Goal: Task Accomplishment & Management: Complete application form

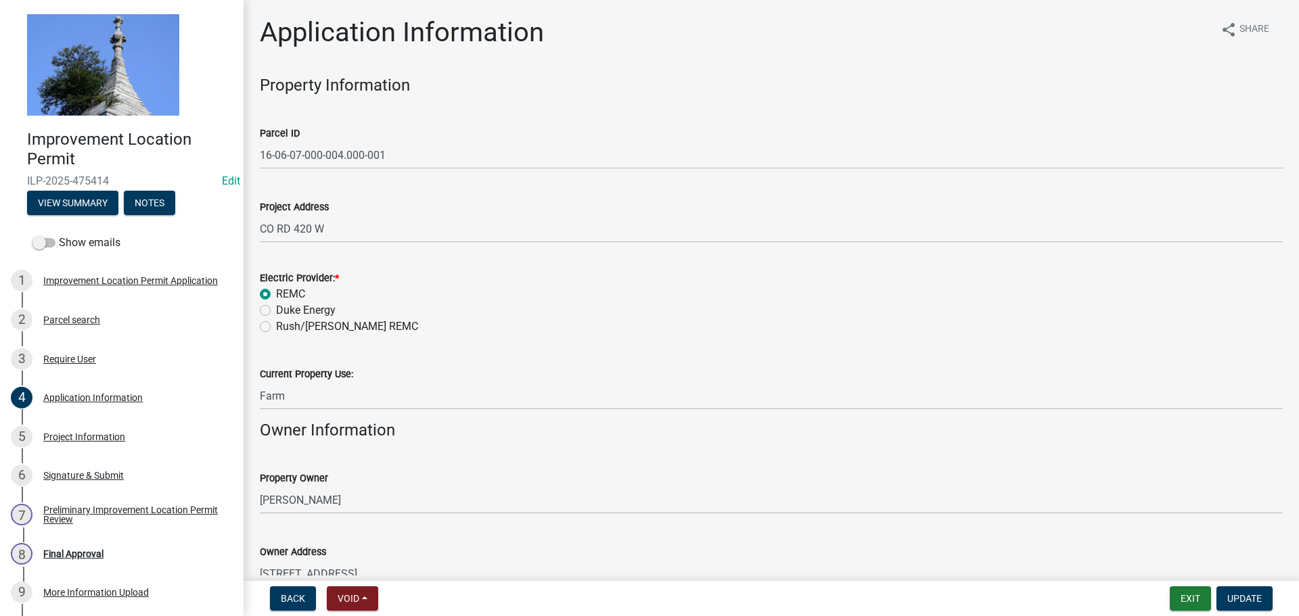
scroll to position [821, 0]
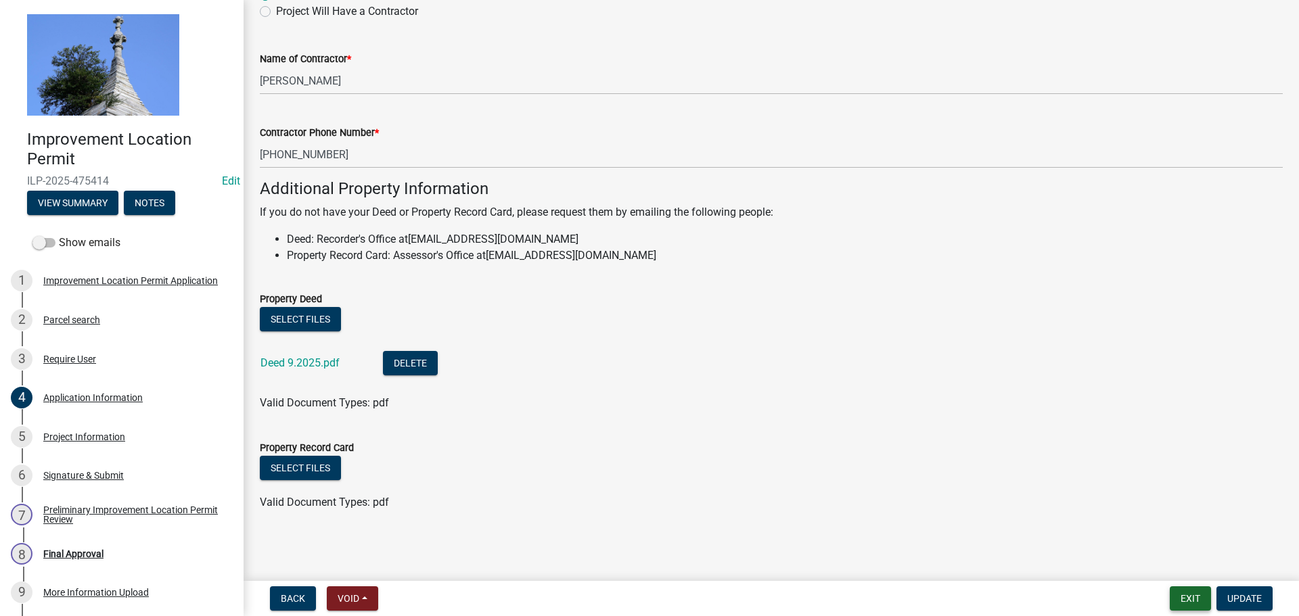
click at [1178, 602] on button "Exit" at bounding box center [1190, 598] width 41 height 24
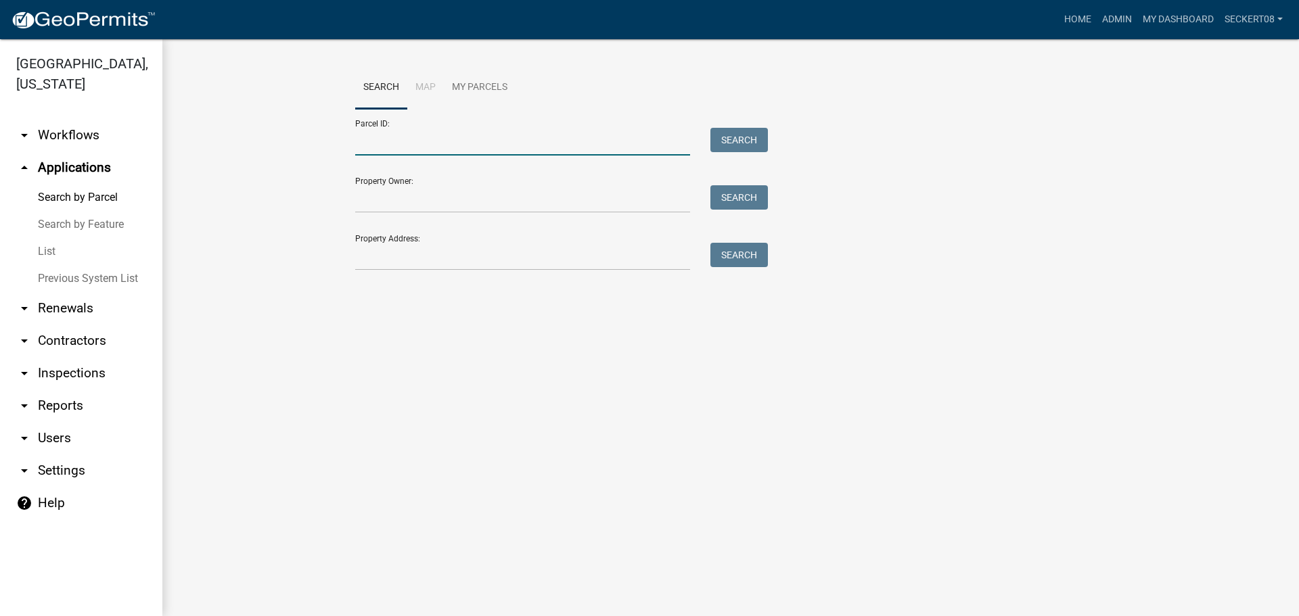
click at [461, 137] on input "Parcel ID:" at bounding box center [522, 142] width 335 height 28
click at [274, 184] on wm-workflow-application-search-view "Search Map My Parcels Parcel ID: Search Property Owner: Search Property Address…" at bounding box center [730, 174] width 1082 height 216
click at [370, 140] on input "Parcel ID:" at bounding box center [522, 142] width 335 height 28
click at [358, 141] on input "Parcel ID:" at bounding box center [522, 142] width 335 height 28
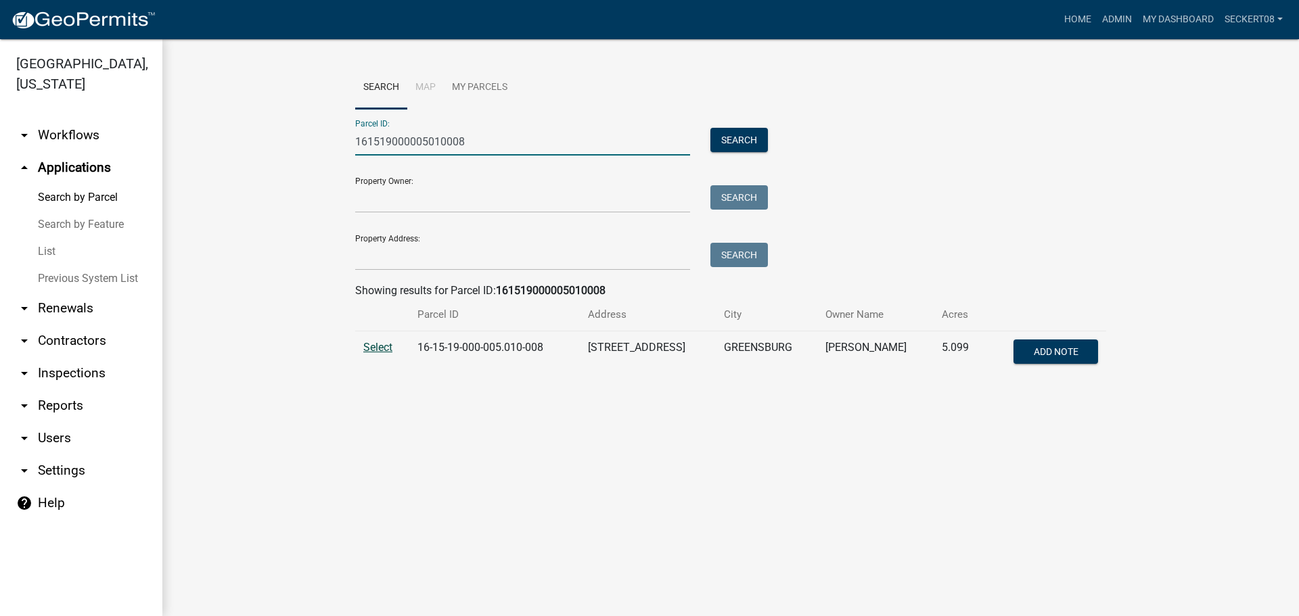
type input "161519000005010008"
click at [371, 350] on span "Select" at bounding box center [377, 347] width 29 height 13
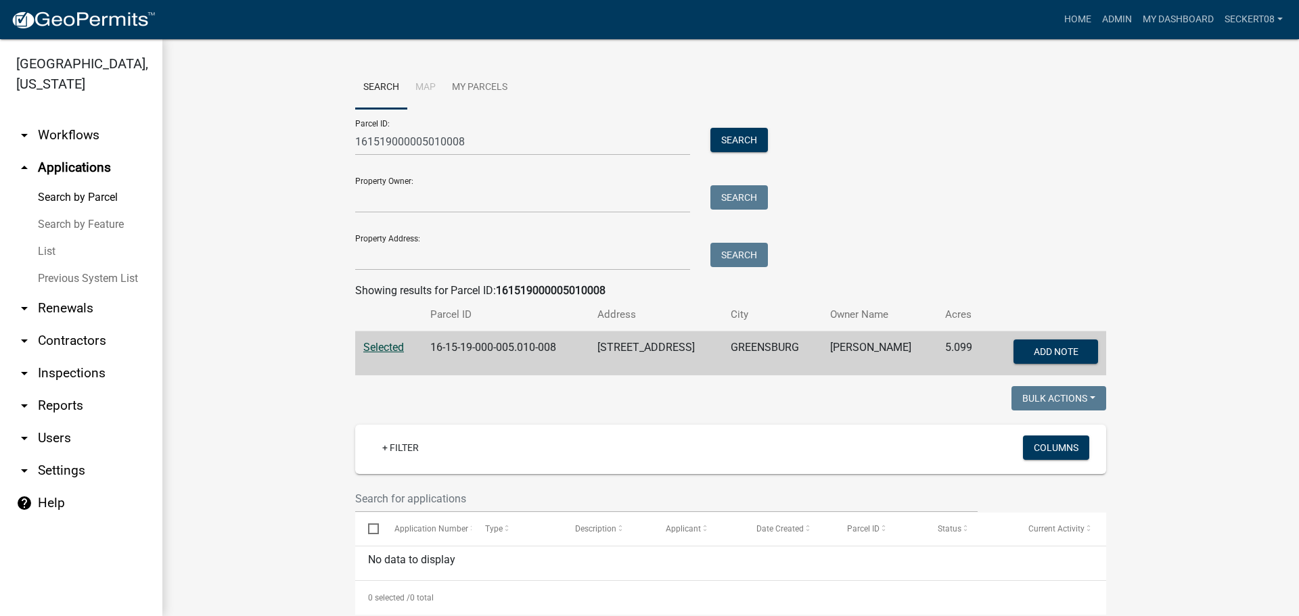
click at [385, 349] on span "Selected" at bounding box center [383, 347] width 41 height 13
click at [384, 348] on span "Selected" at bounding box center [383, 347] width 41 height 13
drag, startPoint x: 41, startPoint y: 0, endPoint x: 351, endPoint y: 200, distance: 368.9
click at [276, 191] on wm-workflow-application-search-view "Search Map My Parcels Parcel ID: 161519000005010008 Search Property Owner: Sear…" at bounding box center [730, 464] width 1082 height 796
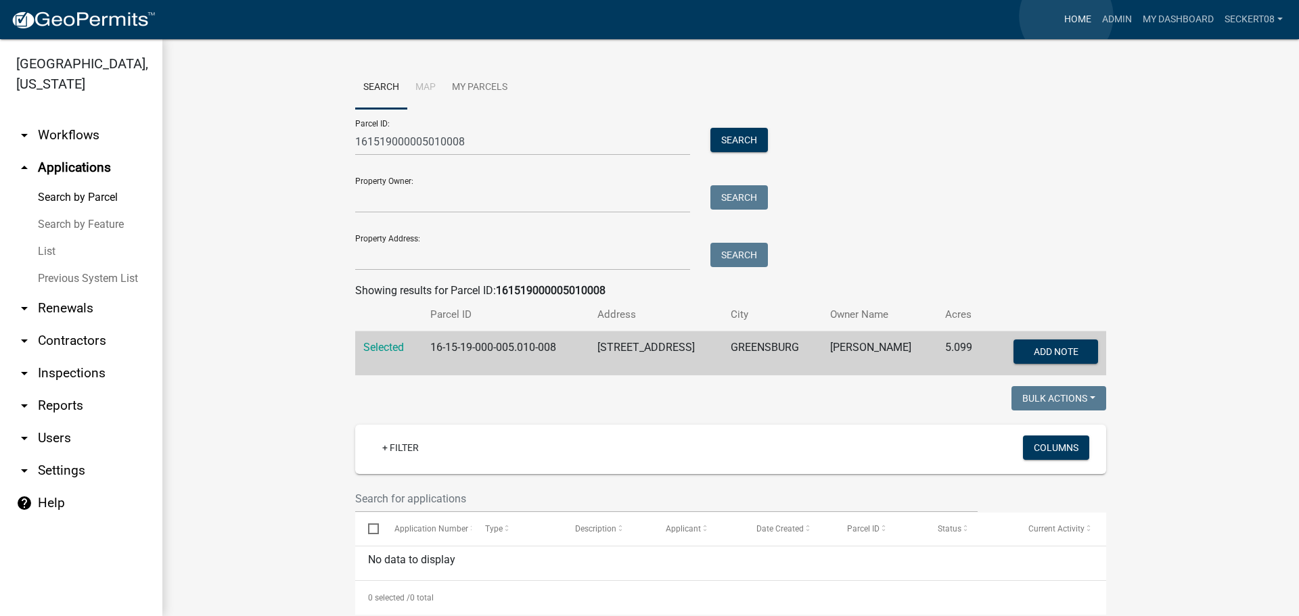
click at [1066, 16] on link "Home" at bounding box center [1078, 20] width 38 height 26
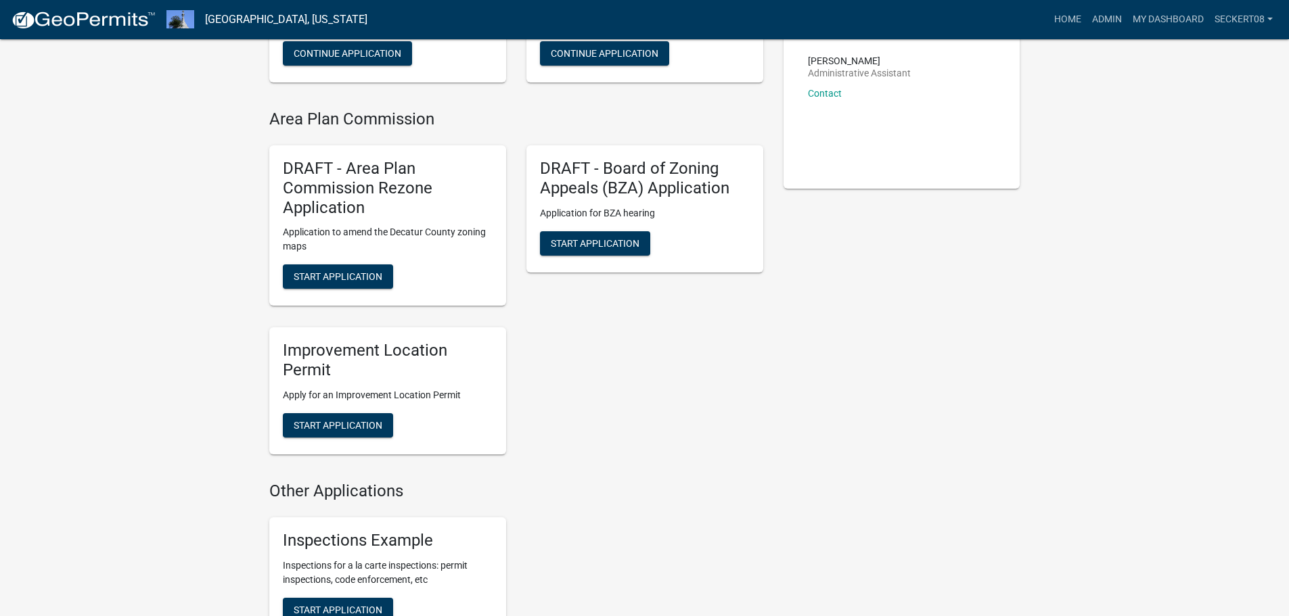
scroll to position [271, 0]
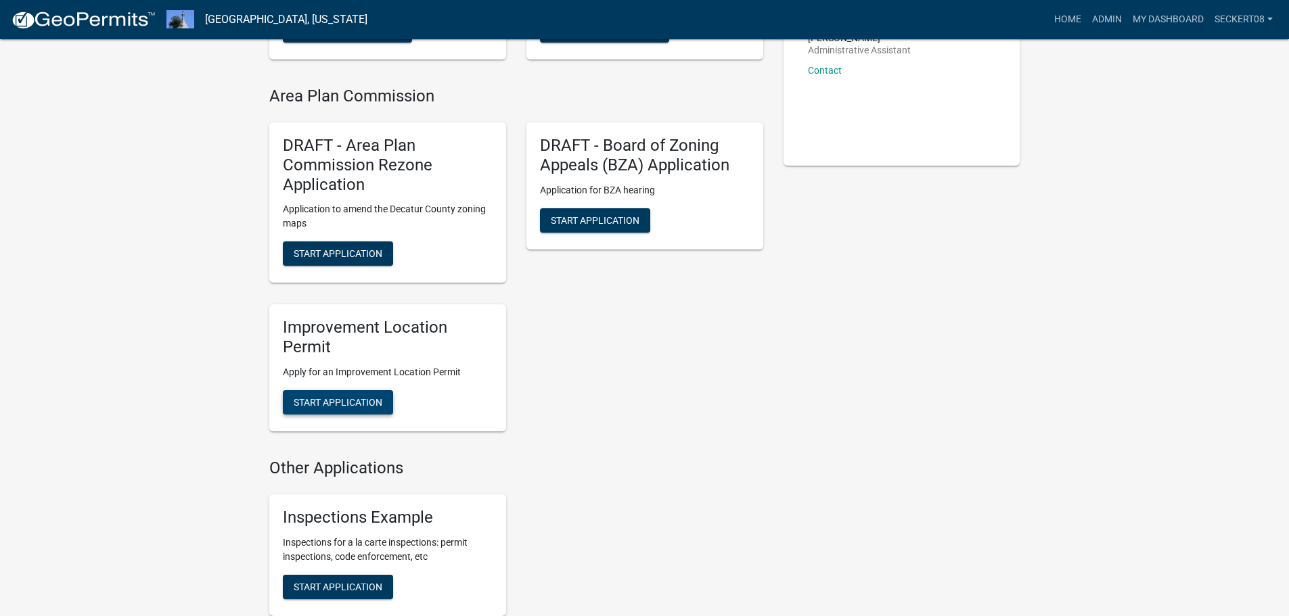
click at [359, 400] on span "Start Application" at bounding box center [338, 402] width 89 height 11
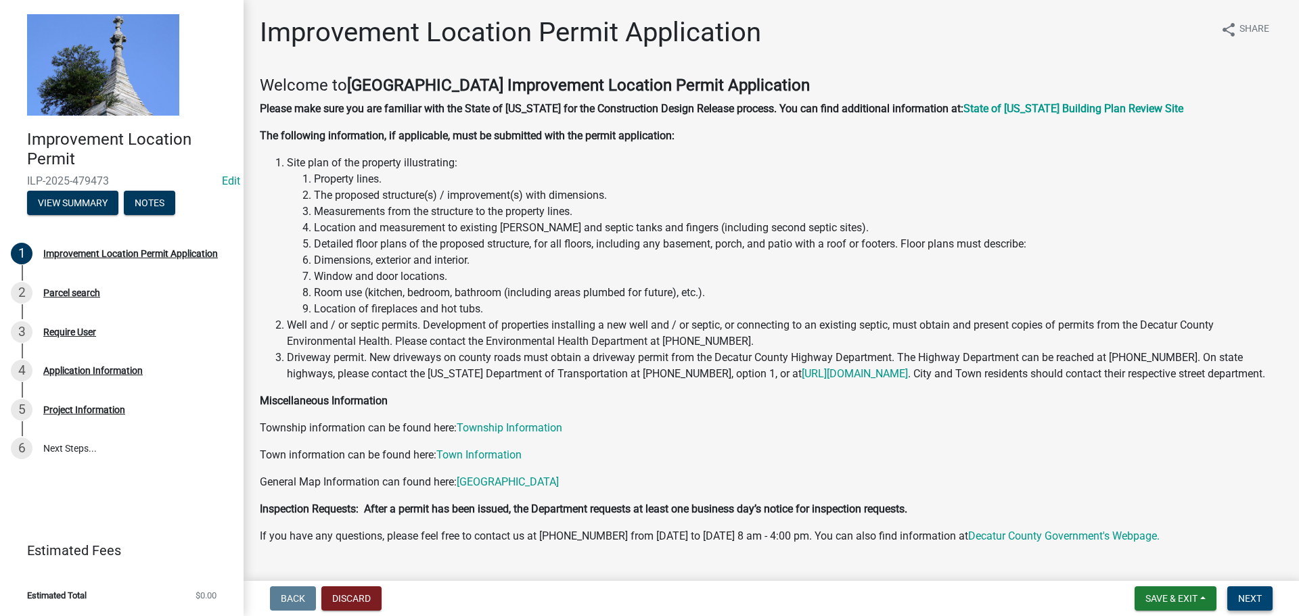
click at [1258, 597] on span "Next" at bounding box center [1250, 598] width 24 height 11
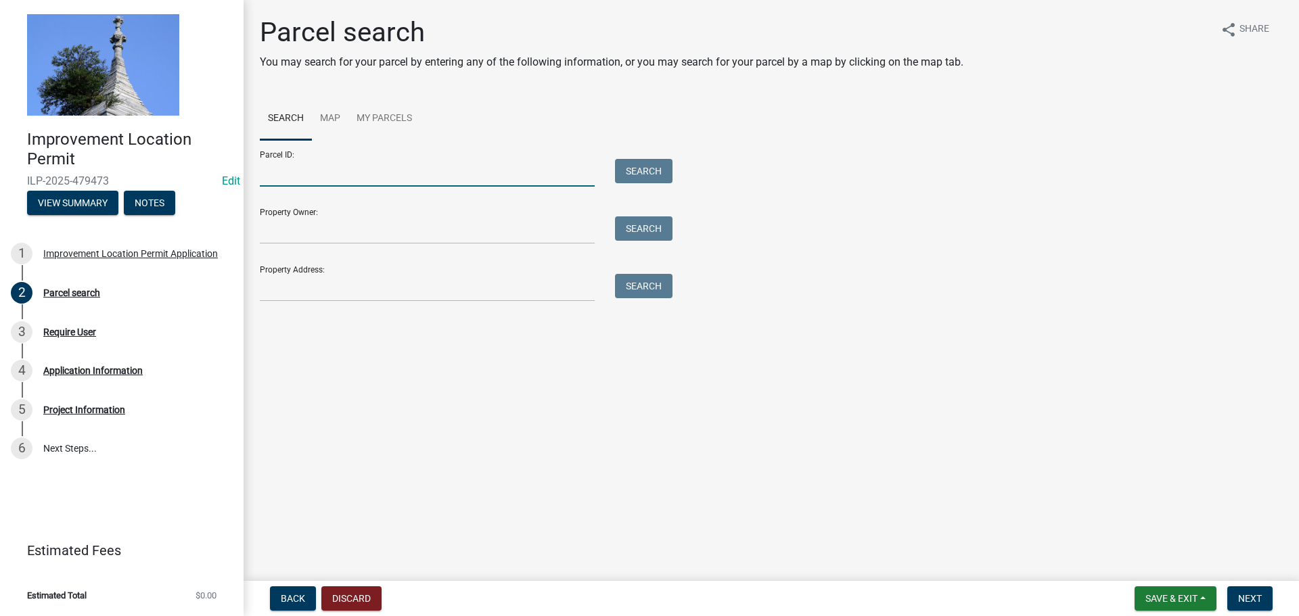
click at [375, 175] on input "Parcel ID:" at bounding box center [427, 173] width 335 height 28
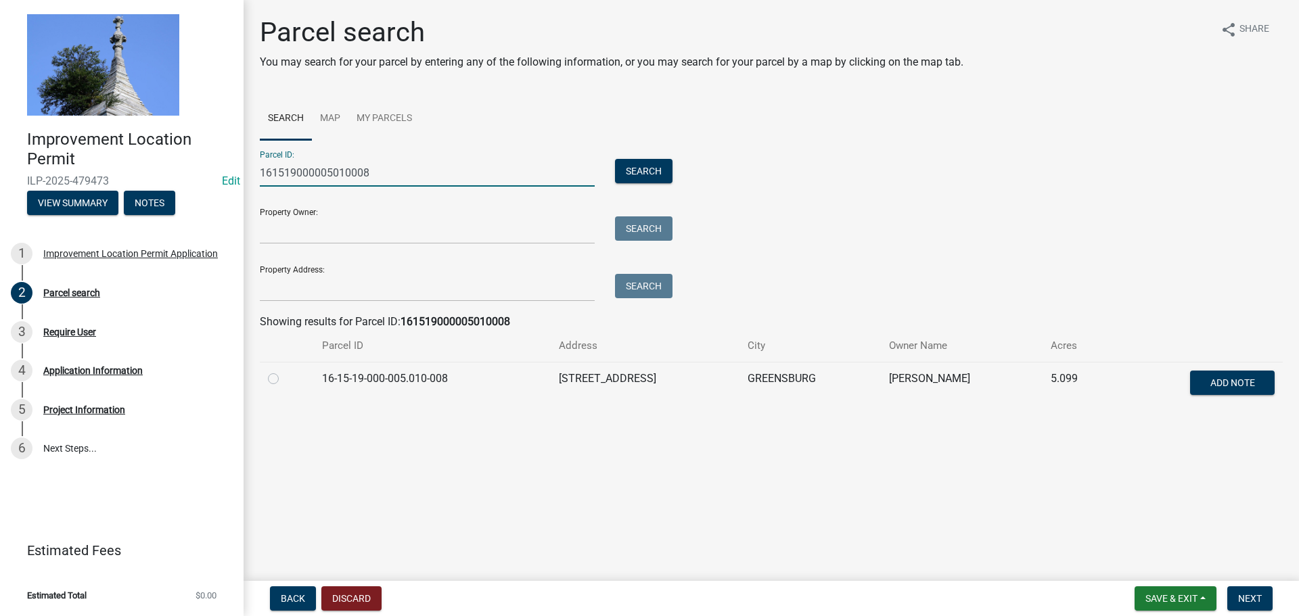
type input "161519000005010008"
click at [284, 371] on label at bounding box center [284, 371] width 0 height 0
click at [284, 379] on input "radio" at bounding box center [288, 375] width 9 height 9
radio input "true"
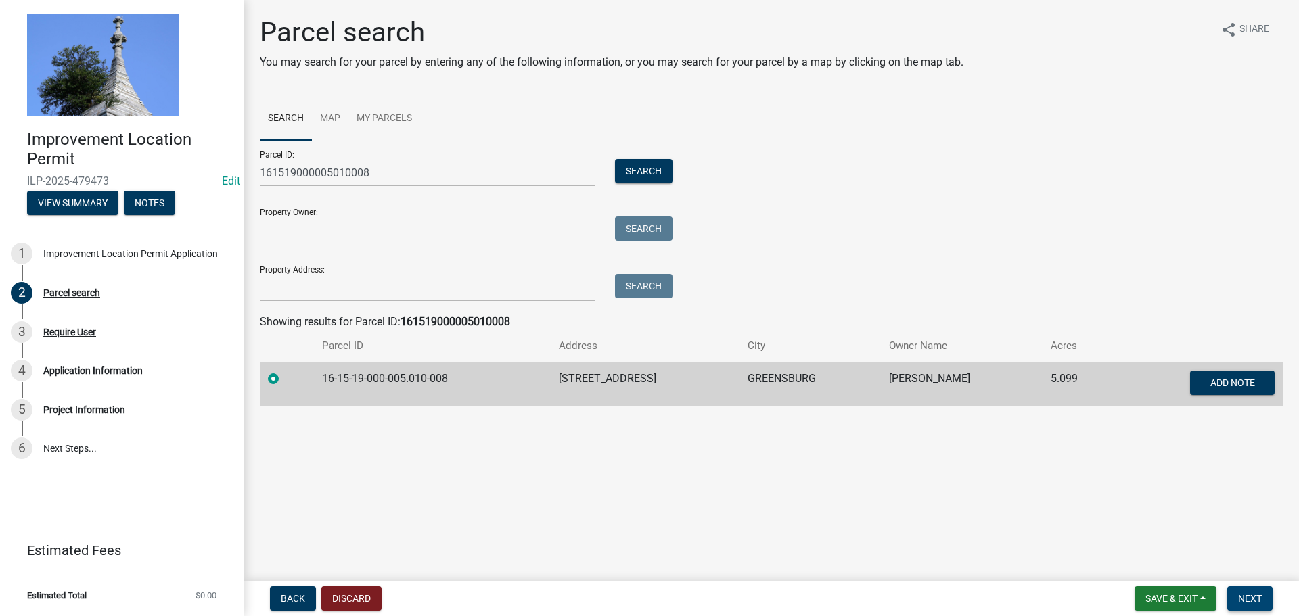
click at [1234, 595] on button "Next" at bounding box center [1249, 598] width 45 height 24
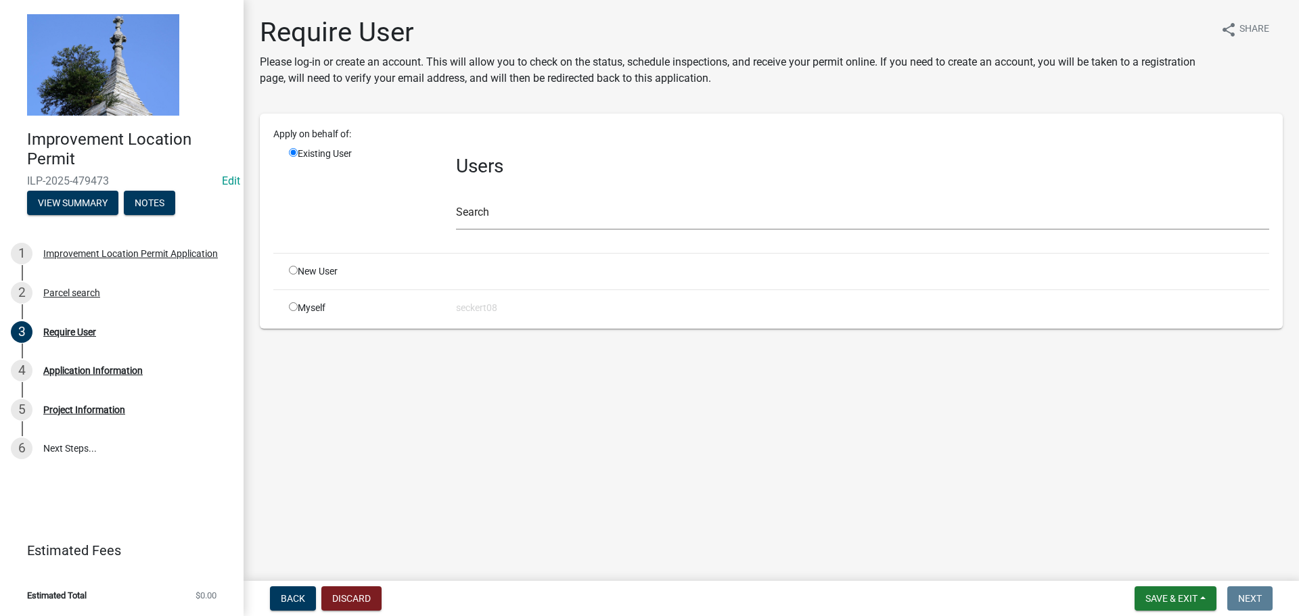
click at [296, 306] on input "radio" at bounding box center [293, 306] width 9 height 9
radio input "true"
radio input "false"
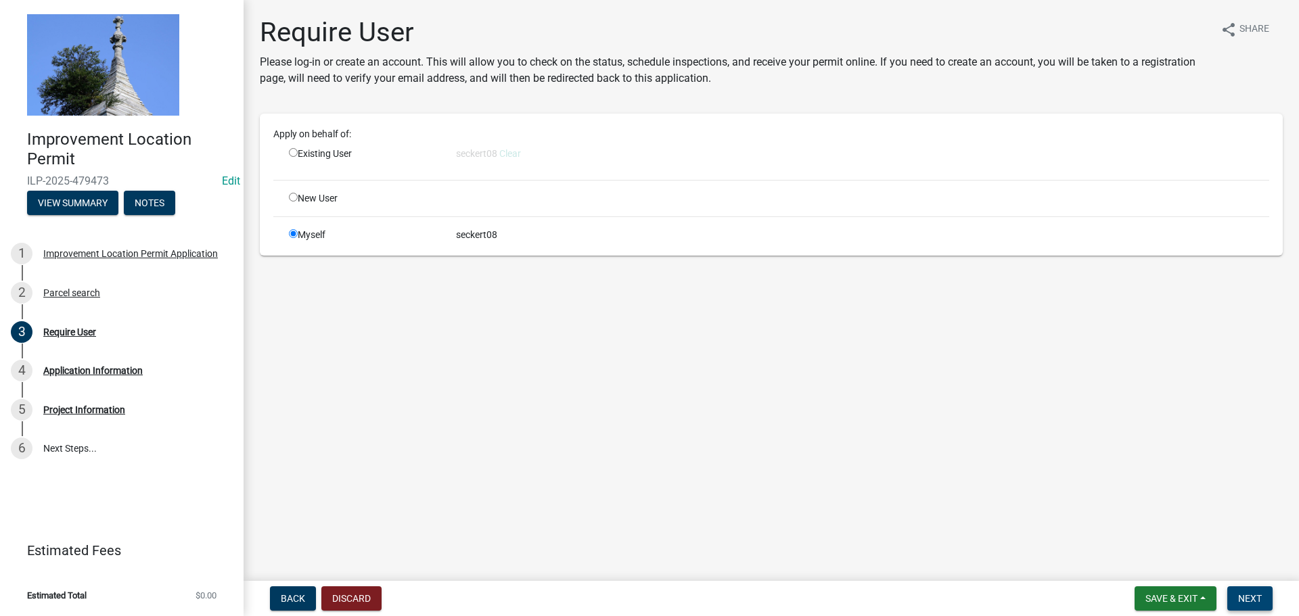
click at [1235, 600] on button "Next" at bounding box center [1249, 598] width 45 height 24
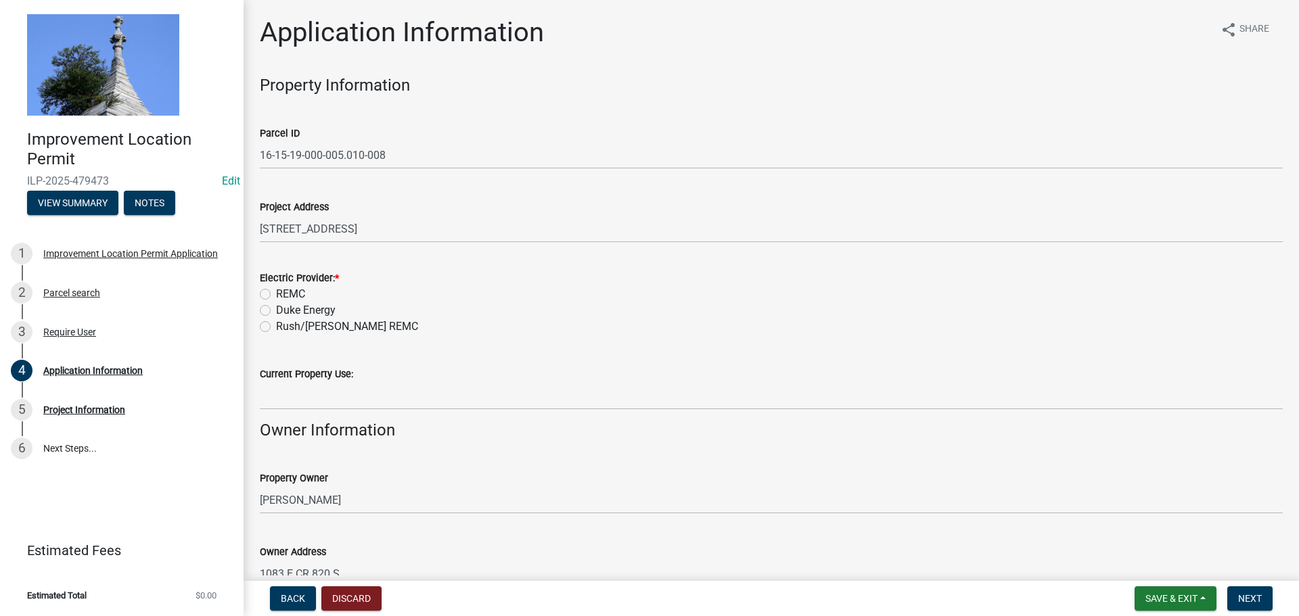
click at [276, 292] on label "REMC" at bounding box center [290, 294] width 29 height 16
click at [276, 292] on input "REMC" at bounding box center [280, 290] width 9 height 9
radio input "true"
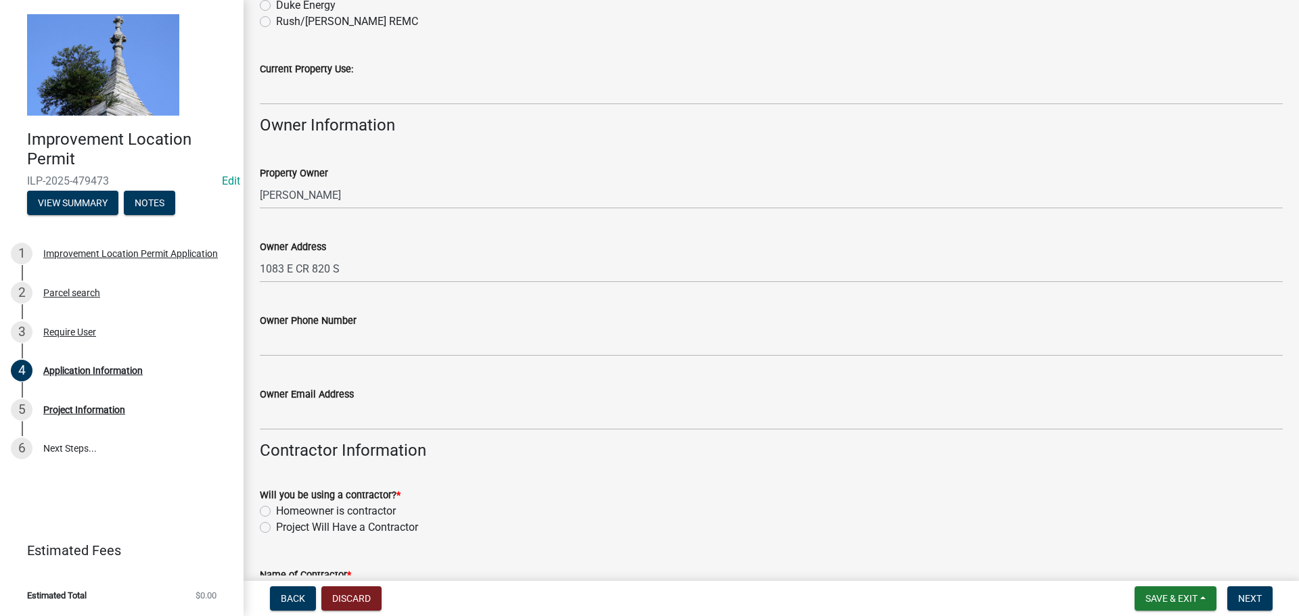
scroll to position [338, 0]
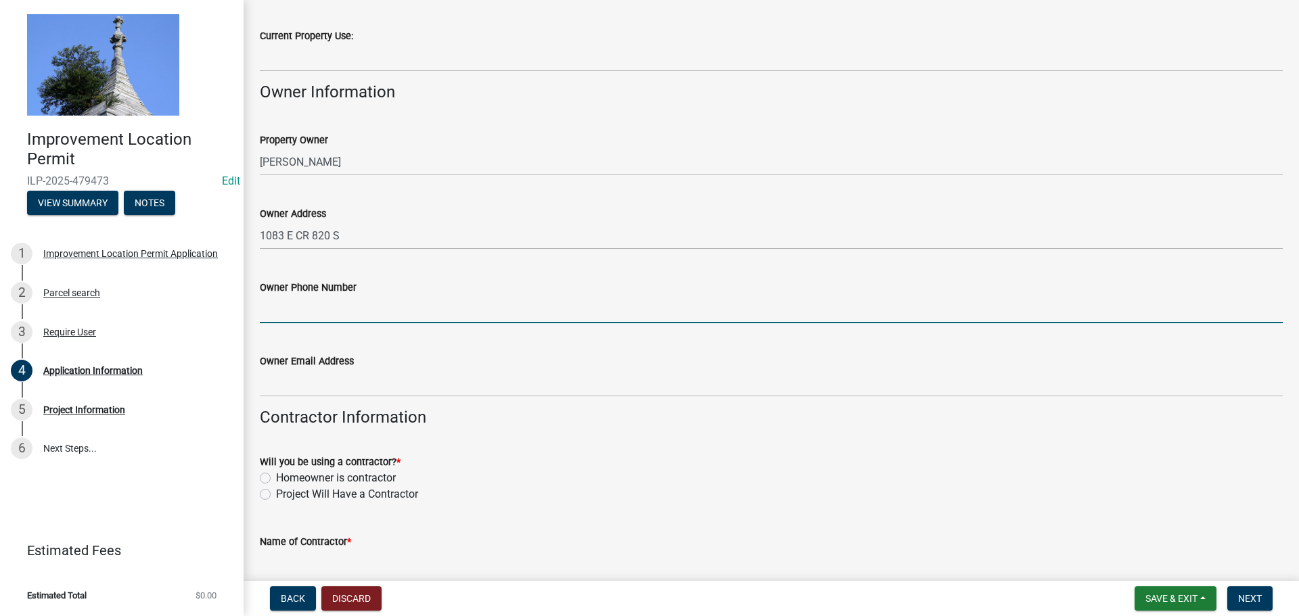
click at [316, 316] on input "Owner Phone Number" at bounding box center [771, 310] width 1023 height 28
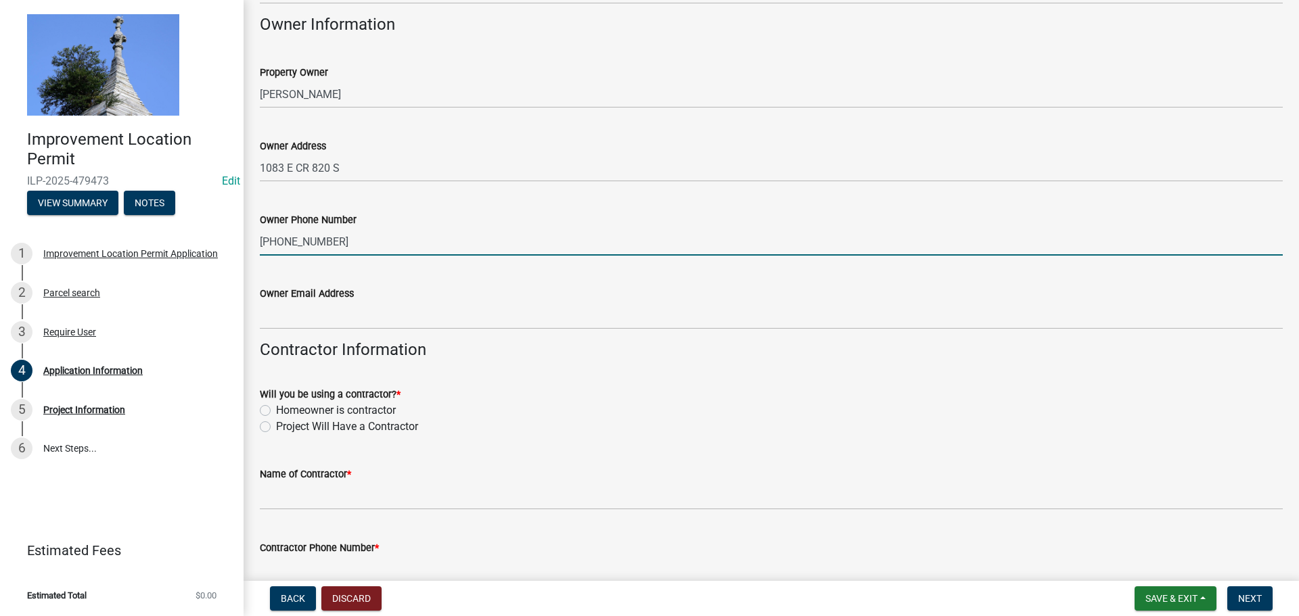
scroll to position [473, 0]
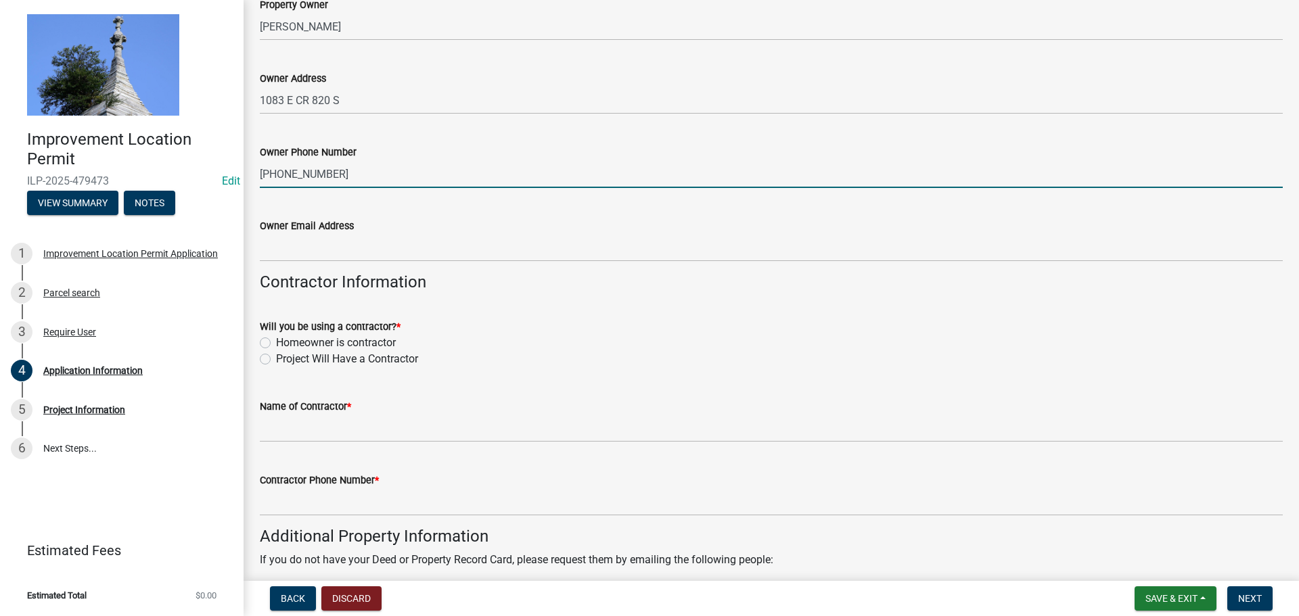
type input "[PHONE_NUMBER]"
click at [276, 344] on label "Homeowner is contractor" at bounding box center [336, 343] width 120 height 16
click at [276, 344] on input "Homeowner is contractor" at bounding box center [280, 339] width 9 height 9
radio input "true"
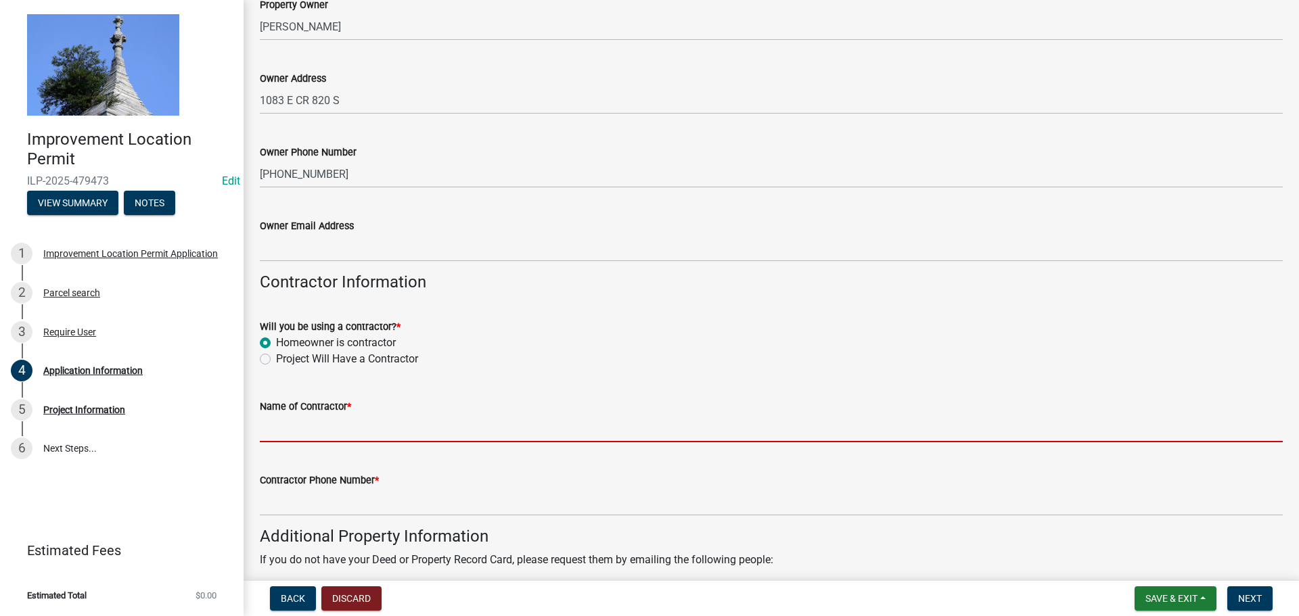
click at [342, 428] on input "Name of Contractor *" at bounding box center [771, 429] width 1023 height 28
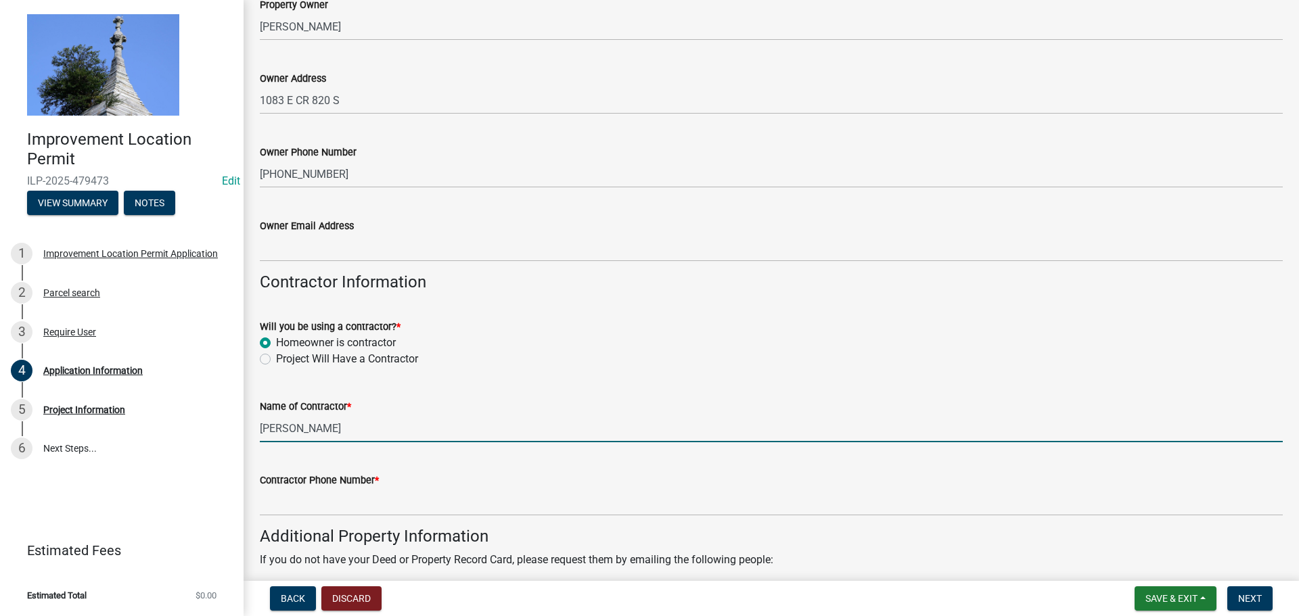
type input "[PERSON_NAME]"
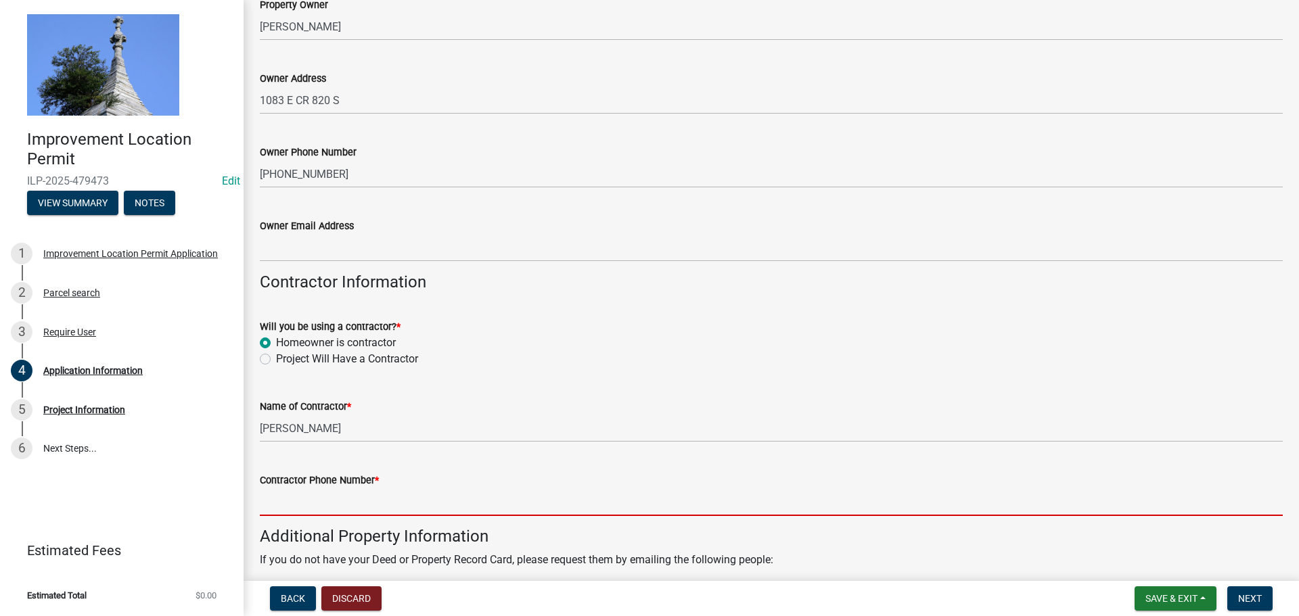
click at [375, 501] on input "Contractor Phone Number *" at bounding box center [771, 502] width 1023 height 28
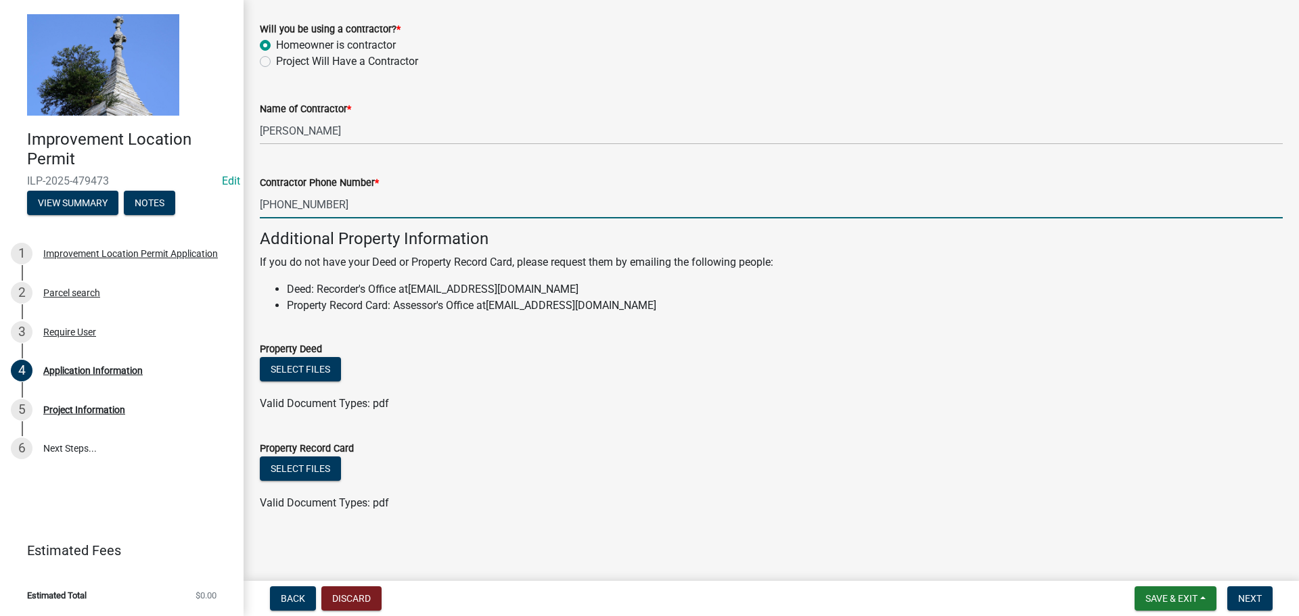
scroll to position [772, 0]
type input "[PHONE_NUMBER]"
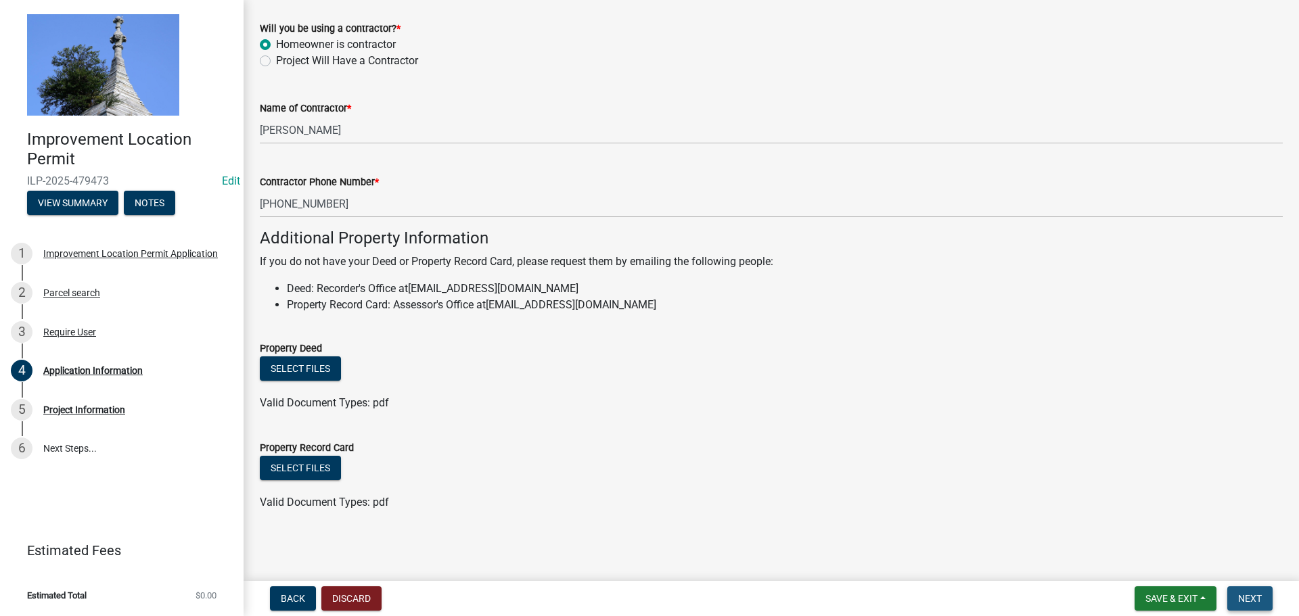
click at [1237, 595] on button "Next" at bounding box center [1249, 598] width 45 height 24
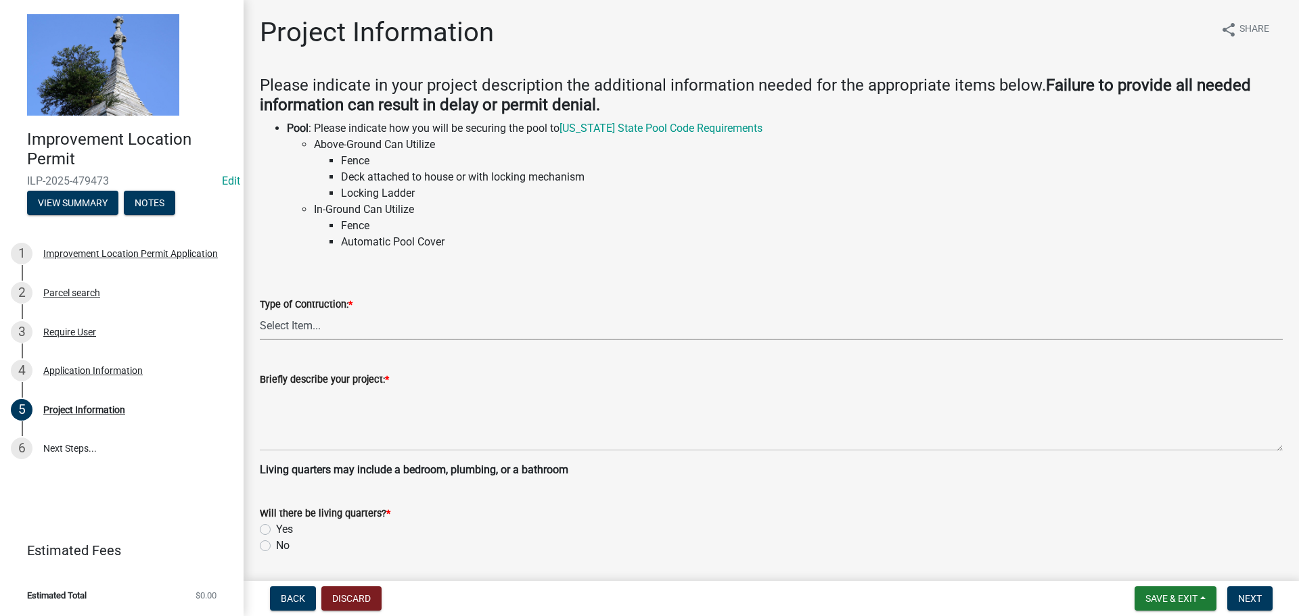
click at [353, 317] on select "Select Item... Addition Attached Garage Boat Dock Cell Tower/Co-Locate Commerci…" at bounding box center [771, 327] width 1023 height 28
click at [260, 313] on select "Select Item... Addition Attached Garage Boat Dock Cell Tower/Co-Locate Commerci…" at bounding box center [771, 327] width 1023 height 28
select select "f3bc9023-fd4b-4137-a980-219e42fac529"
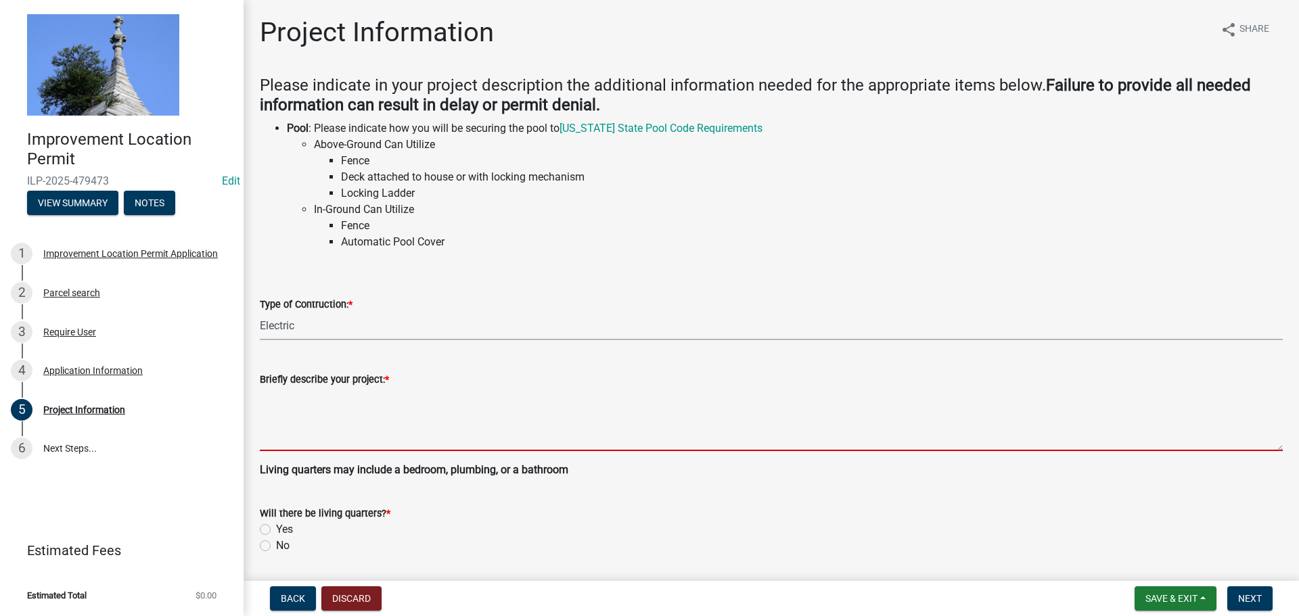
click at [317, 435] on textarea "Briefly describe your project: *" at bounding box center [771, 420] width 1023 height 64
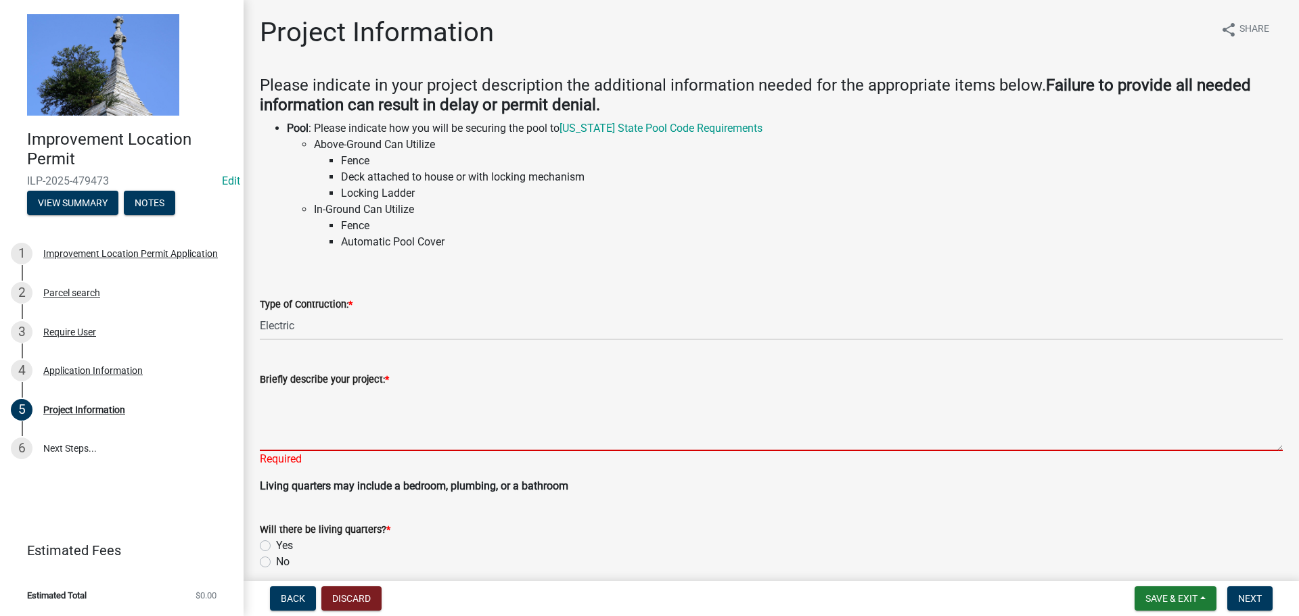
click at [298, 437] on textarea "Briefly describe your project: *" at bounding box center [771, 420] width 1023 height 64
click at [316, 427] on textarea "Briefly describe your project: *" at bounding box center [771, 420] width 1023 height 64
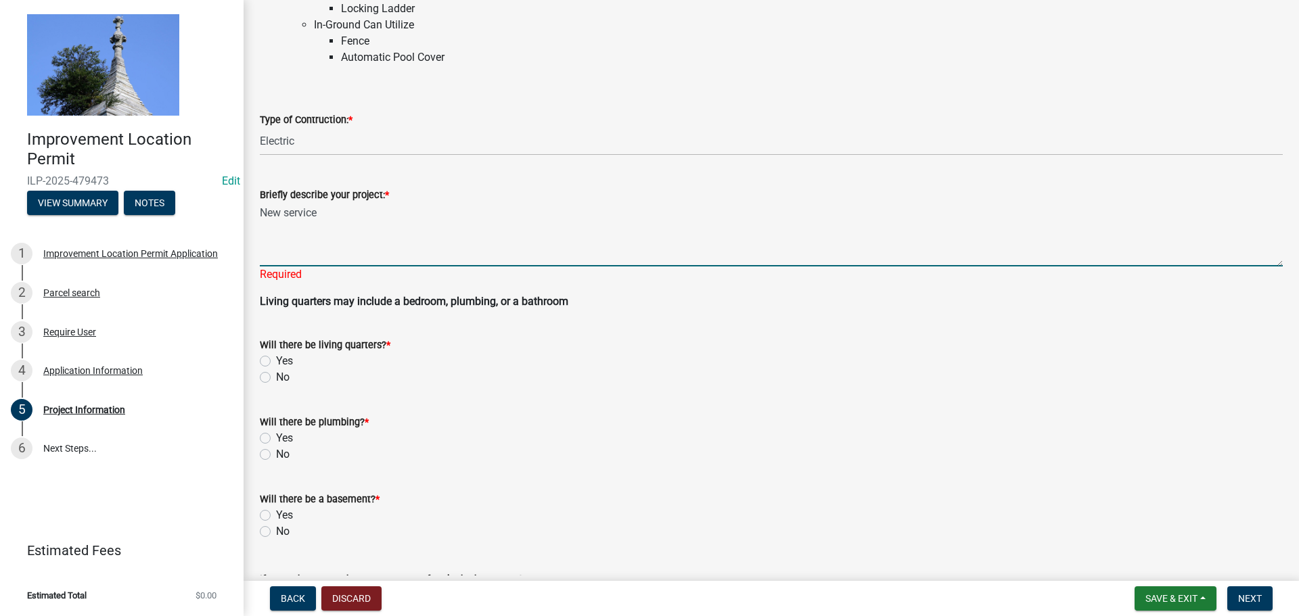
scroll to position [203, 0]
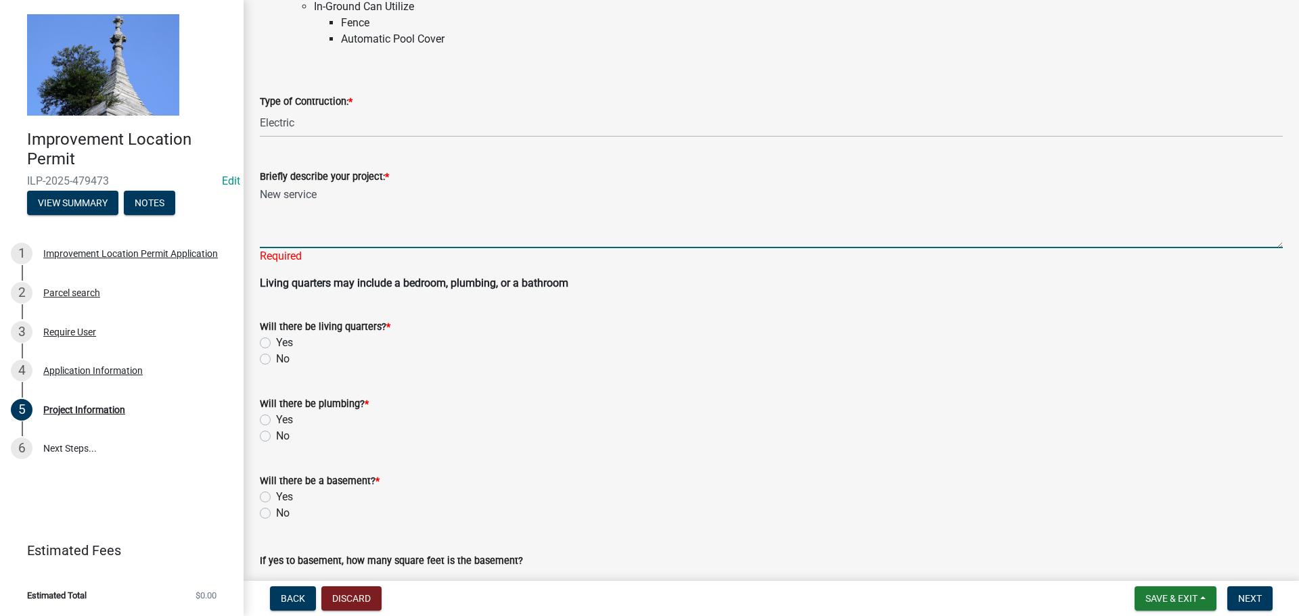
type textarea "New service"
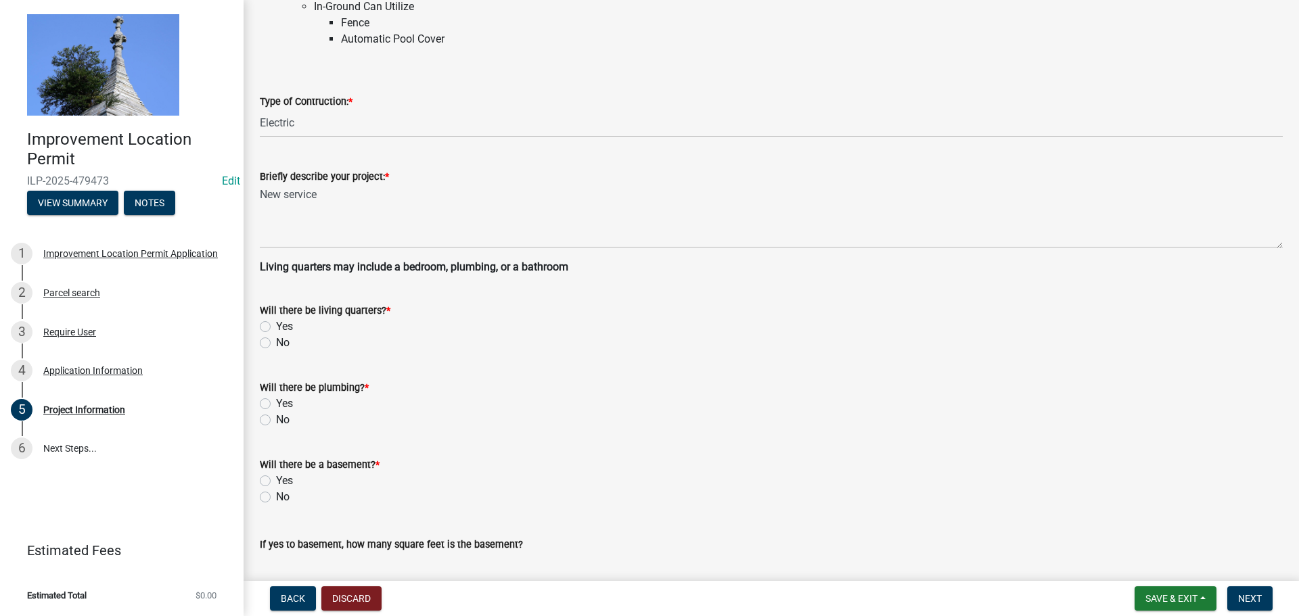
click at [263, 362] on wm-data-entity-input "Will there be living quarters? * Yes No" at bounding box center [771, 324] width 1023 height 77
click at [276, 344] on label "No" at bounding box center [283, 343] width 14 height 16
click at [276, 344] on input "No" at bounding box center [280, 339] width 9 height 9
radio input "true"
click at [276, 422] on label "No" at bounding box center [283, 420] width 14 height 16
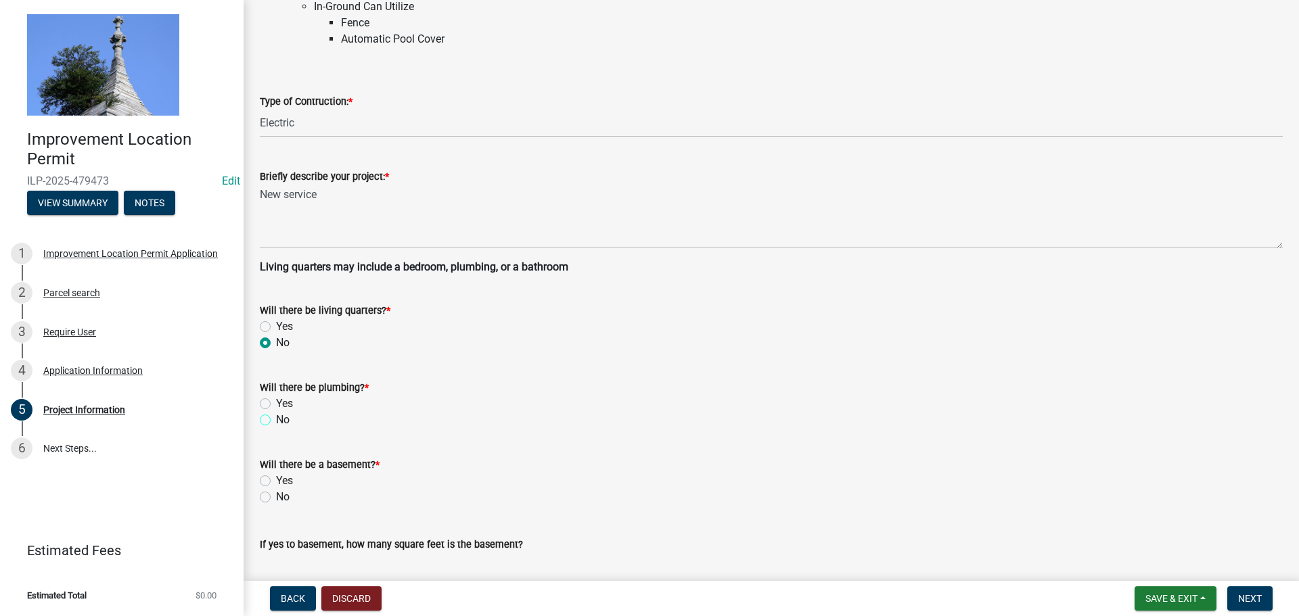
click at [276, 421] on input "No" at bounding box center [280, 416] width 9 height 9
radio input "true"
click at [276, 496] on label "No" at bounding box center [283, 497] width 14 height 16
click at [276, 496] on input "No" at bounding box center [280, 493] width 9 height 9
radio input "true"
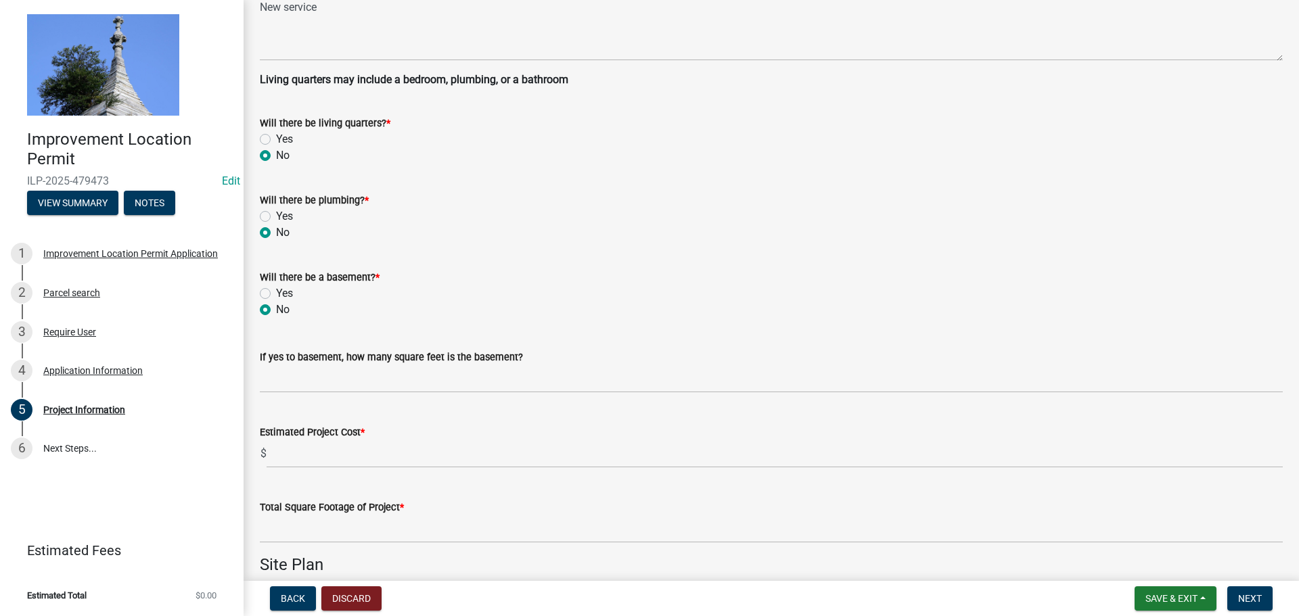
scroll to position [406, 0]
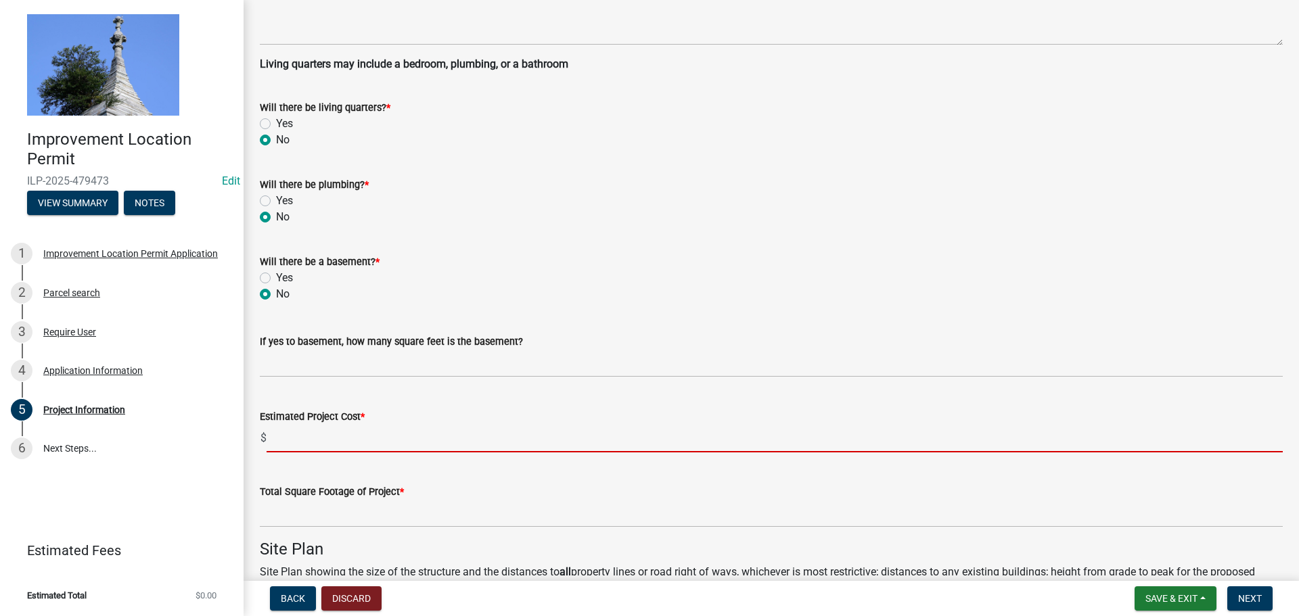
click at [310, 439] on input "text" at bounding box center [775, 439] width 1016 height 28
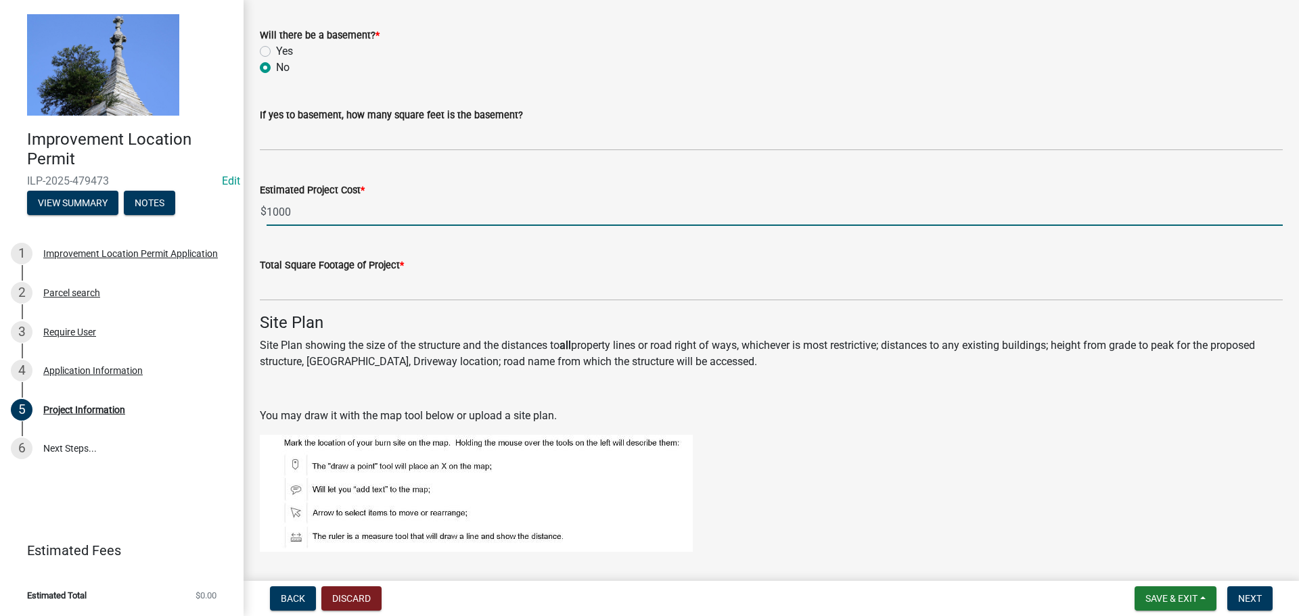
scroll to position [676, 0]
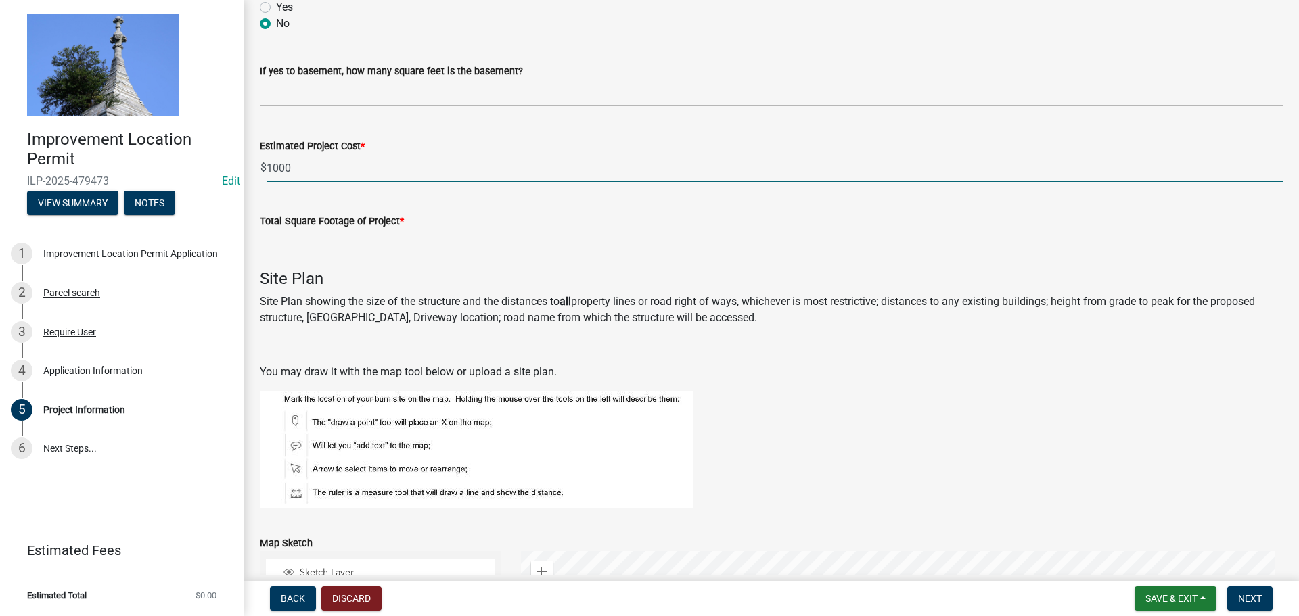
type input "1000"
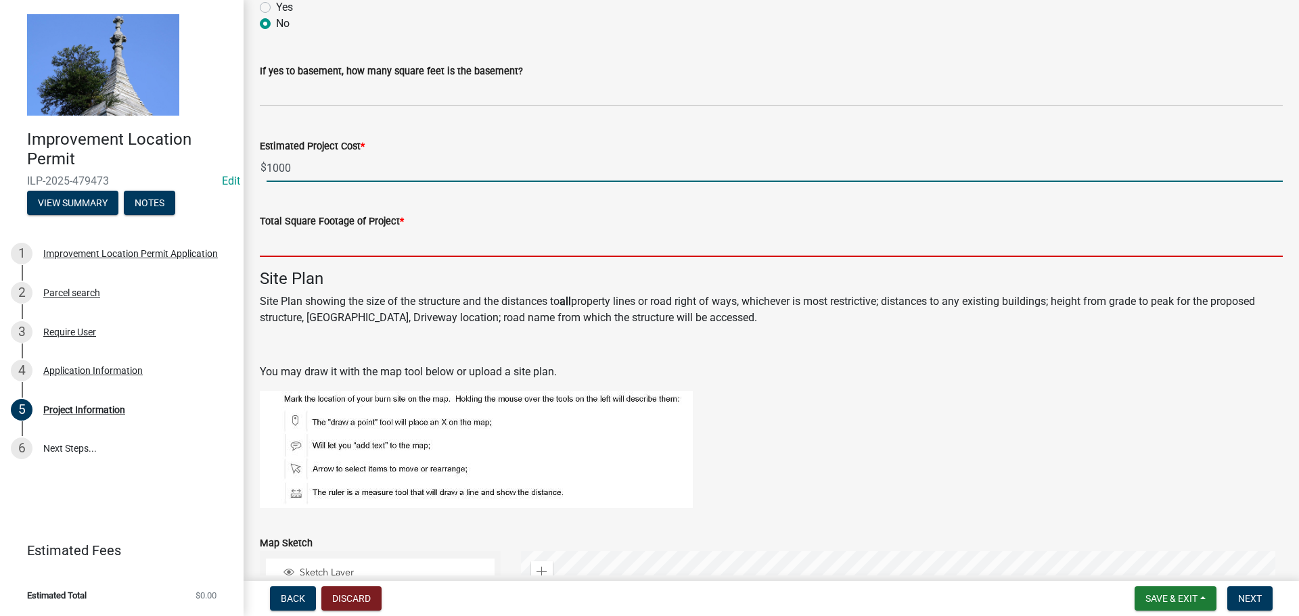
click at [282, 250] on input "text" at bounding box center [771, 243] width 1023 height 28
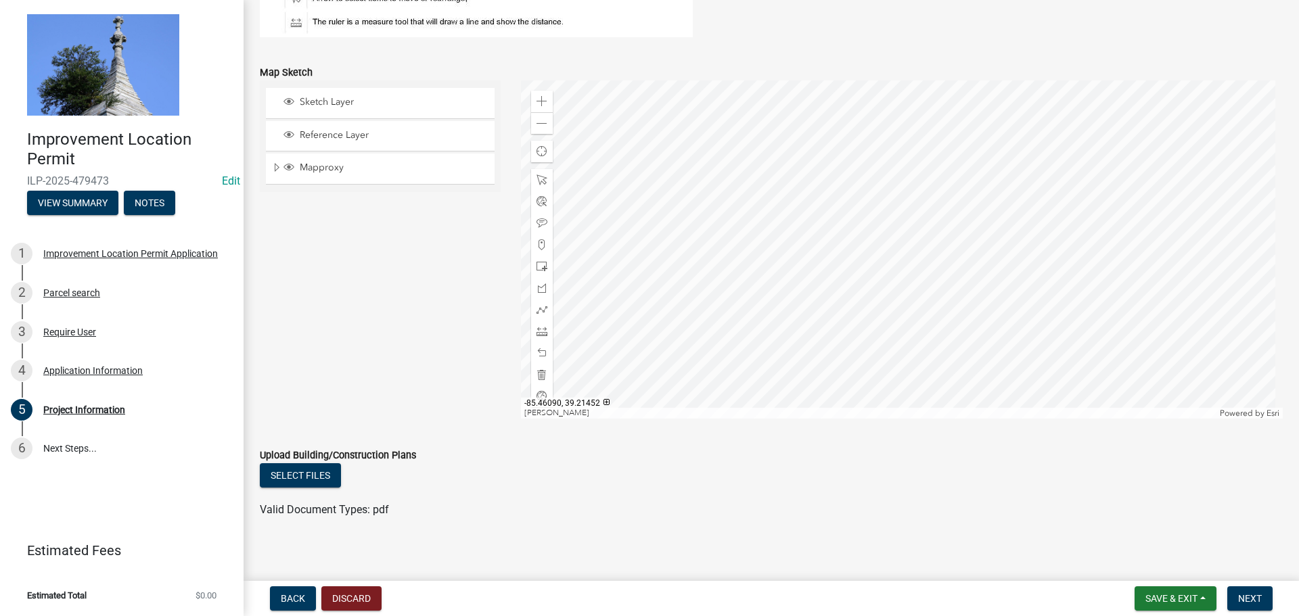
scroll to position [1150, 0]
type input "1"
click at [1247, 596] on span "Next" at bounding box center [1250, 598] width 24 height 11
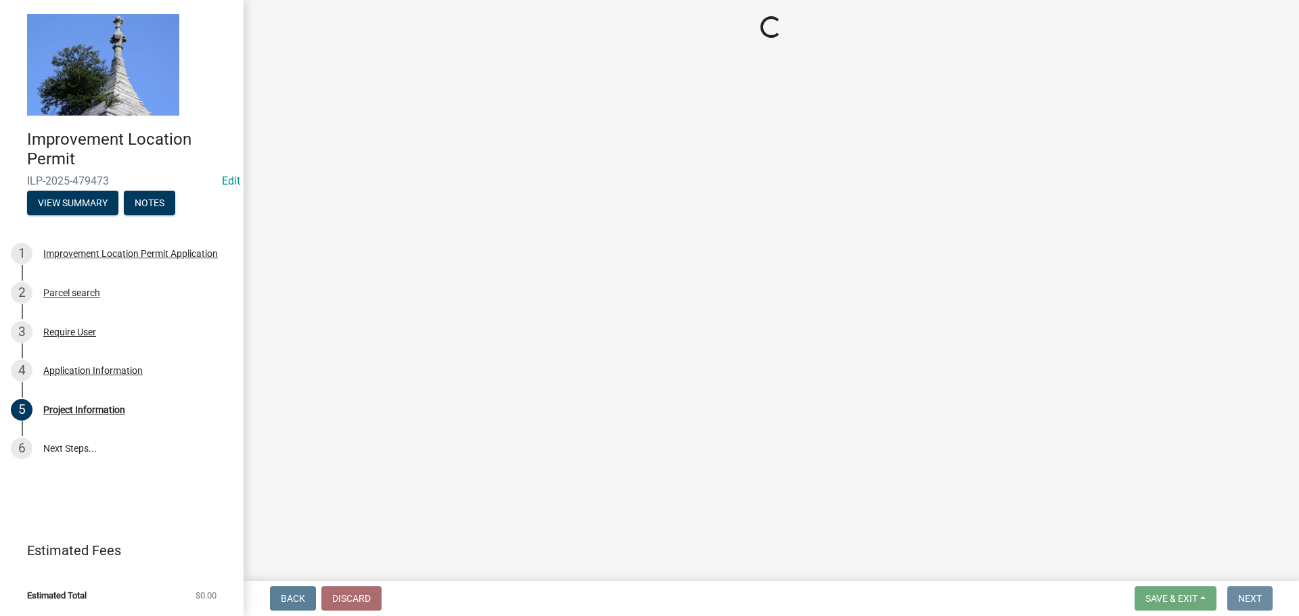
scroll to position [0, 0]
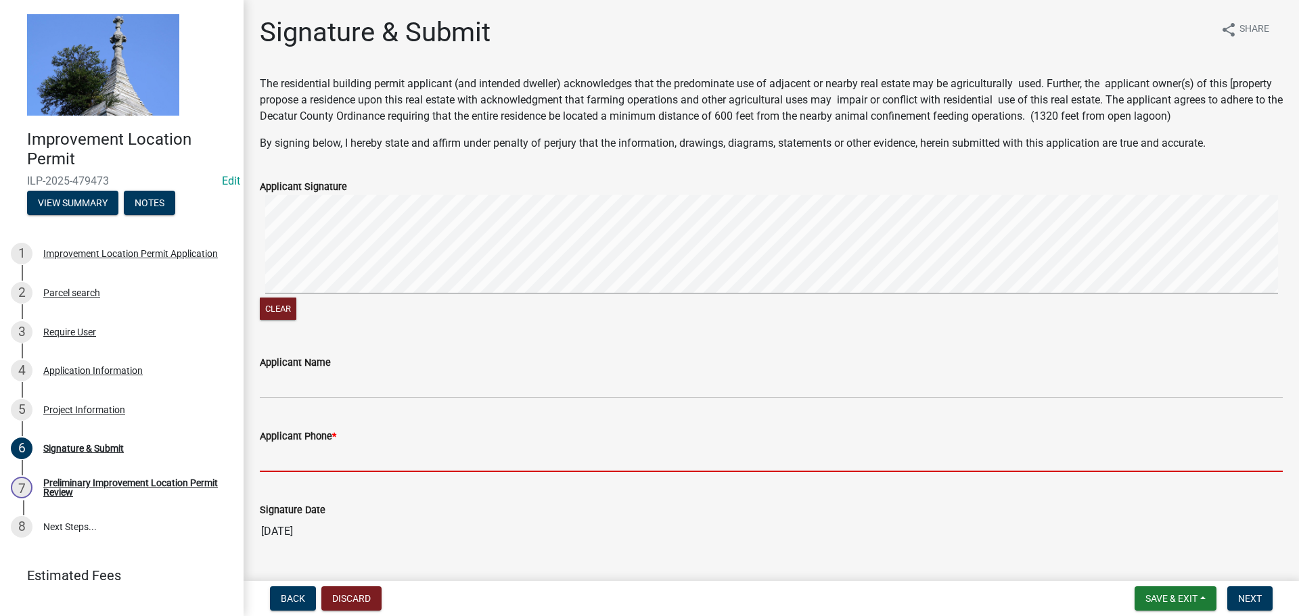
click at [294, 453] on input "Applicant Phone *" at bounding box center [771, 458] width 1023 height 28
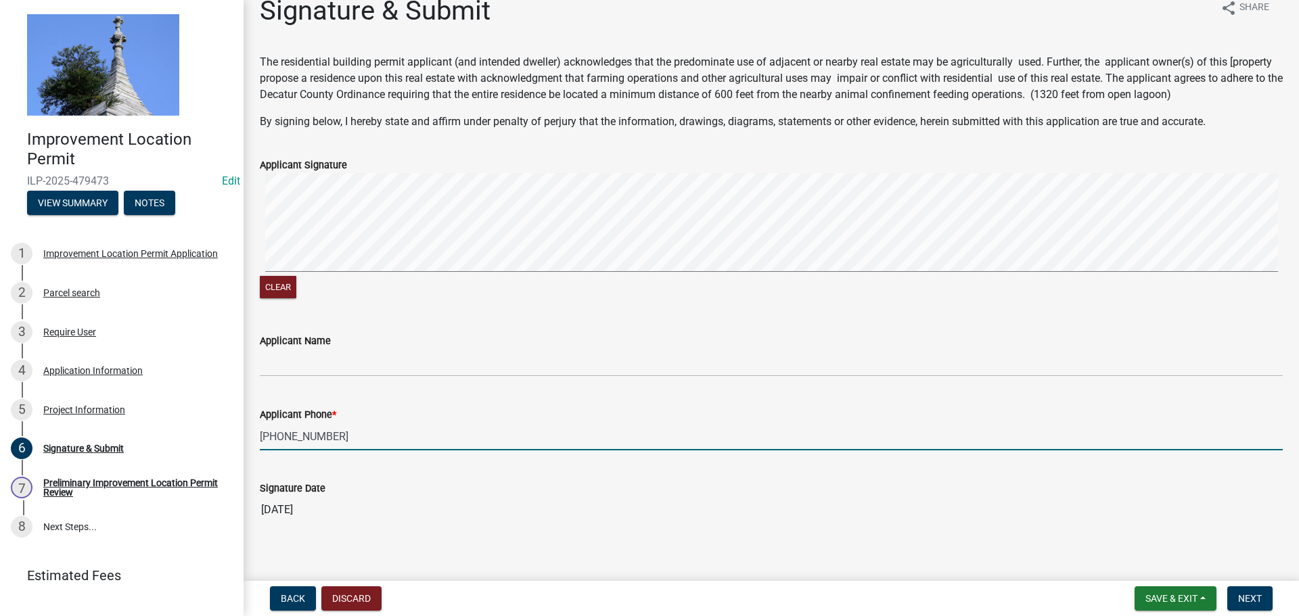
scroll to position [33, 0]
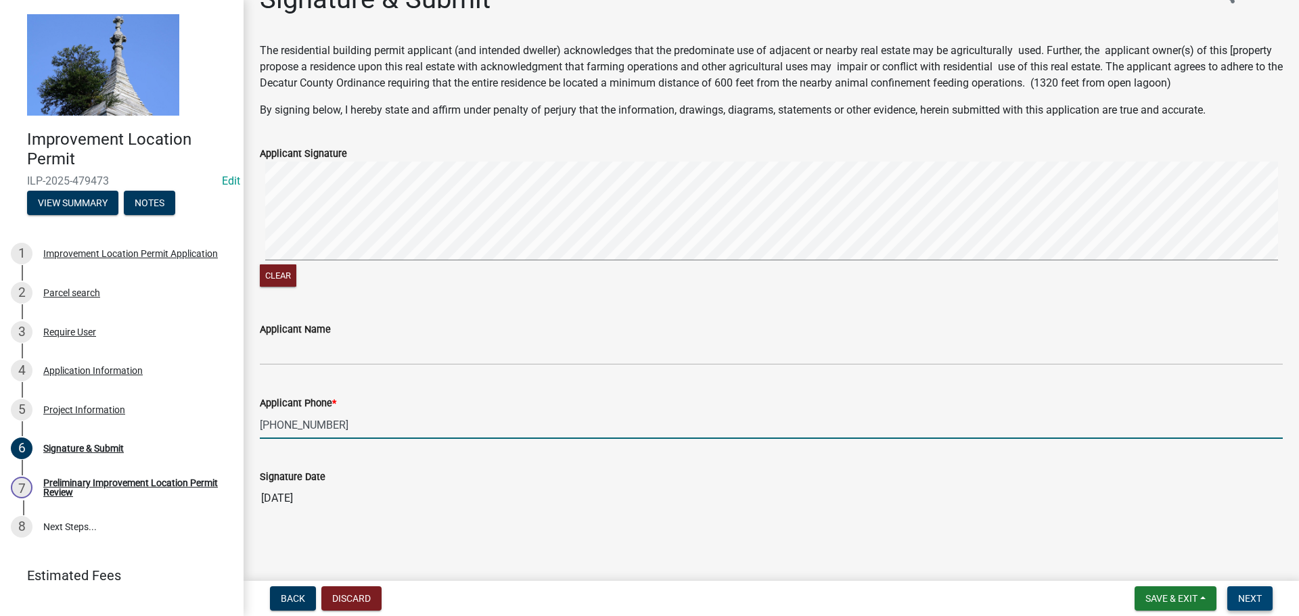
type input "[PHONE_NUMBER]"
click at [1256, 601] on span "Next" at bounding box center [1250, 598] width 24 height 11
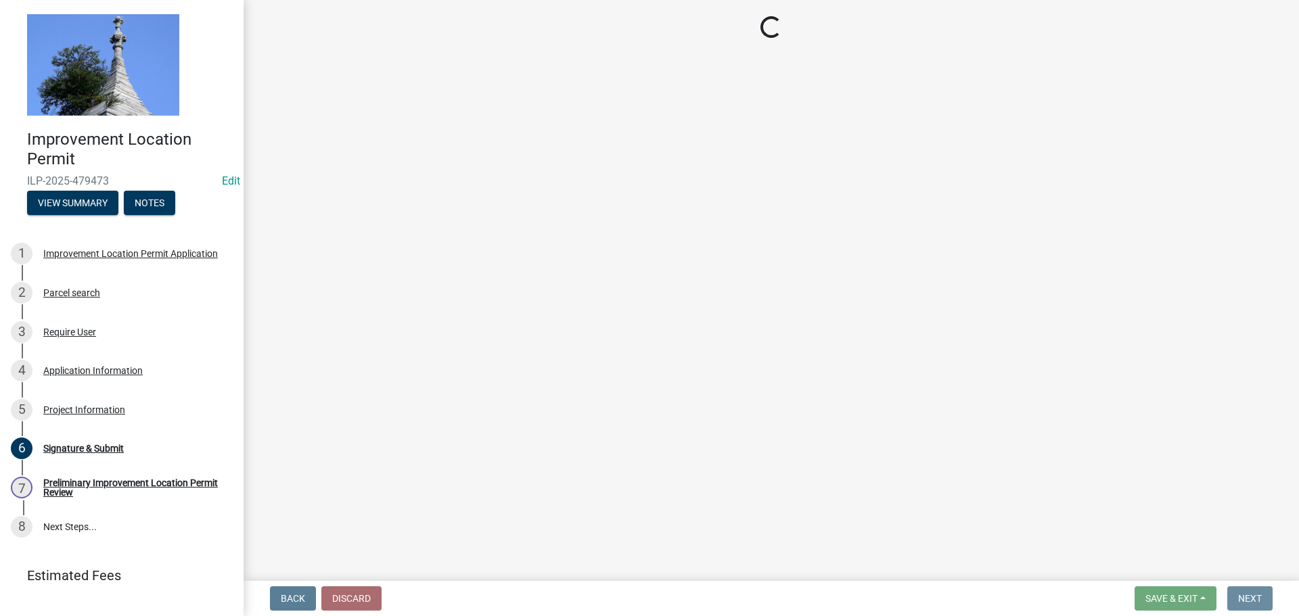
scroll to position [0, 0]
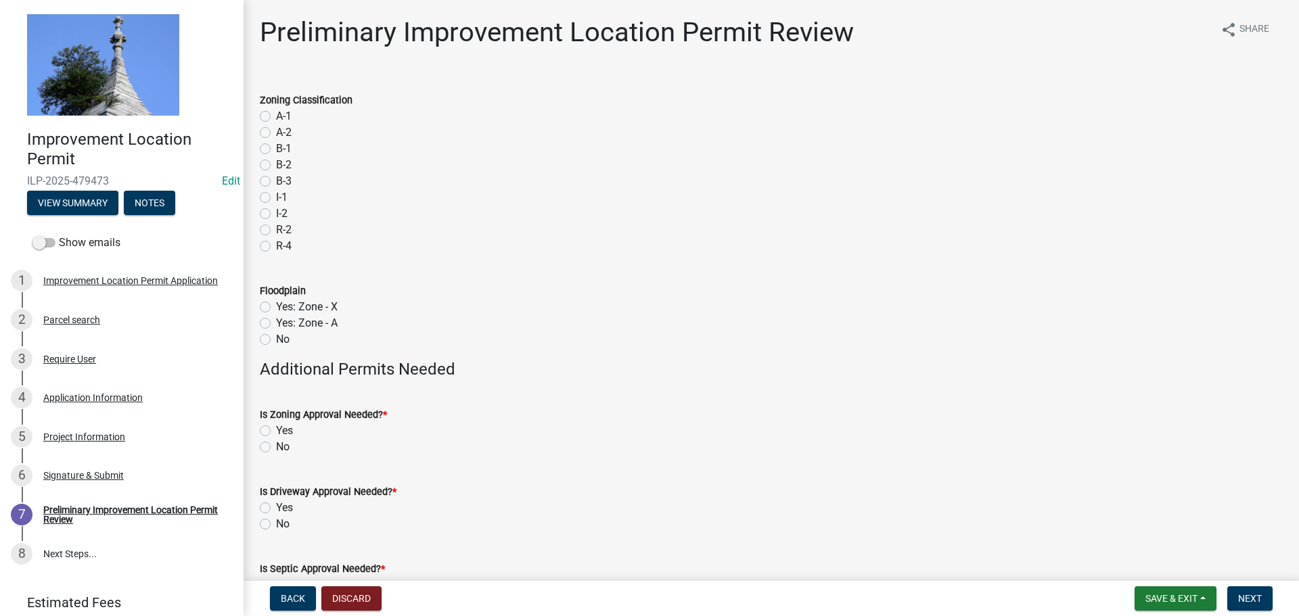
click at [276, 133] on label "A-2" at bounding box center [284, 132] width 16 height 16
click at [276, 133] on input "A-2" at bounding box center [280, 128] width 9 height 9
radio input "true"
click at [276, 342] on label "No" at bounding box center [283, 339] width 14 height 16
click at [276, 340] on input "No" at bounding box center [280, 335] width 9 height 9
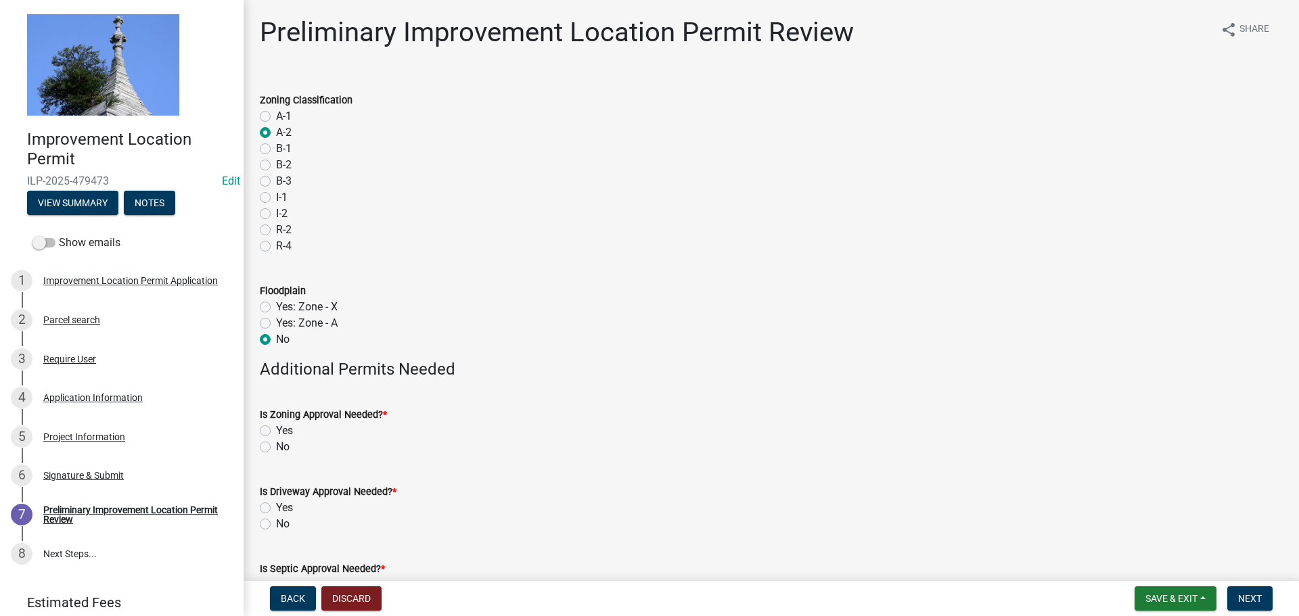
radio input "true"
click at [276, 446] on label "No" at bounding box center [283, 447] width 14 height 16
click at [276, 446] on input "No" at bounding box center [280, 443] width 9 height 9
radio input "true"
click at [276, 526] on label "No" at bounding box center [283, 524] width 14 height 16
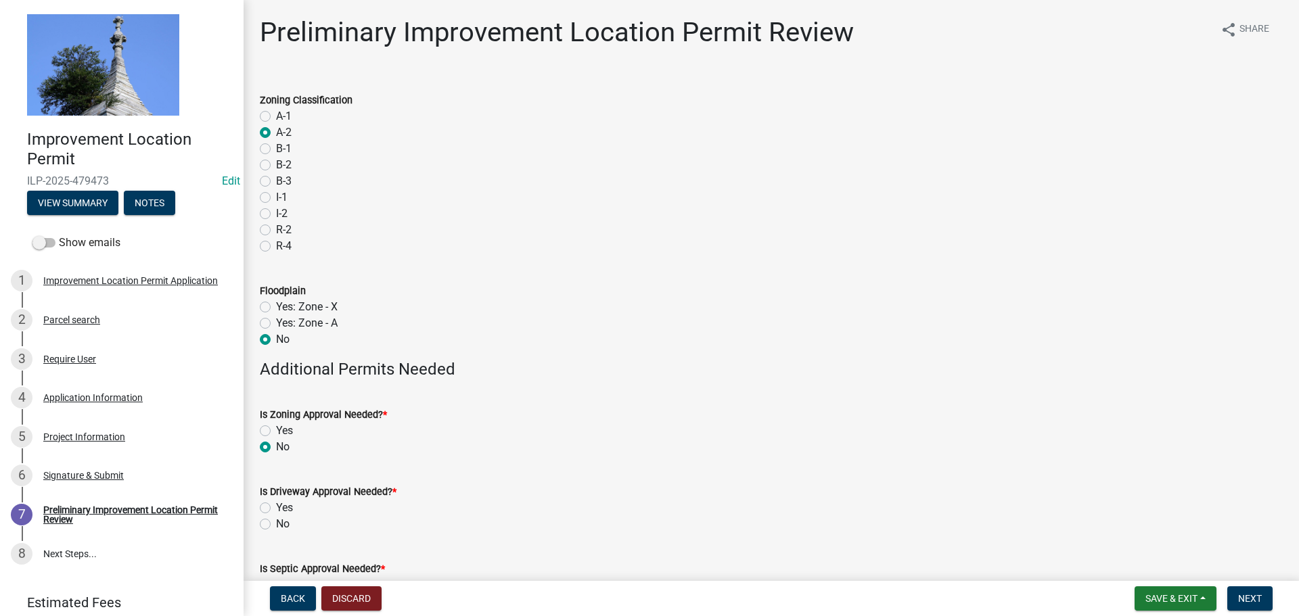
click at [276, 525] on input "No" at bounding box center [280, 520] width 9 height 9
radio input "true"
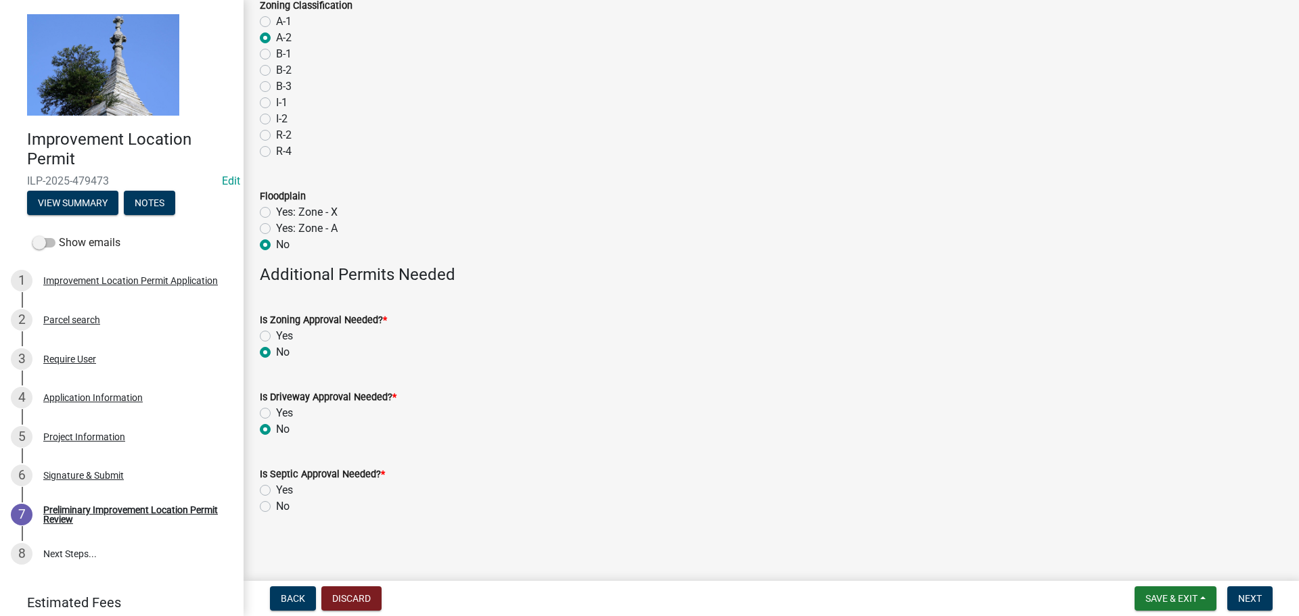
scroll to position [99, 0]
click at [276, 502] on label "No" at bounding box center [283, 502] width 14 height 16
click at [276, 502] on input "No" at bounding box center [280, 498] width 9 height 9
radio input "true"
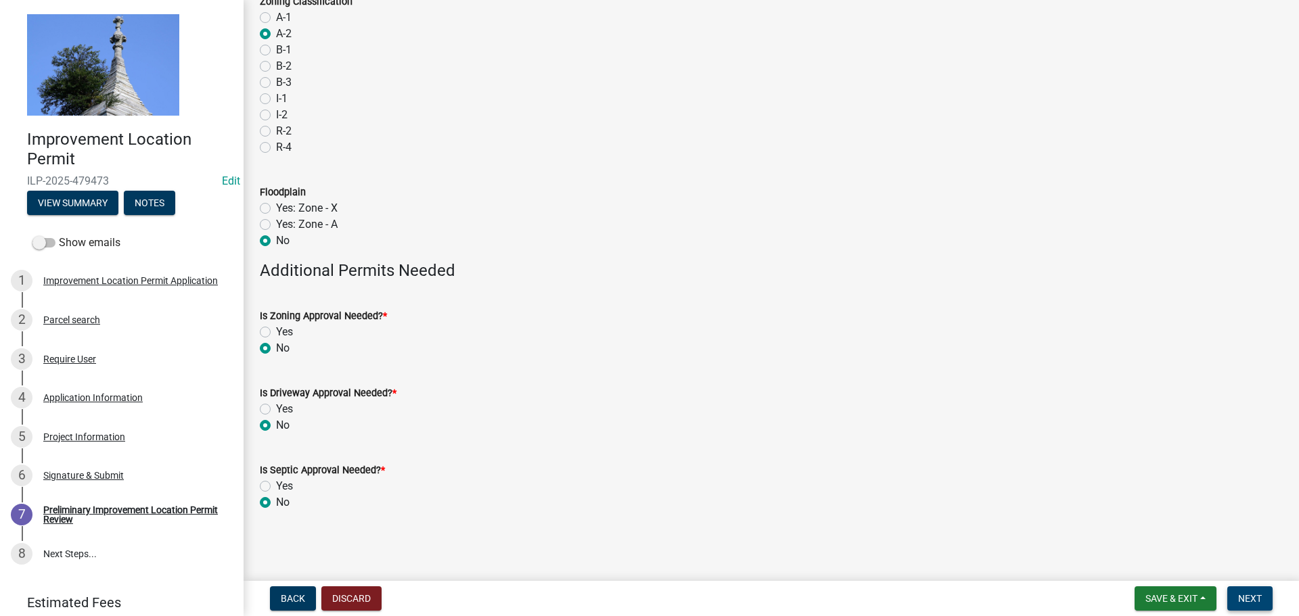
click at [1238, 602] on span "Next" at bounding box center [1250, 598] width 24 height 11
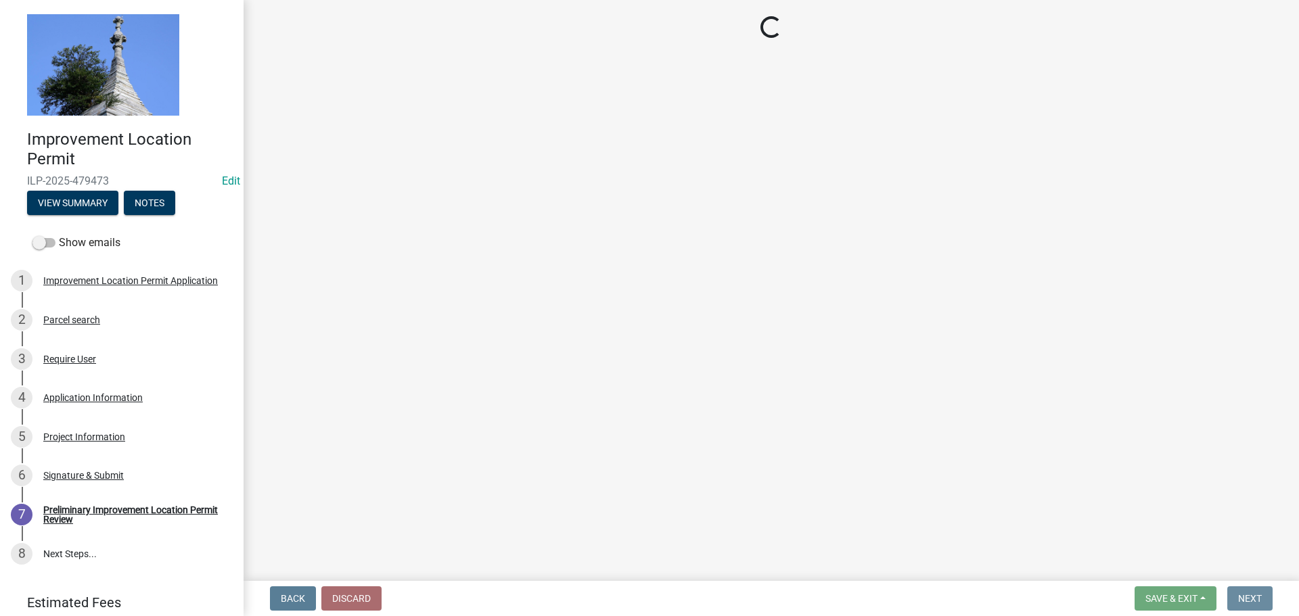
scroll to position [0, 0]
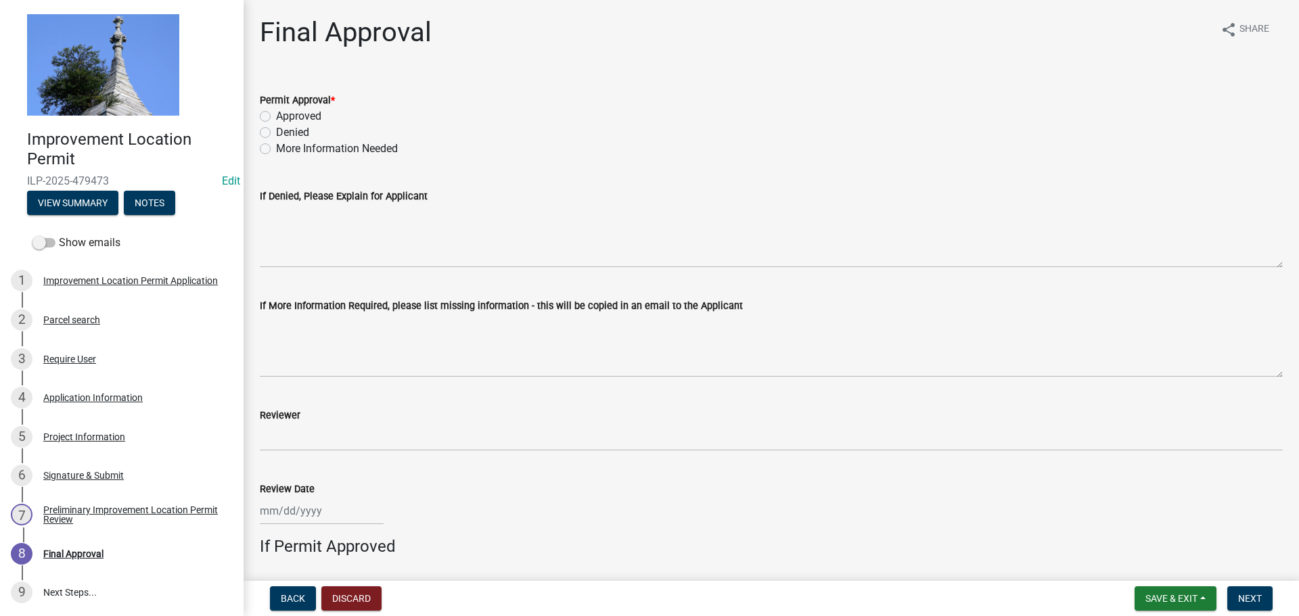
click at [276, 116] on label "Approved" at bounding box center [298, 116] width 45 height 16
click at [276, 116] on input "Approved" at bounding box center [280, 112] width 9 height 9
radio input "true"
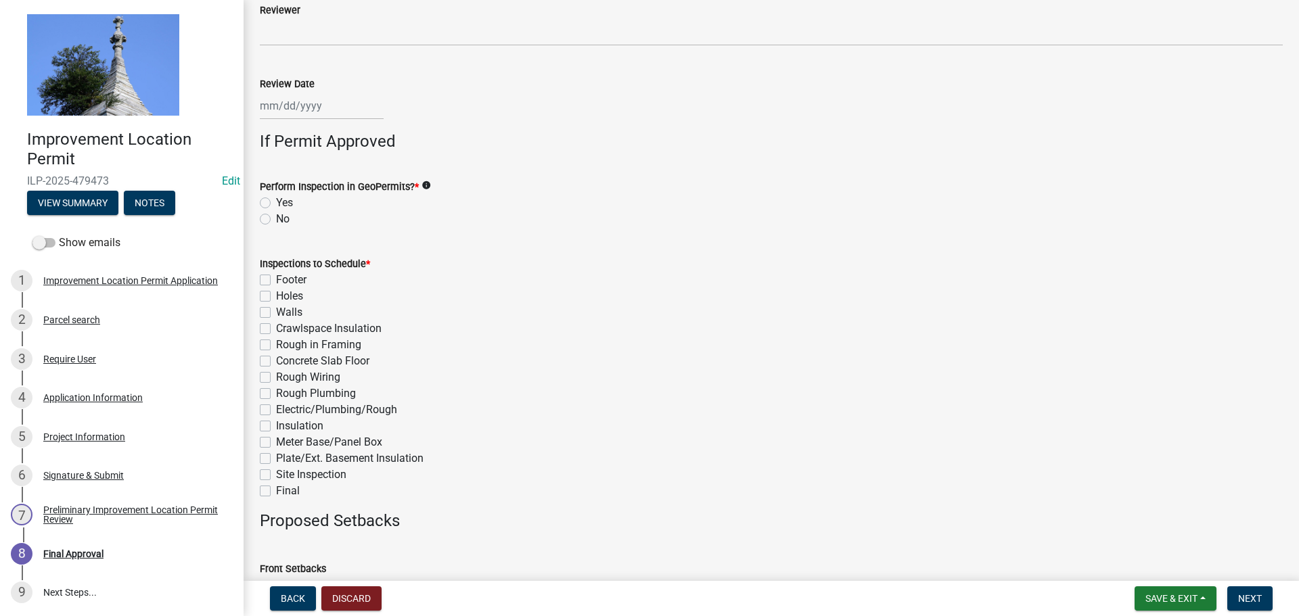
scroll to position [406, 0]
click at [276, 220] on label "No" at bounding box center [283, 218] width 14 height 16
click at [276, 219] on input "No" at bounding box center [280, 214] width 9 height 9
radio input "true"
click at [276, 488] on label "Final" at bounding box center [288, 490] width 24 height 16
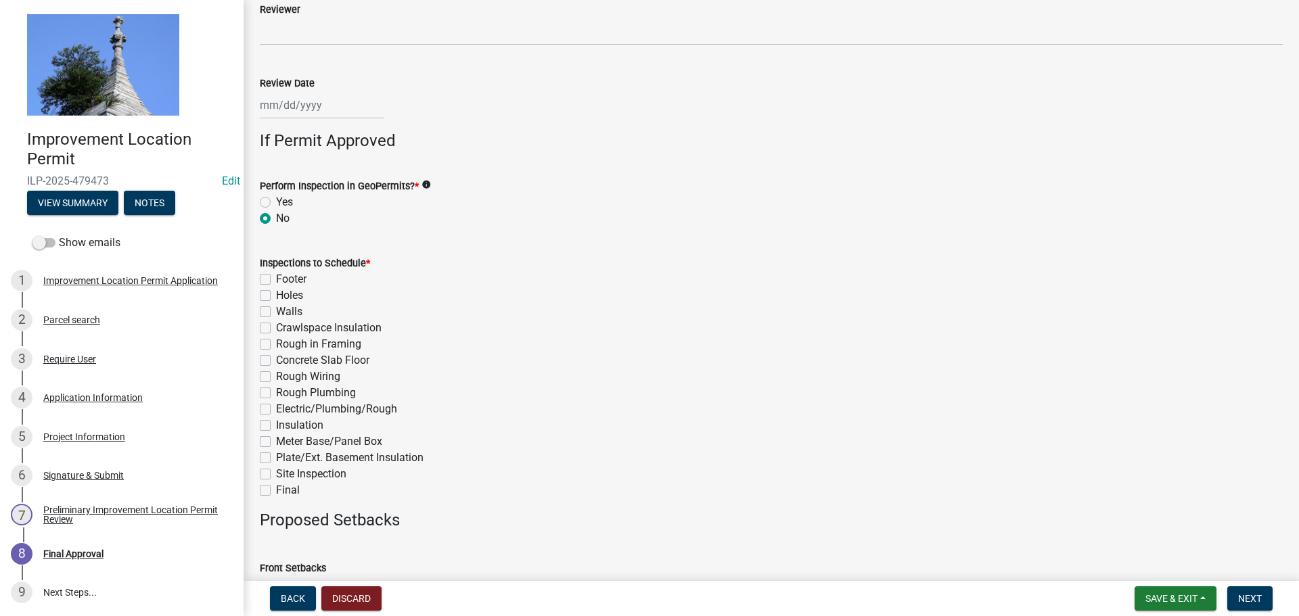
click at [276, 488] on input "Final" at bounding box center [280, 486] width 9 height 9
checkbox input "true"
checkbox input "false"
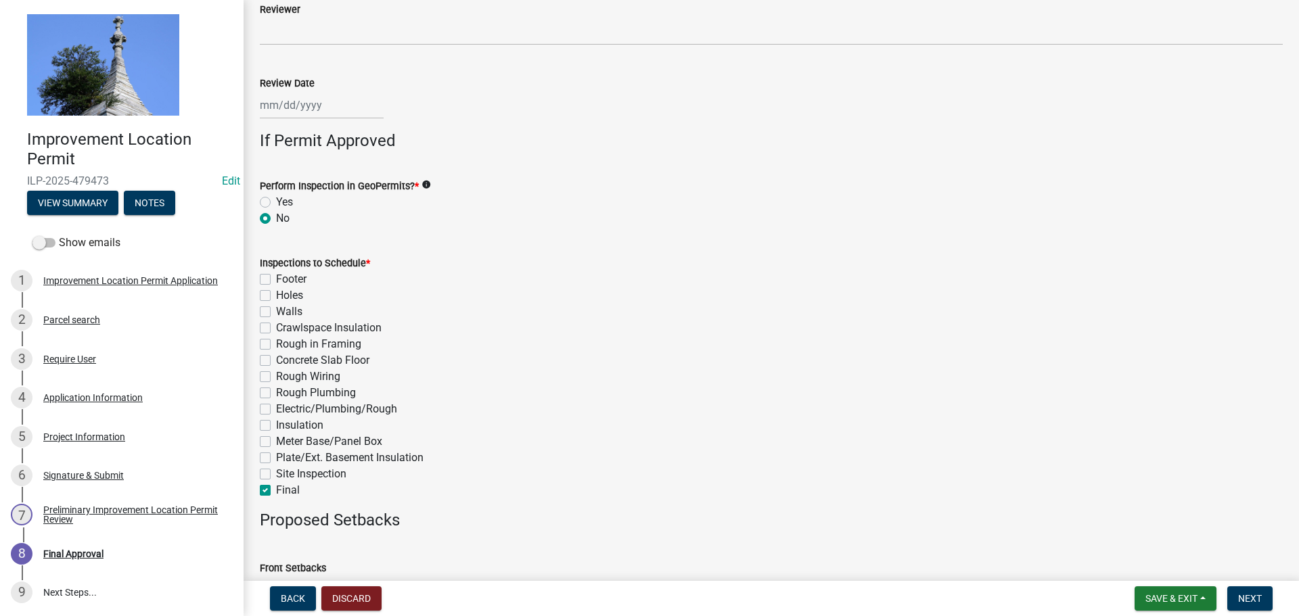
checkbox input "false"
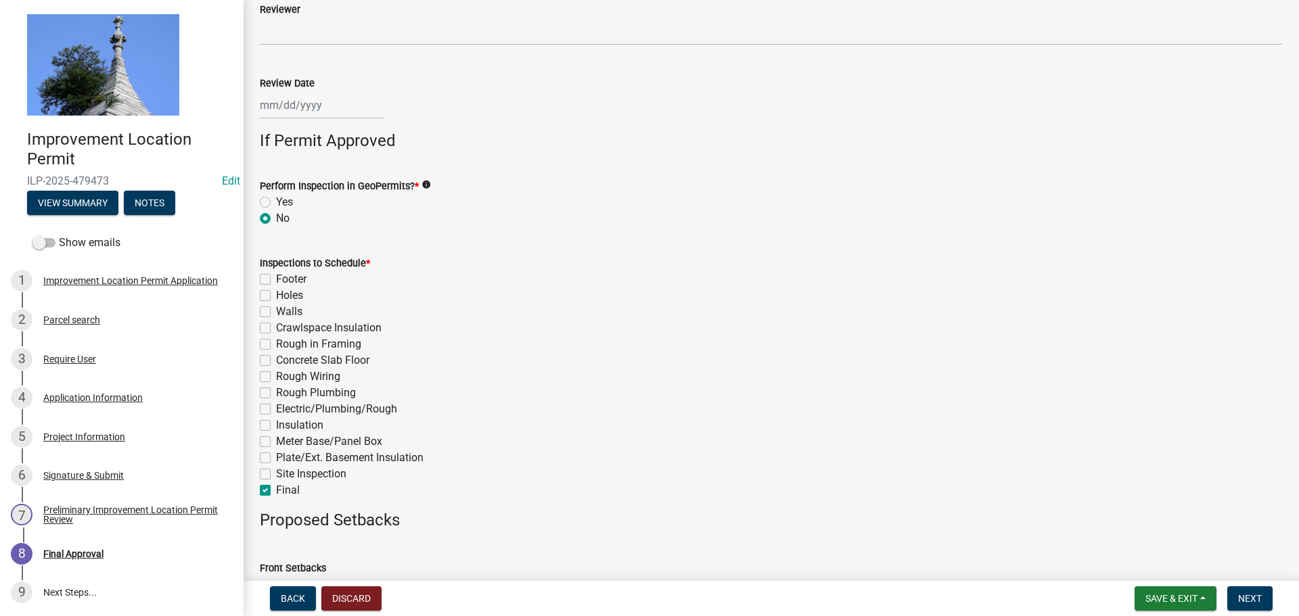
checkbox input "false"
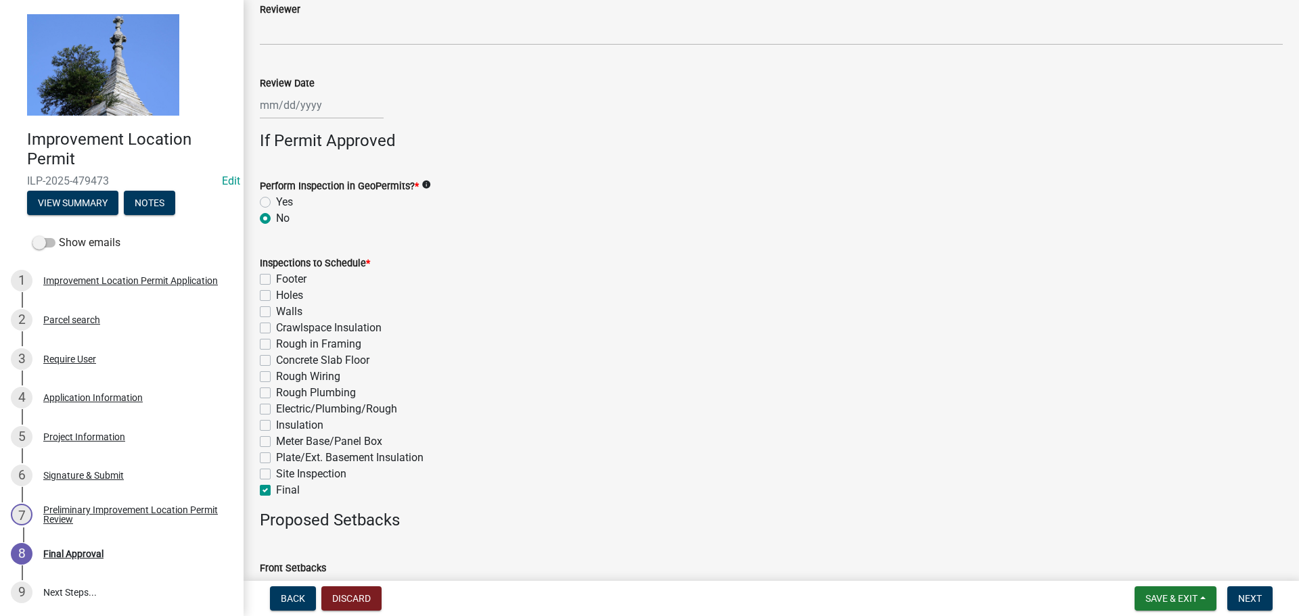
checkbox input "true"
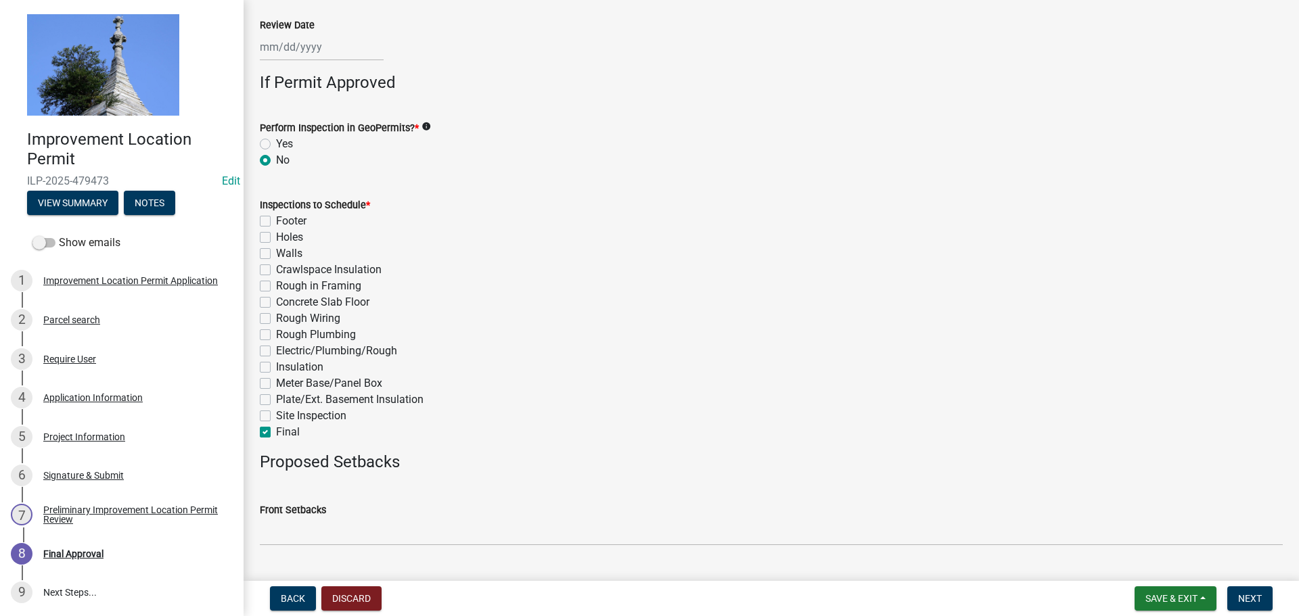
scroll to position [645, 0]
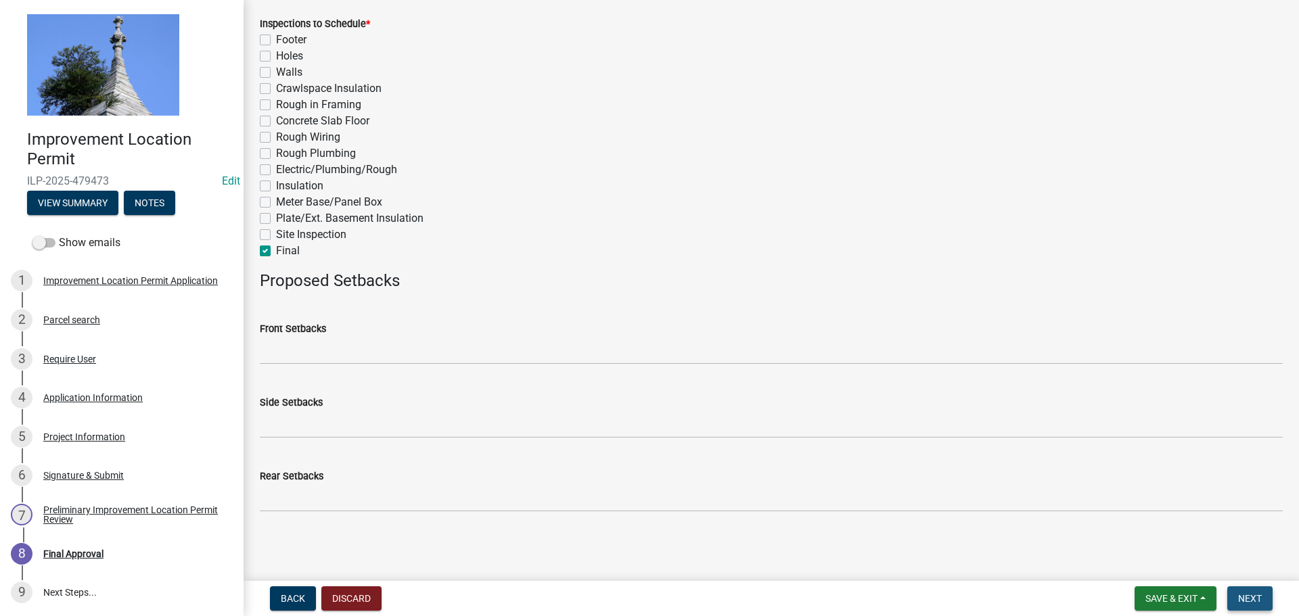
click at [1246, 595] on span "Next" at bounding box center [1250, 598] width 24 height 11
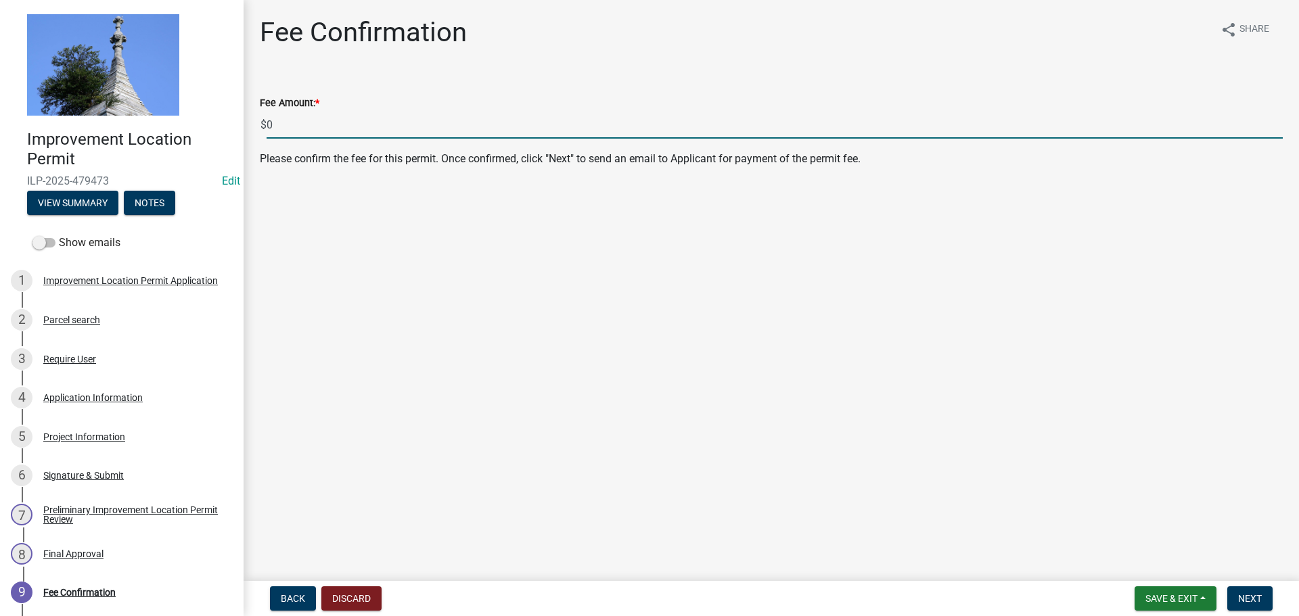
drag, startPoint x: 293, startPoint y: 124, endPoint x: 234, endPoint y: 115, distance: 59.6
click at [234, 115] on div "Improvement Location Permit ILP-2025-479473 Edit View Summary Notes Show emails…" at bounding box center [649, 308] width 1299 height 616
type input "80.00"
click at [1247, 606] on button "Next" at bounding box center [1249, 598] width 45 height 24
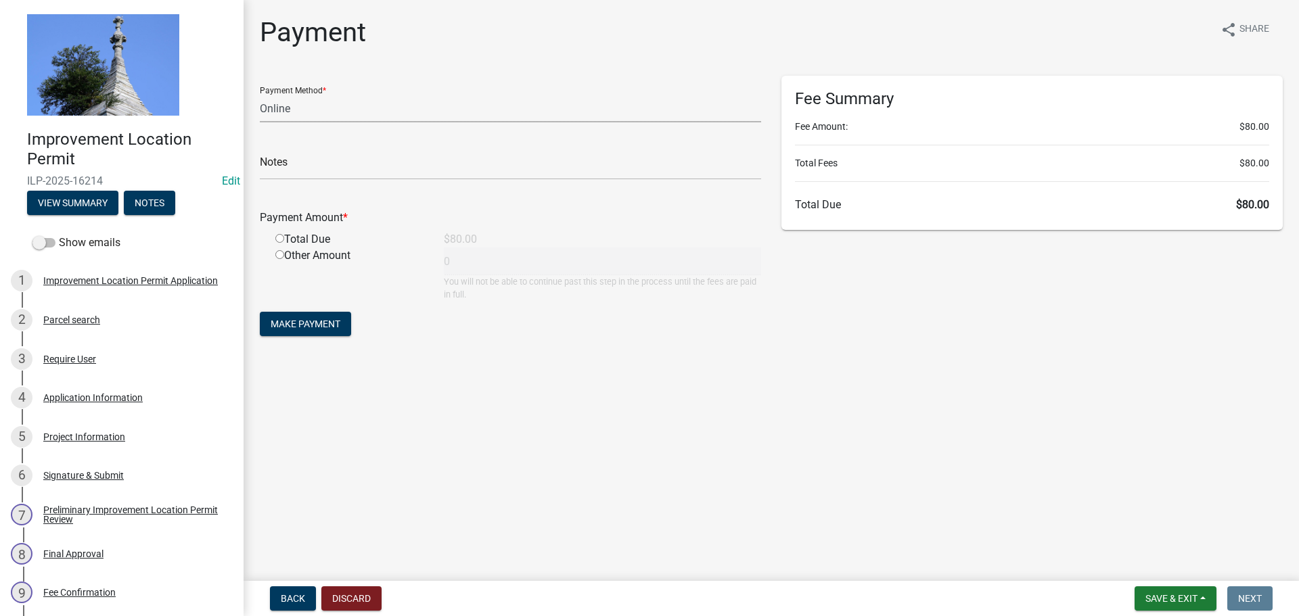
click at [682, 118] on select "Credit Card POS Check Cash Online" at bounding box center [510, 109] width 501 height 28
select select "2: 1"
click at [260, 95] on select "Credit Card POS Check Cash Online" at bounding box center [510, 109] width 501 height 28
click at [442, 175] on input "text" at bounding box center [510, 166] width 501 height 28
click at [279, 240] on input "radio" at bounding box center [279, 238] width 9 height 9
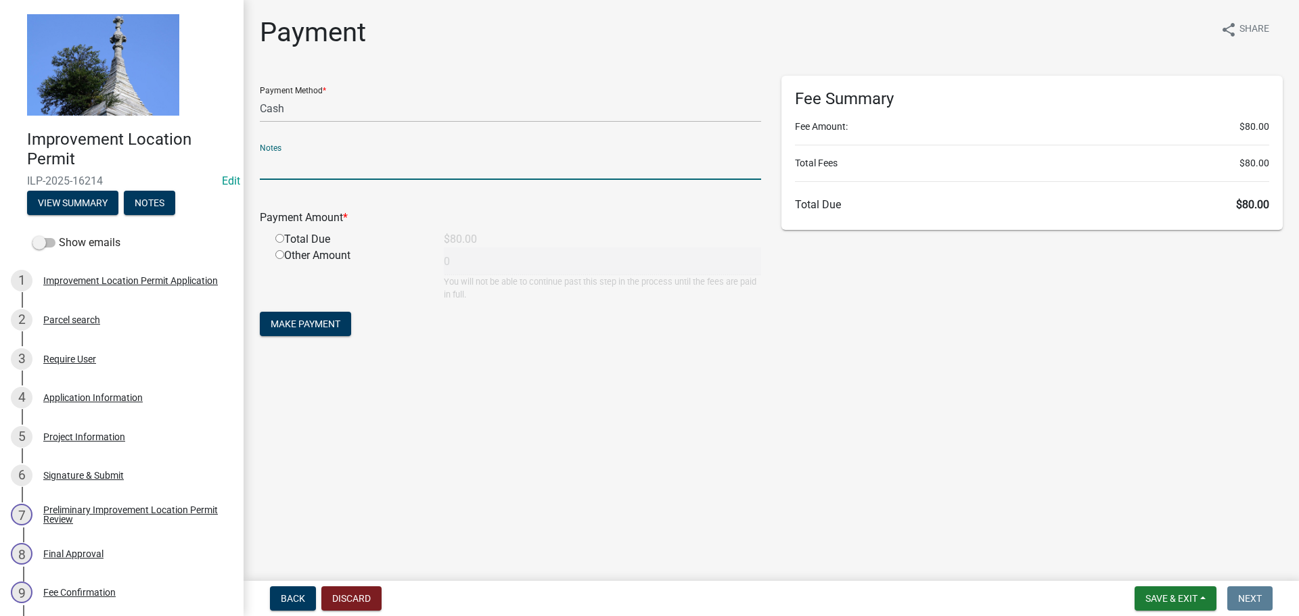
radio input "true"
type input "80"
click at [292, 317] on button "Make Payment" at bounding box center [305, 324] width 91 height 24
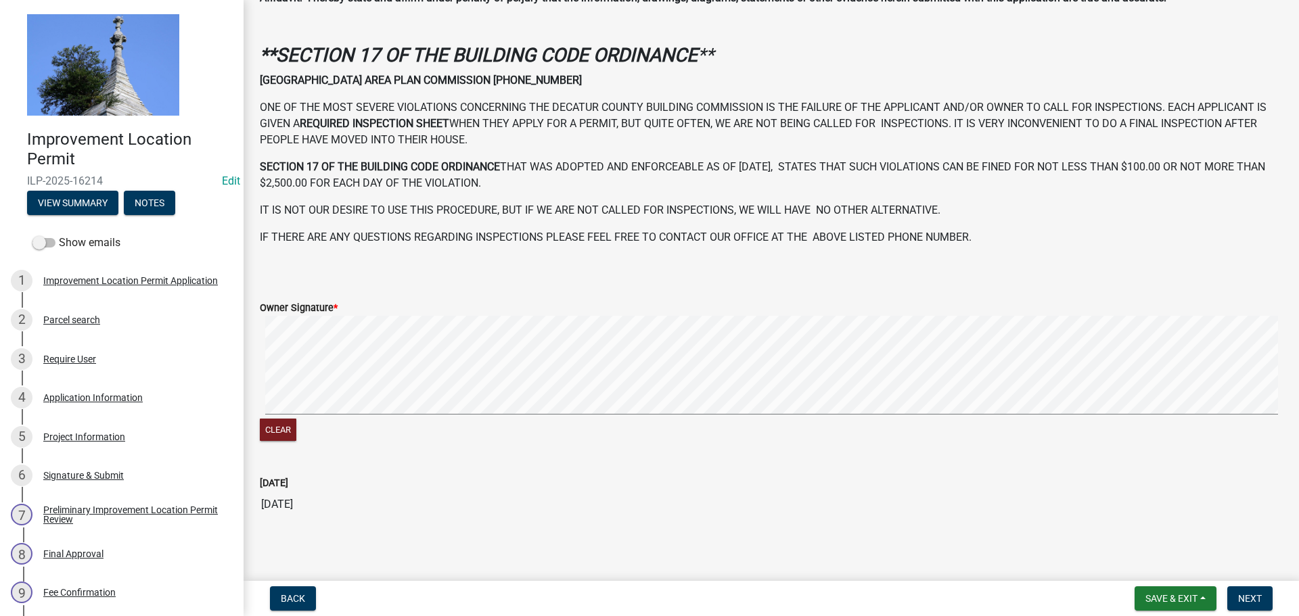
scroll to position [390, 0]
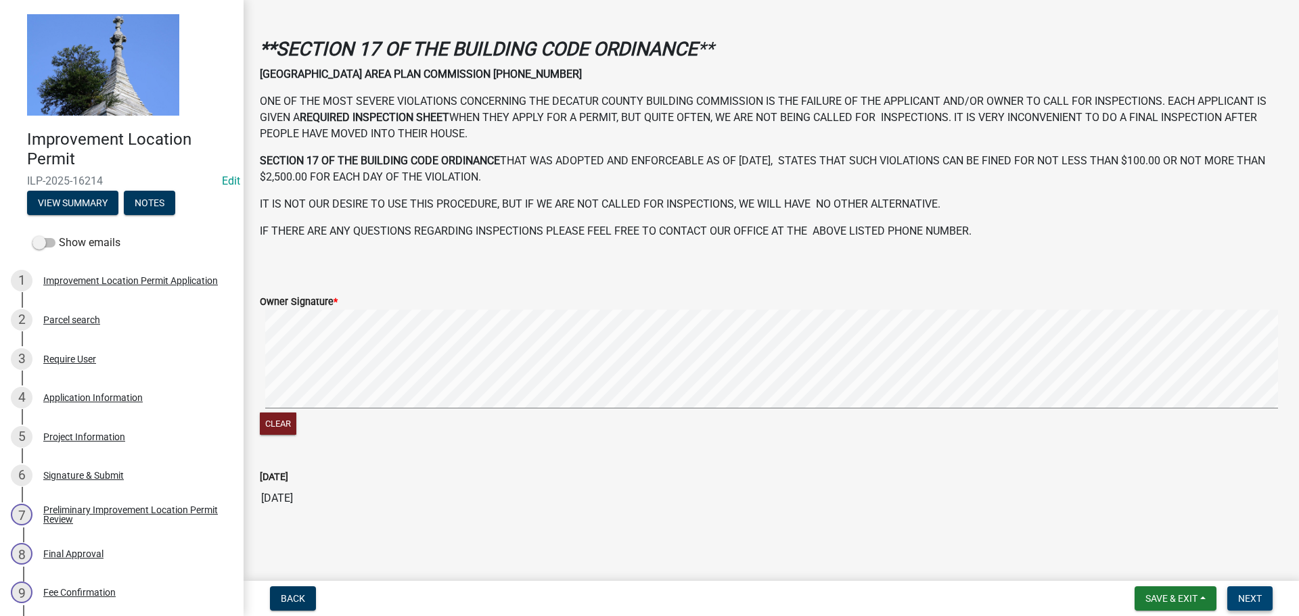
click at [1267, 597] on button "Next" at bounding box center [1249, 598] width 45 height 24
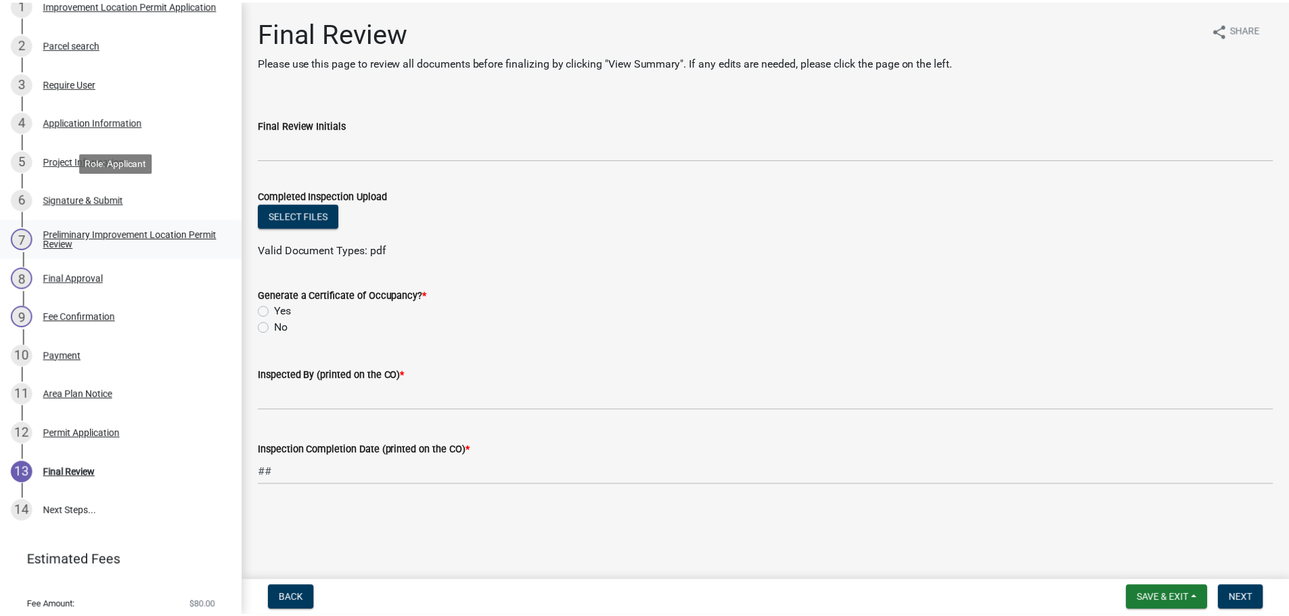
scroll to position [317, 0]
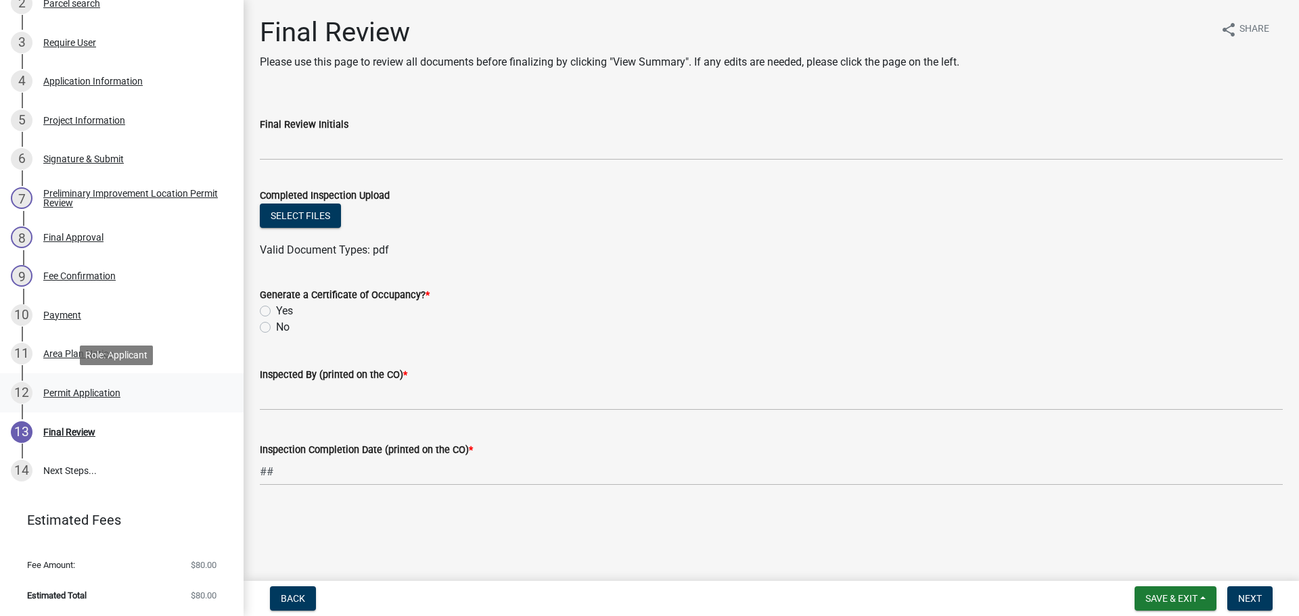
click at [87, 389] on div "Permit Application" at bounding box center [81, 392] width 77 height 9
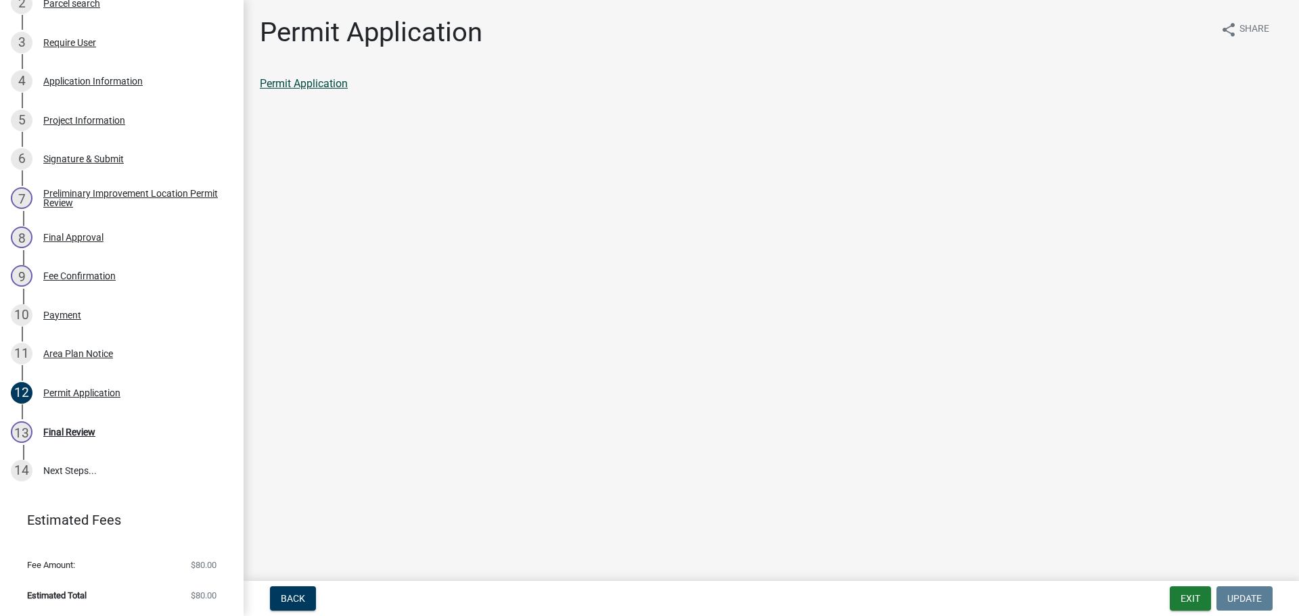
click at [323, 85] on link "Permit Application" at bounding box center [304, 83] width 88 height 13
click at [1180, 596] on button "Exit" at bounding box center [1190, 598] width 41 height 24
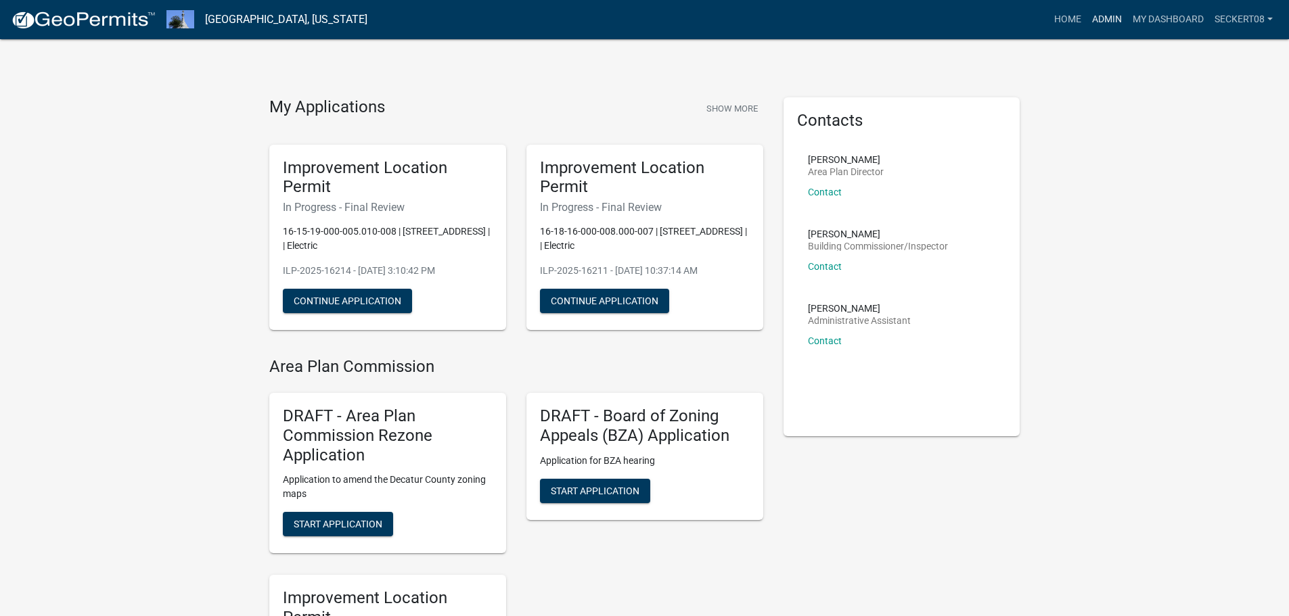
click at [1098, 23] on link "Admin" at bounding box center [1106, 20] width 41 height 26
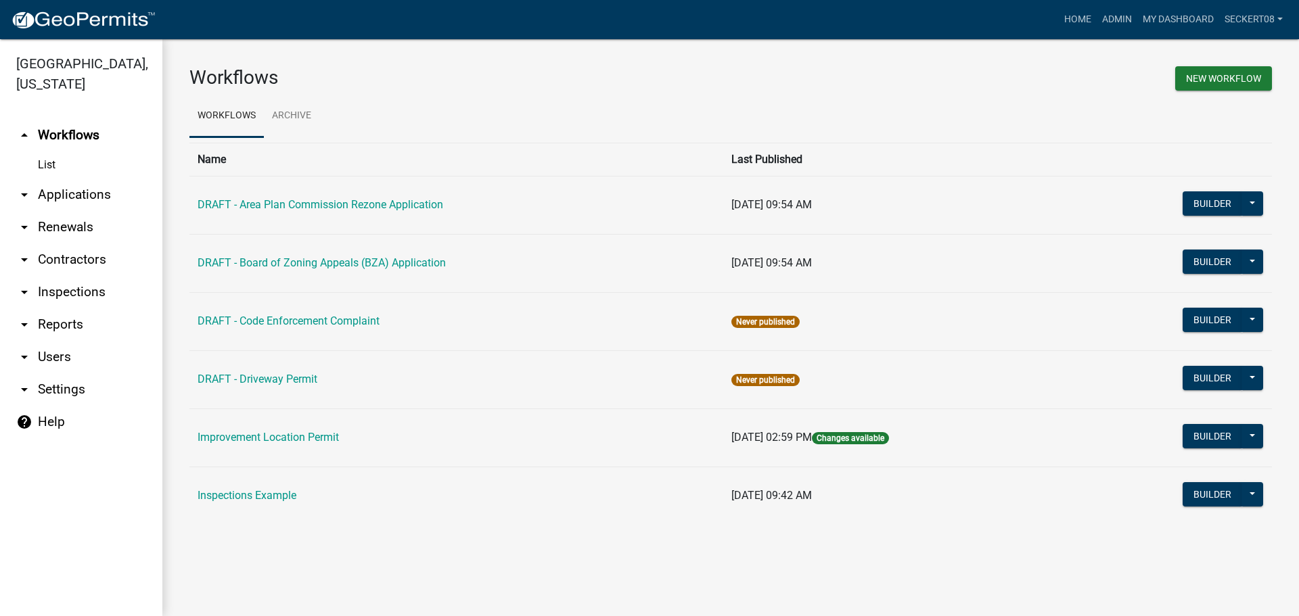
click at [101, 197] on link "arrow_drop_down Applications" at bounding box center [81, 195] width 162 height 32
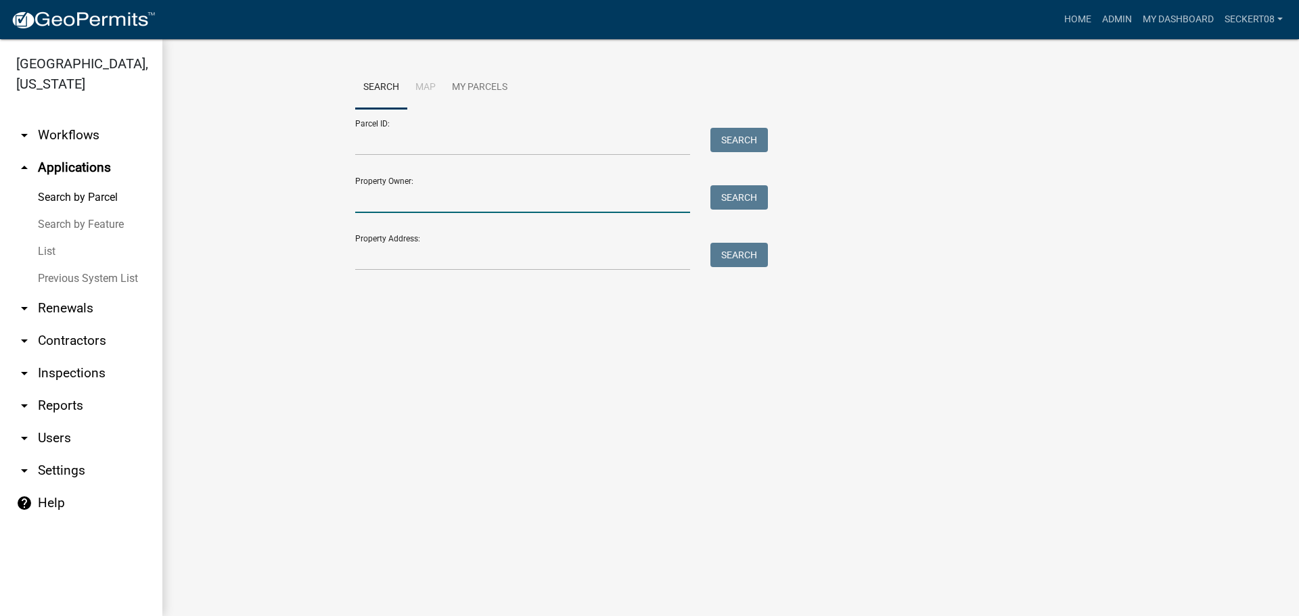
click at [369, 203] on input "Property Owner:" at bounding box center [522, 199] width 335 height 28
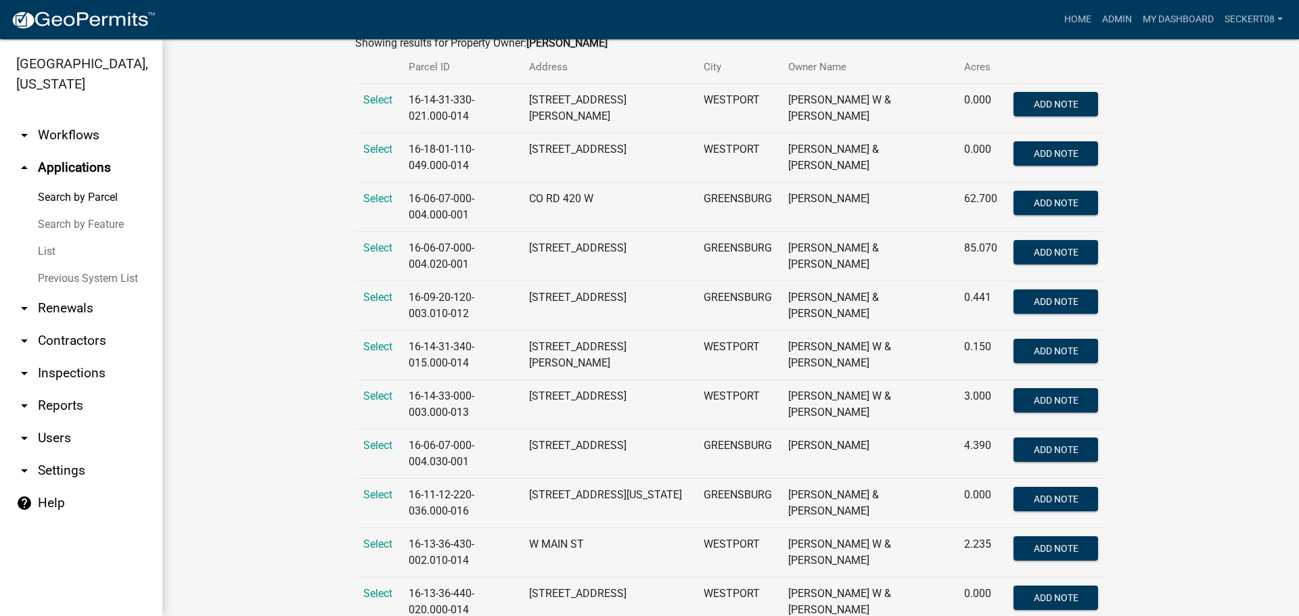
scroll to position [271, 0]
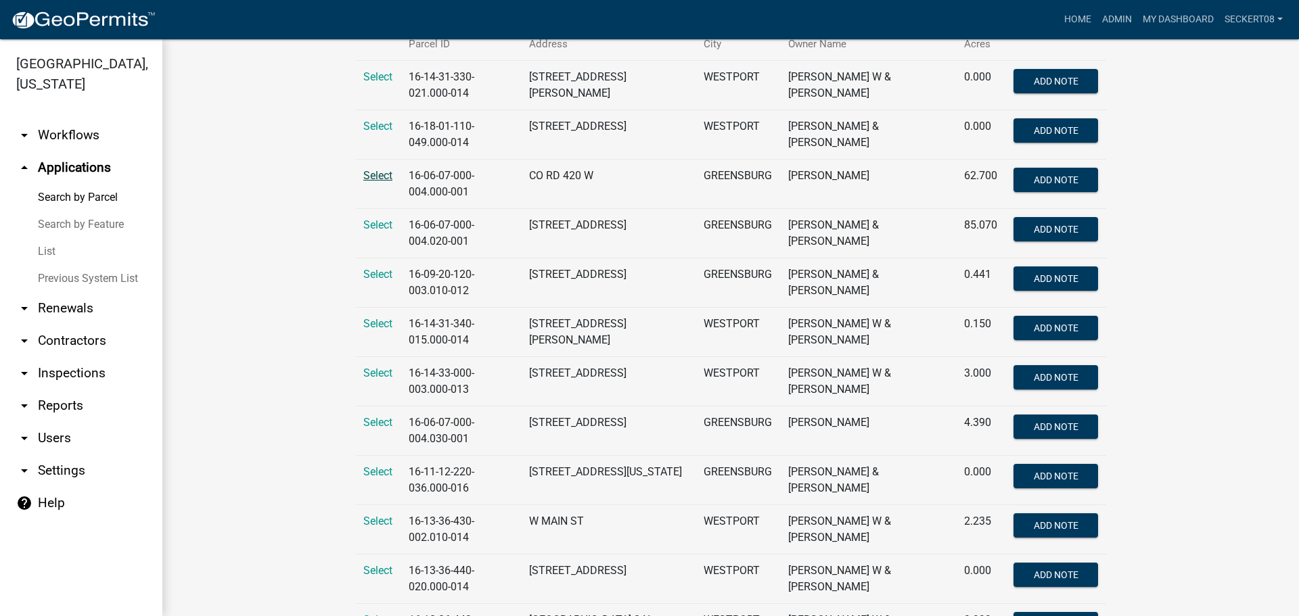
type input "[PERSON_NAME]"
click at [380, 177] on span "Select" at bounding box center [377, 175] width 29 height 13
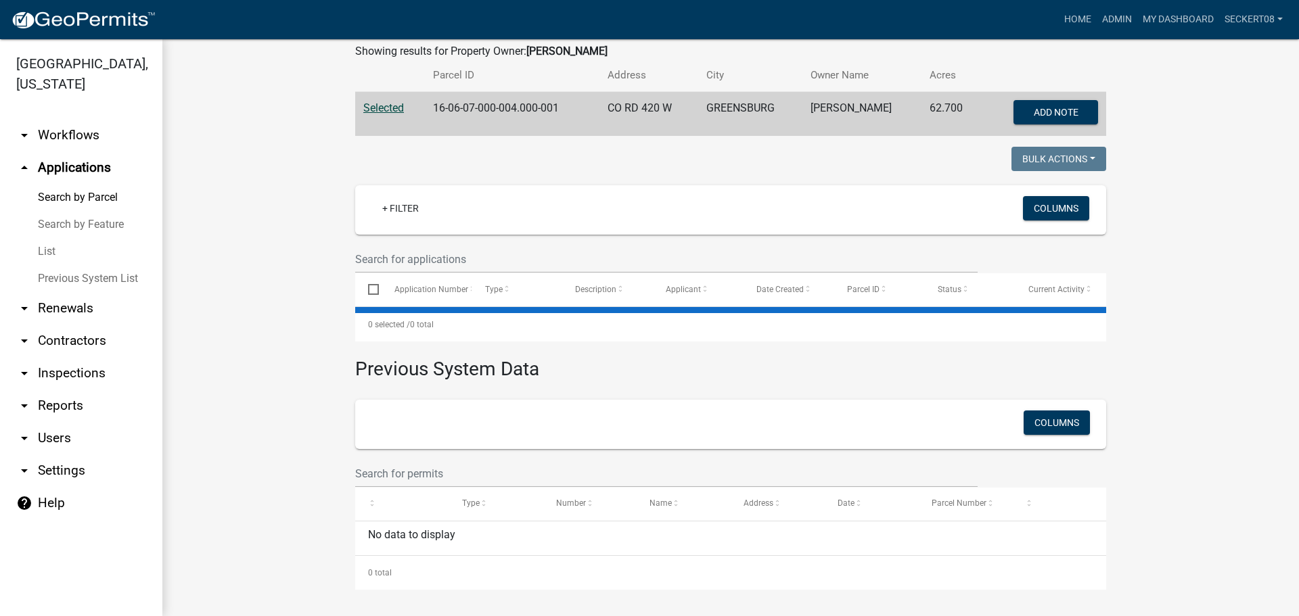
scroll to position [271, 0]
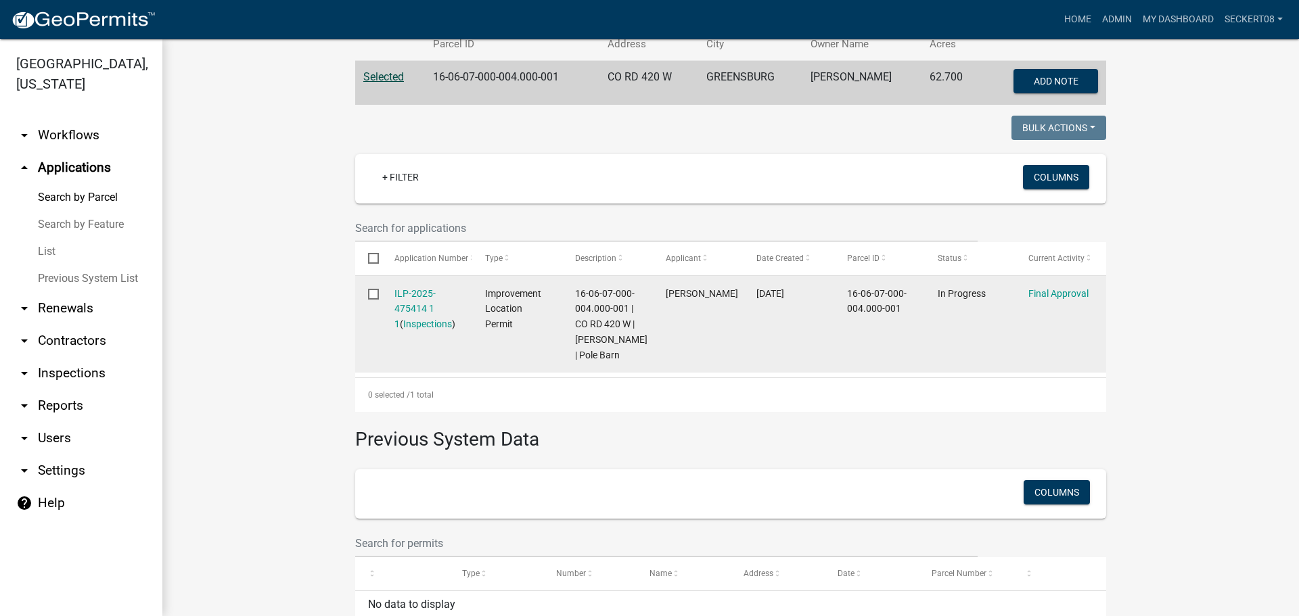
click at [412, 316] on div "ILP-2025-475414 1 1 ( Inspections )" at bounding box center [426, 309] width 65 height 46
click at [409, 306] on link "ILP-2025-475414 1 1" at bounding box center [414, 309] width 41 height 42
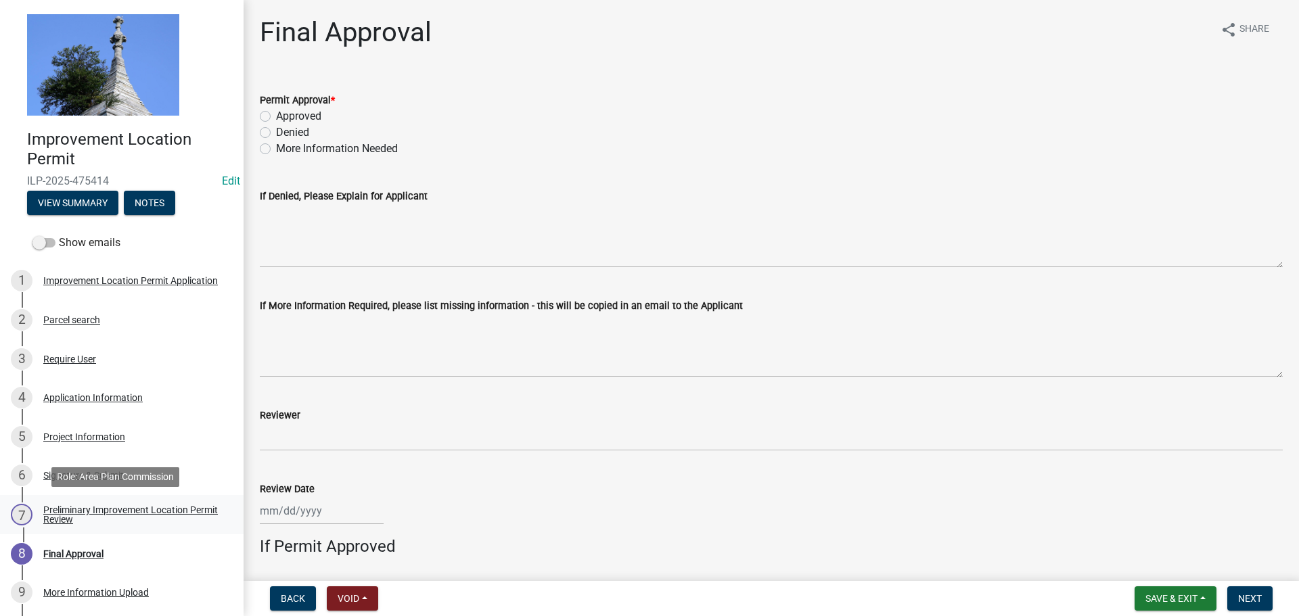
click at [133, 505] on div "Preliminary Improvement Location Permit Review" at bounding box center [132, 514] width 179 height 19
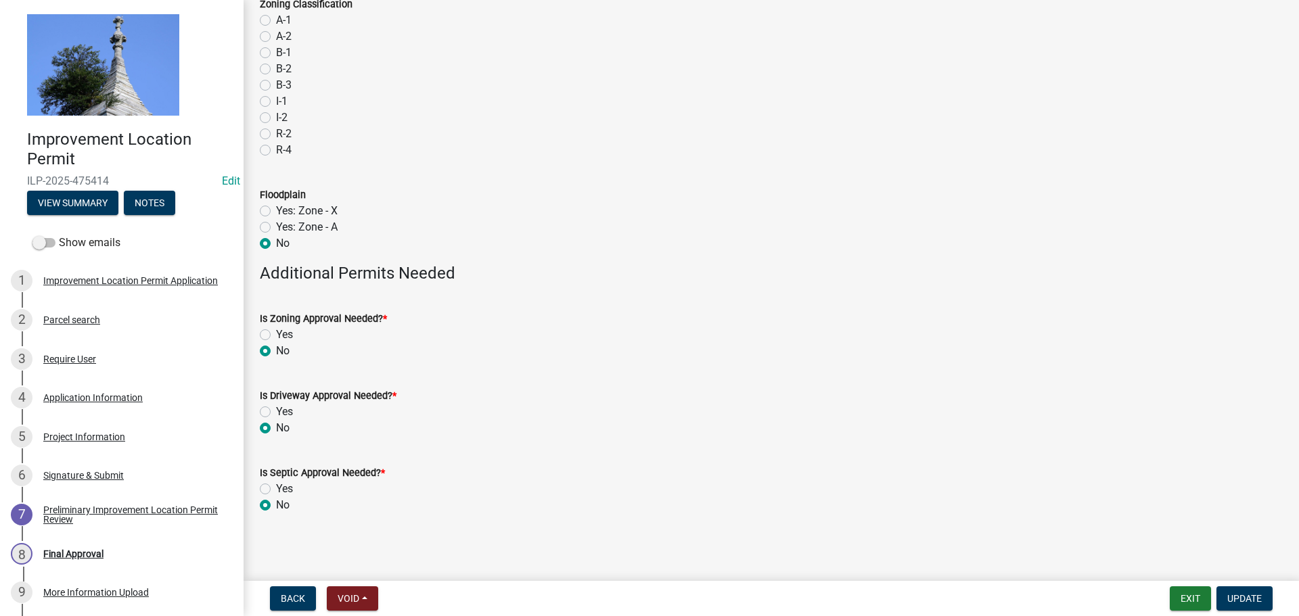
scroll to position [99, 0]
click at [80, 435] on div "Project Information" at bounding box center [84, 436] width 82 height 9
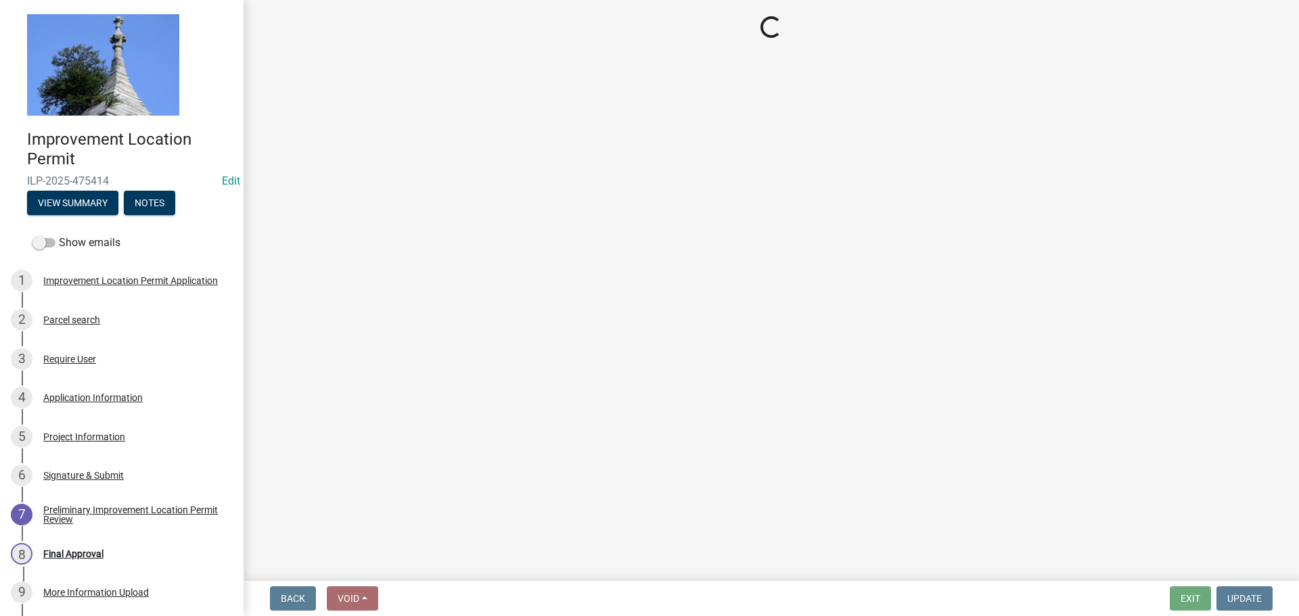
select select "dd9adb89-9a3c-4bc9-90d3-fd9cd60e52ec"
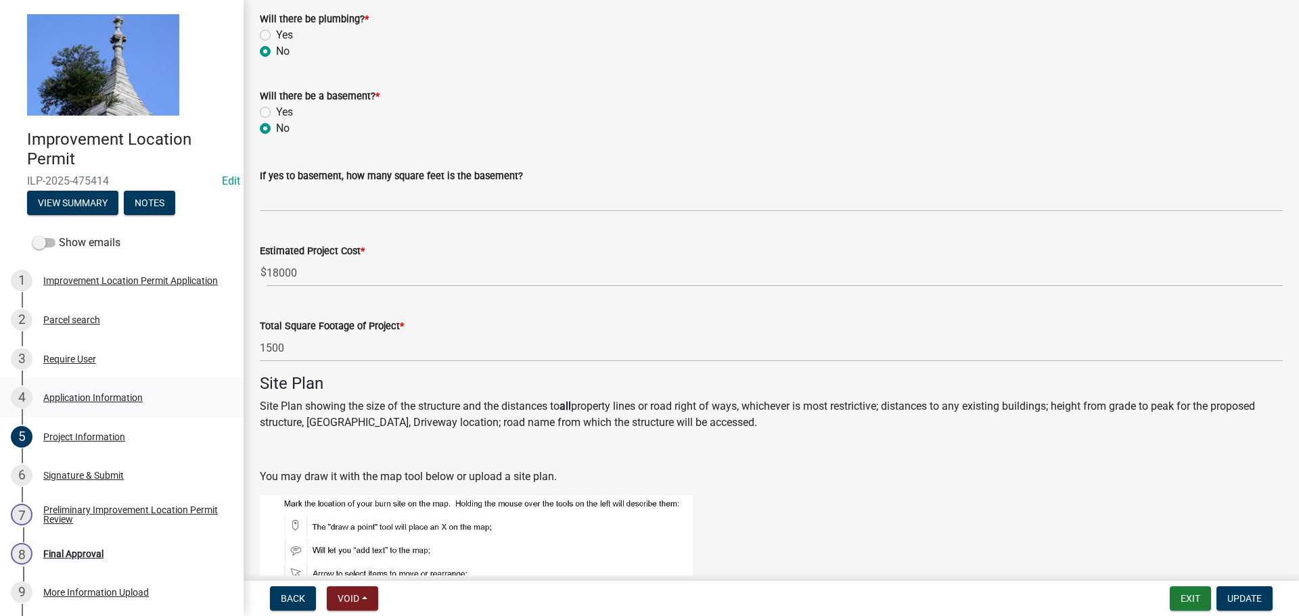
scroll to position [595, 0]
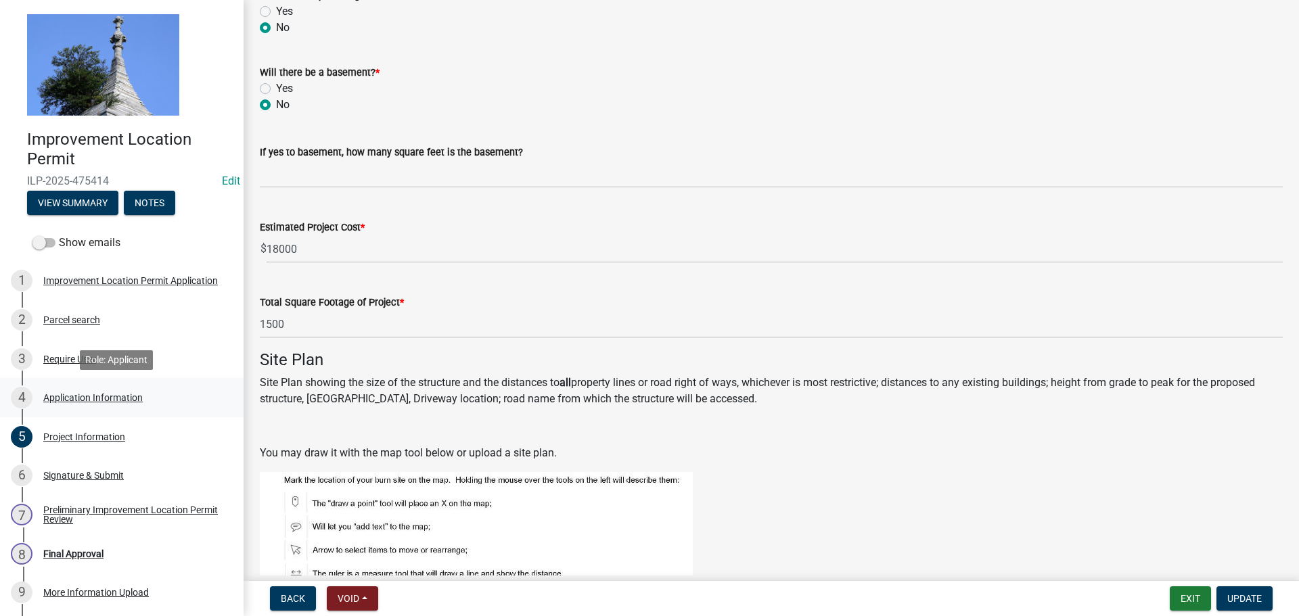
click at [111, 394] on div "Application Information" at bounding box center [92, 397] width 99 height 9
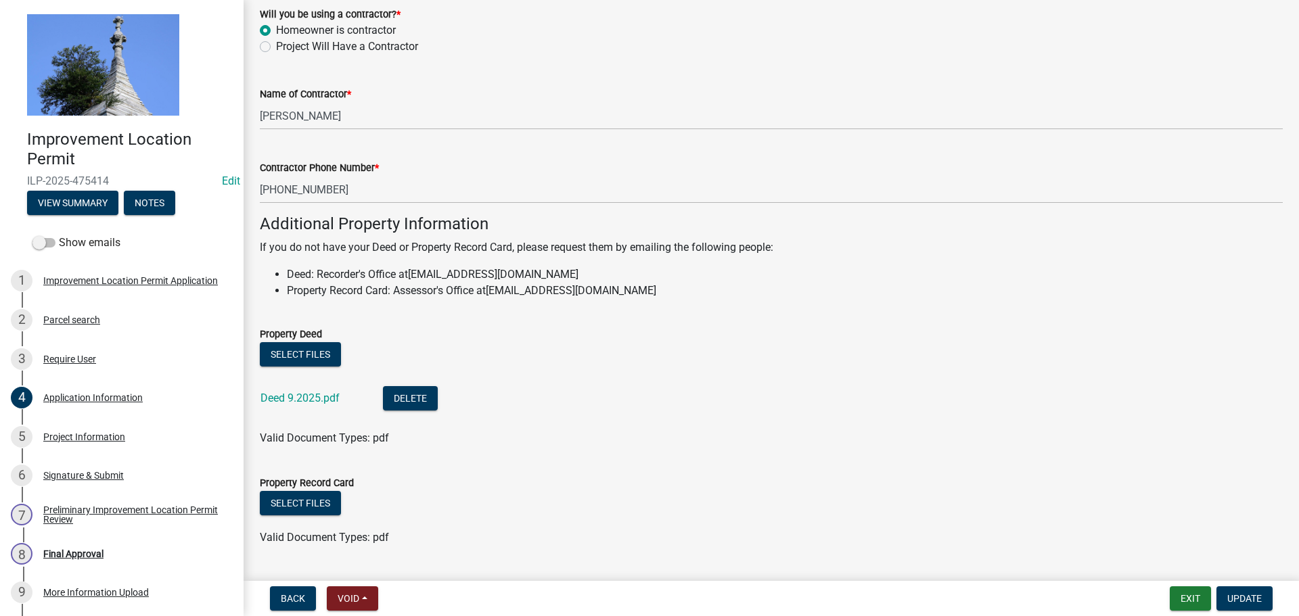
scroll to position [821, 0]
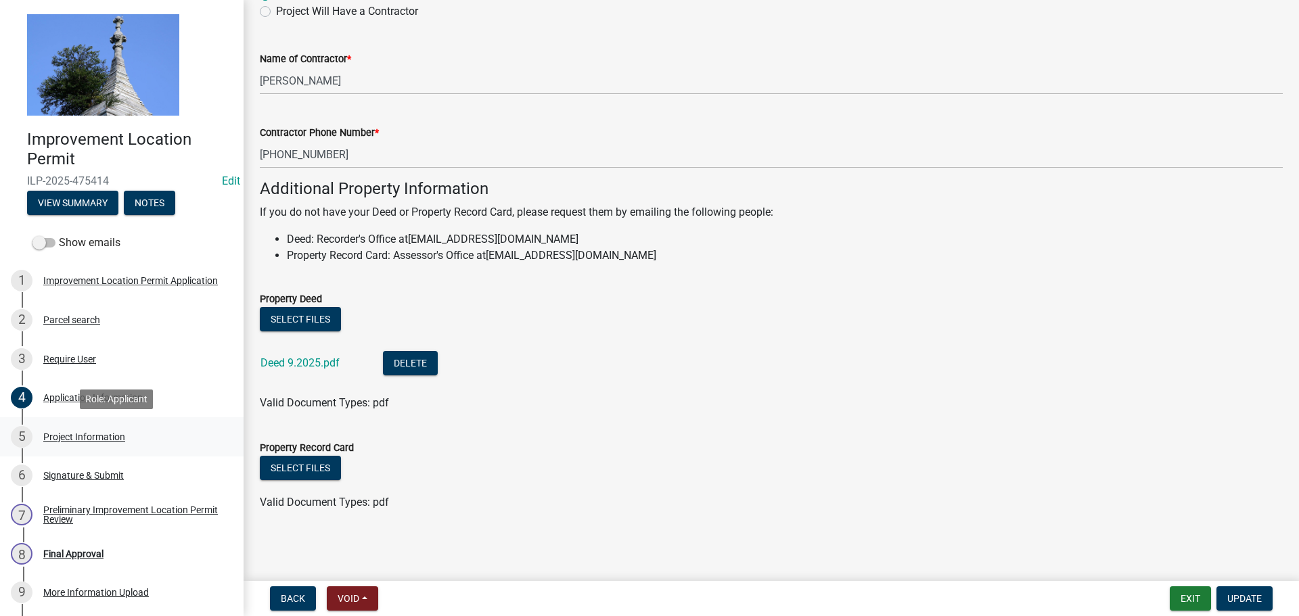
click at [102, 436] on div "Project Information" at bounding box center [84, 436] width 82 height 9
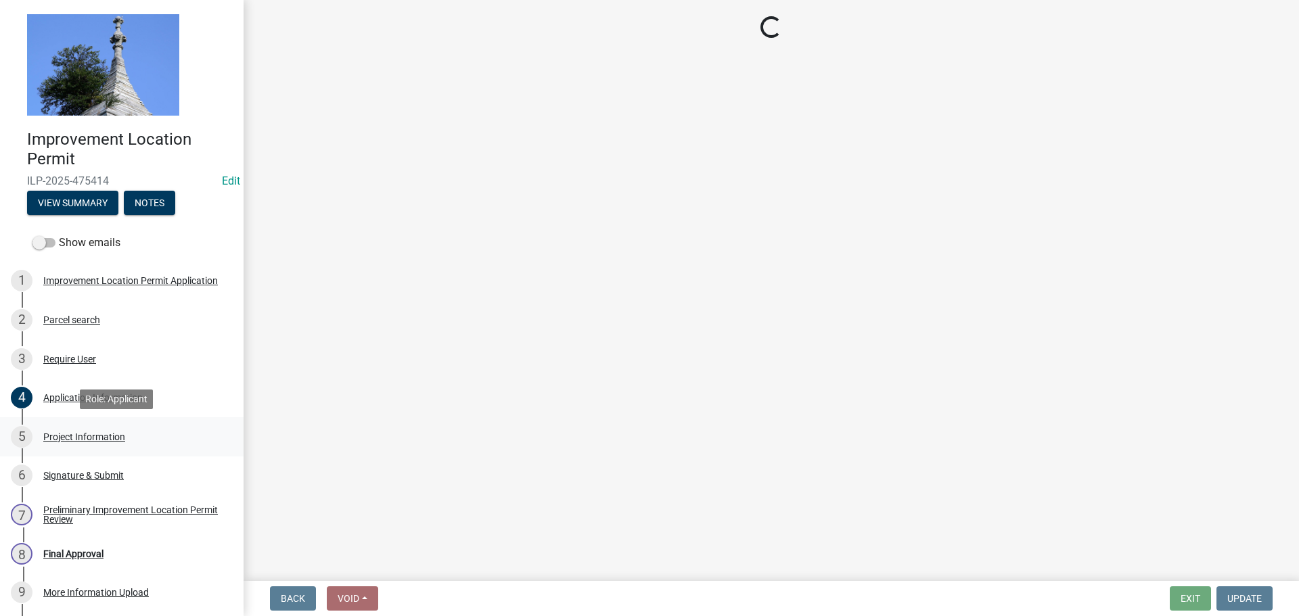
select select "dd9adb89-9a3c-4bc9-90d3-fd9cd60e52ec"
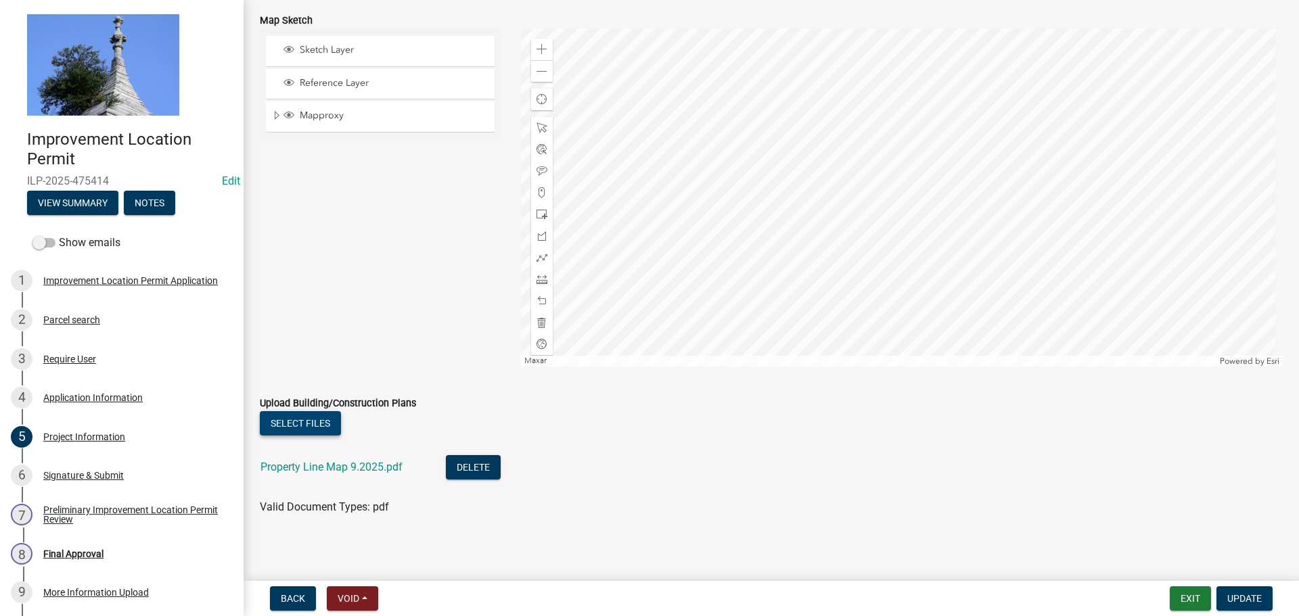
scroll to position [1204, 0]
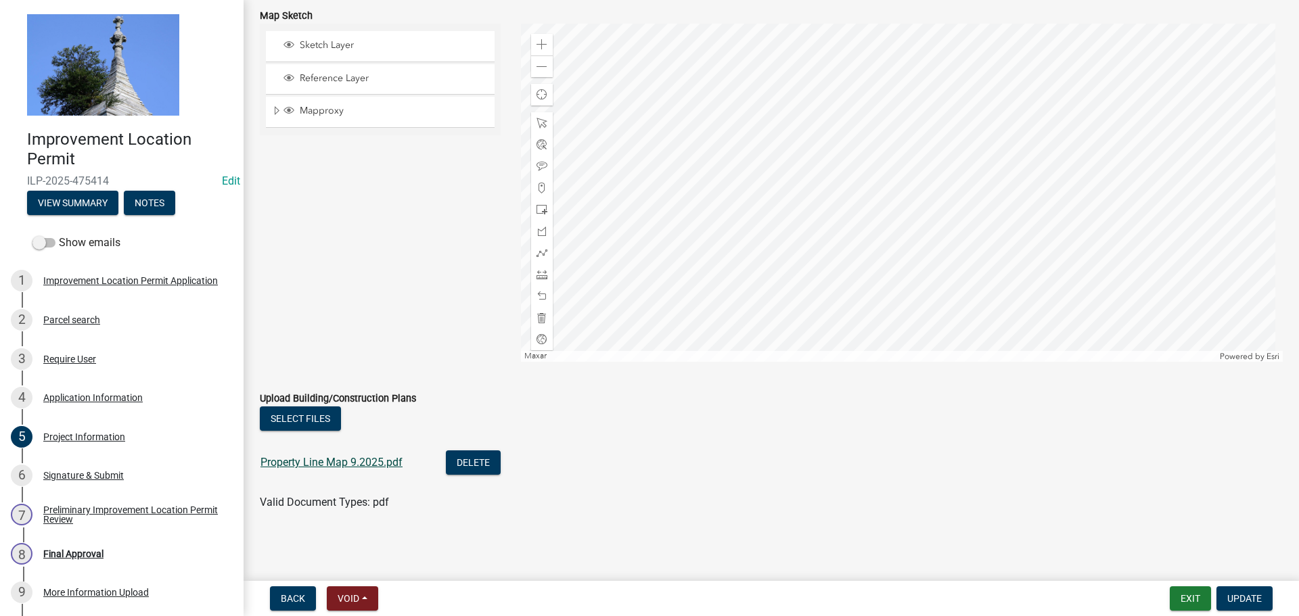
click at [342, 465] on link "Property Line Map 9.2025.pdf" at bounding box center [331, 462] width 142 height 13
click at [60, 393] on div "Application Information" at bounding box center [92, 397] width 99 height 9
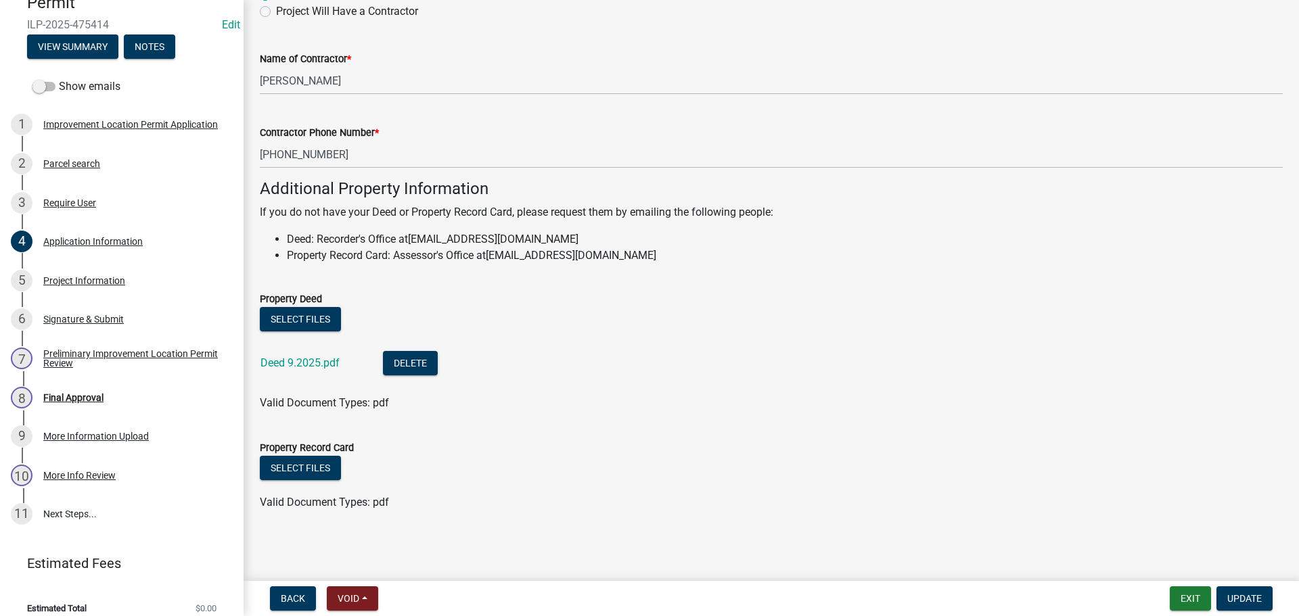
scroll to position [158, 0]
click at [80, 471] on div "More Info Review" at bounding box center [79, 473] width 72 height 9
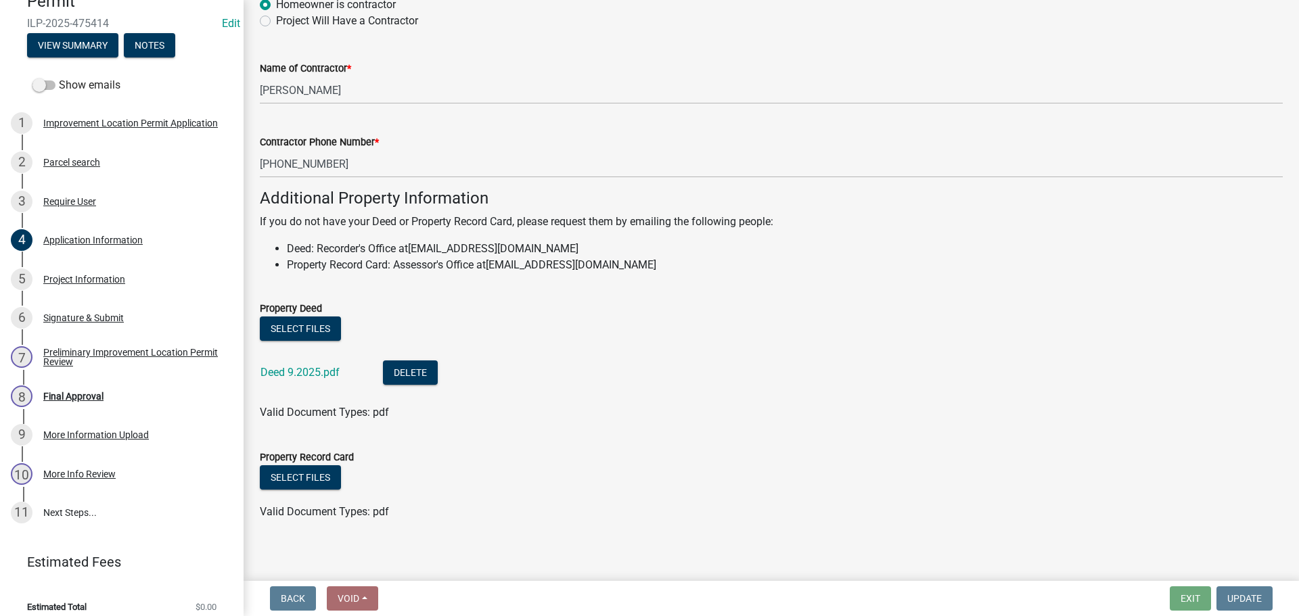
scroll to position [821, 0]
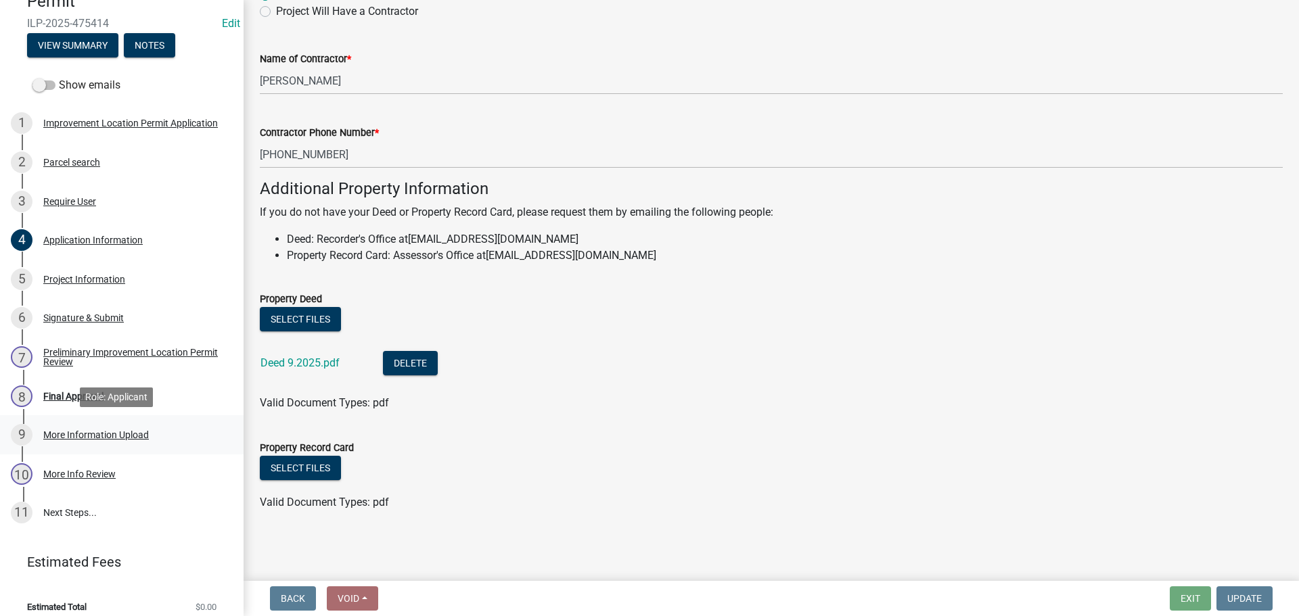
click at [117, 435] on div "More Information Upload" at bounding box center [96, 434] width 106 height 9
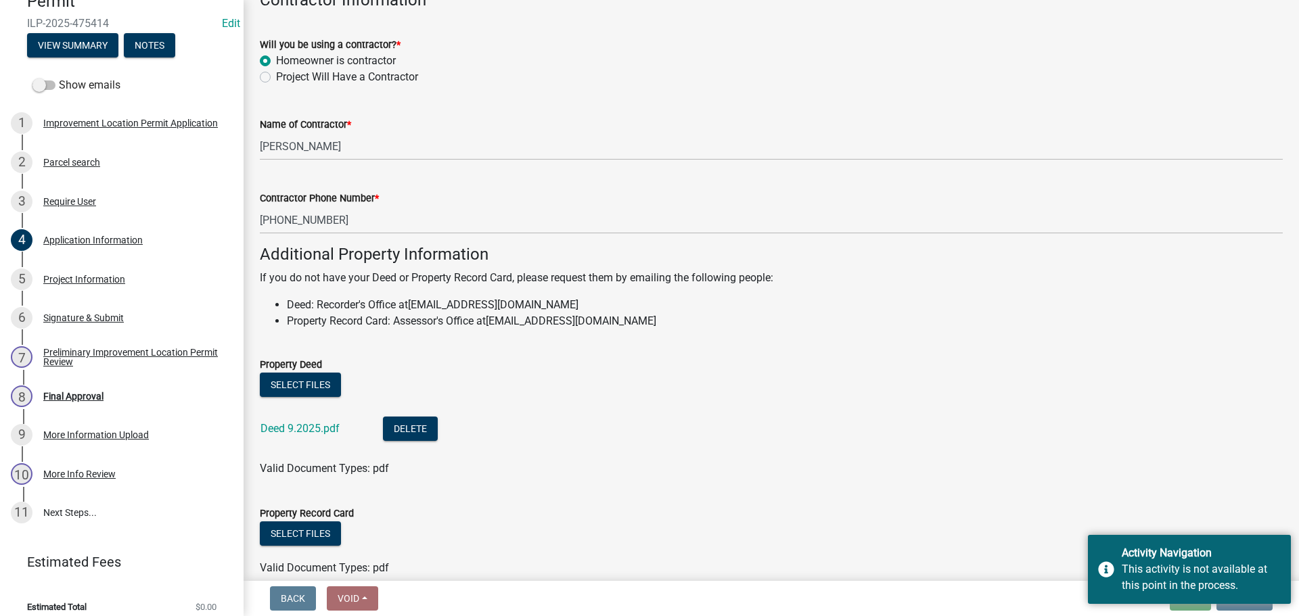
scroll to position [812, 0]
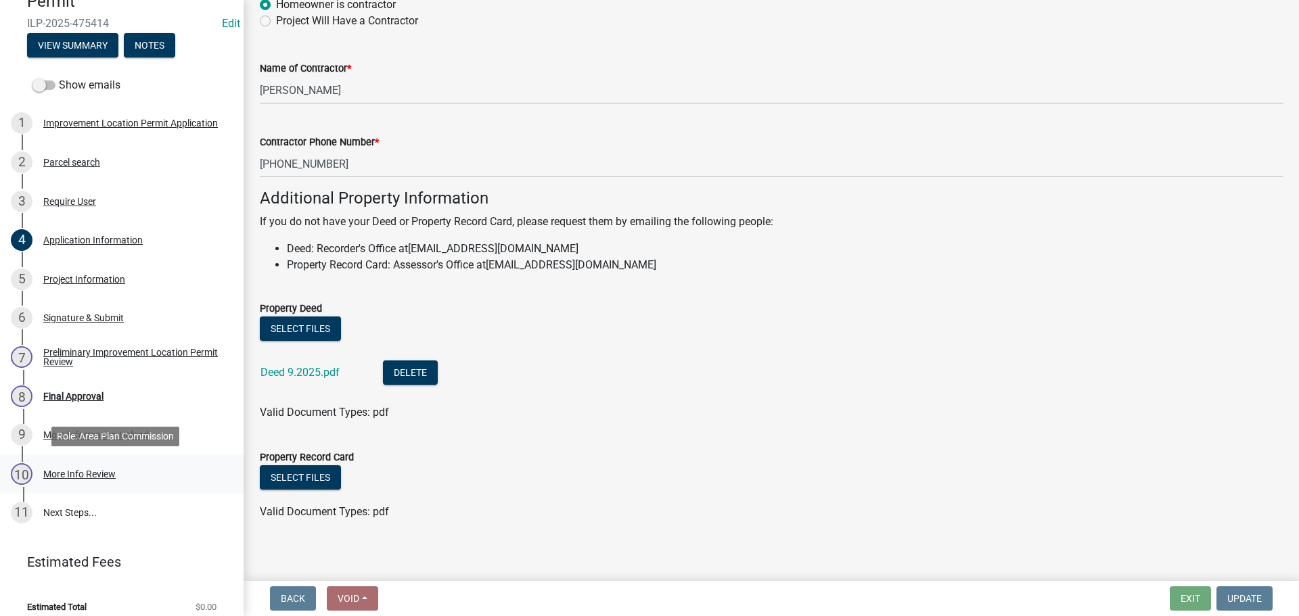
click at [97, 475] on div "More Info Review" at bounding box center [79, 473] width 72 height 9
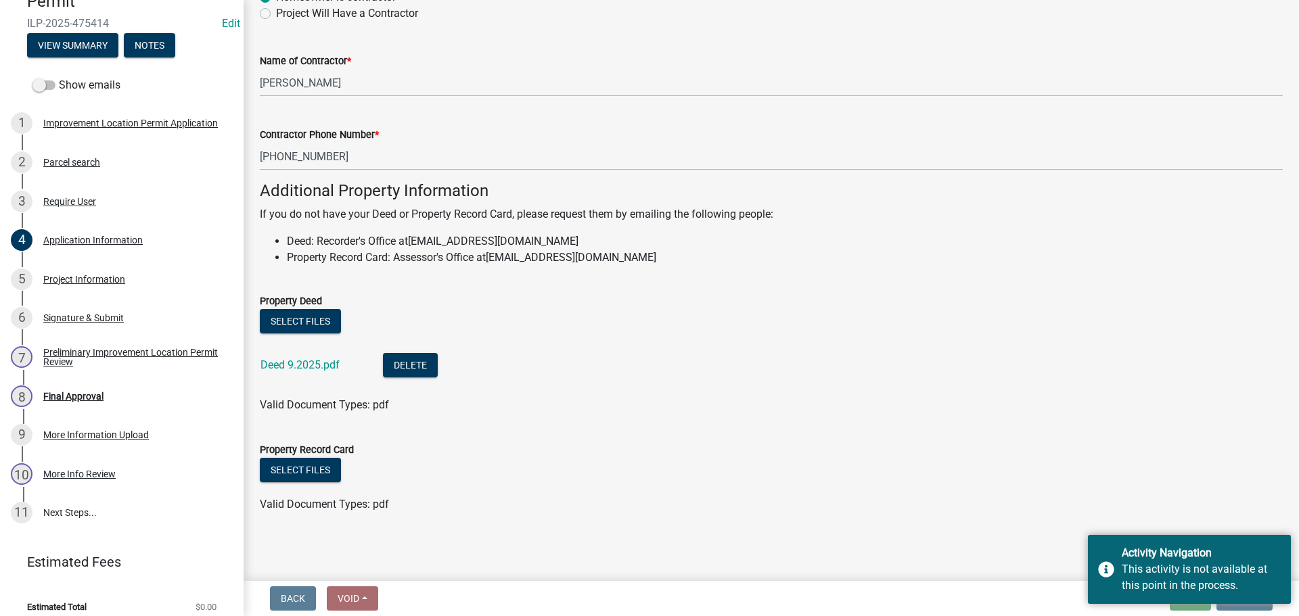
scroll to position [821, 0]
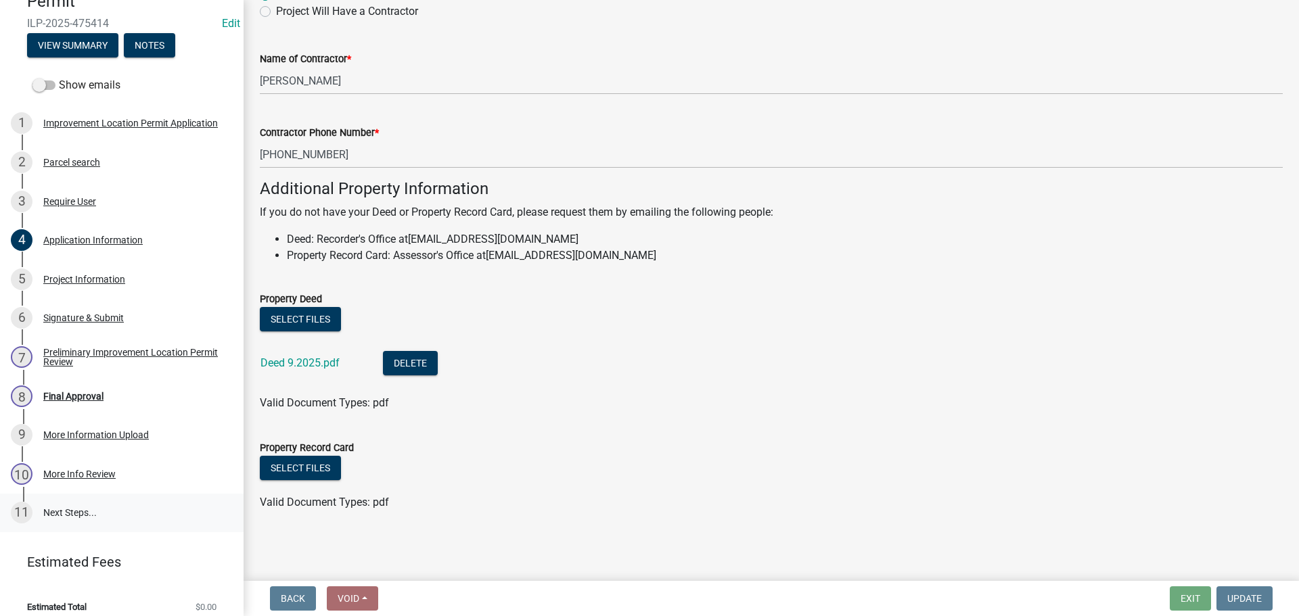
click at [74, 508] on link "11 Next Steps..." at bounding box center [122, 513] width 244 height 39
click at [73, 510] on link "11 Next Steps..." at bounding box center [122, 513] width 244 height 39
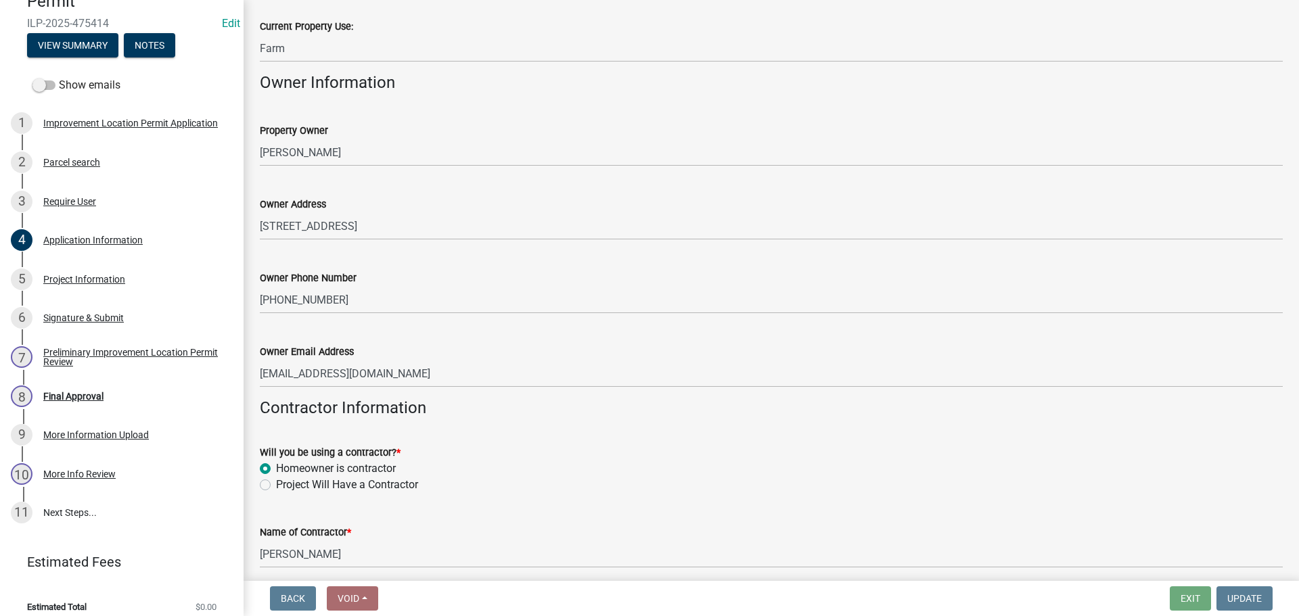
scroll to position [0, 0]
